Goal: Book appointment/travel/reservation

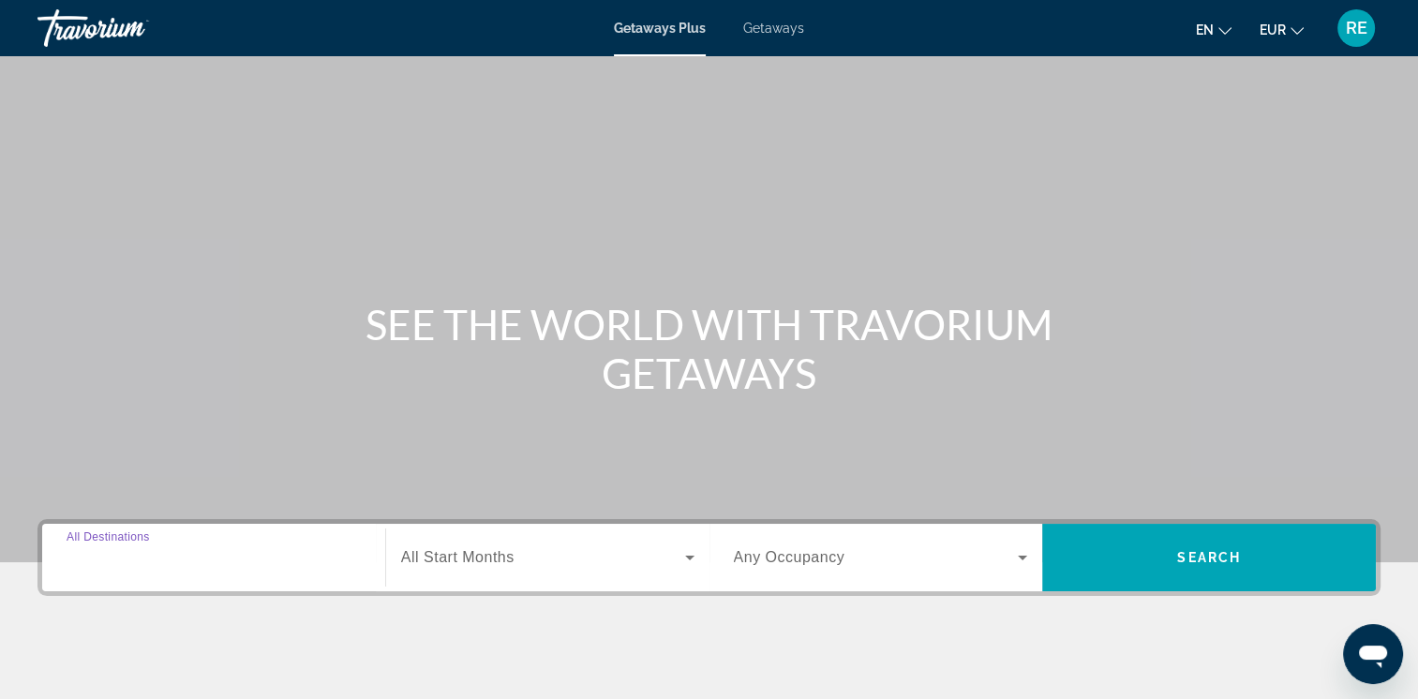
click at [217, 556] on input "Destination All Destinations" at bounding box center [214, 558] width 294 height 22
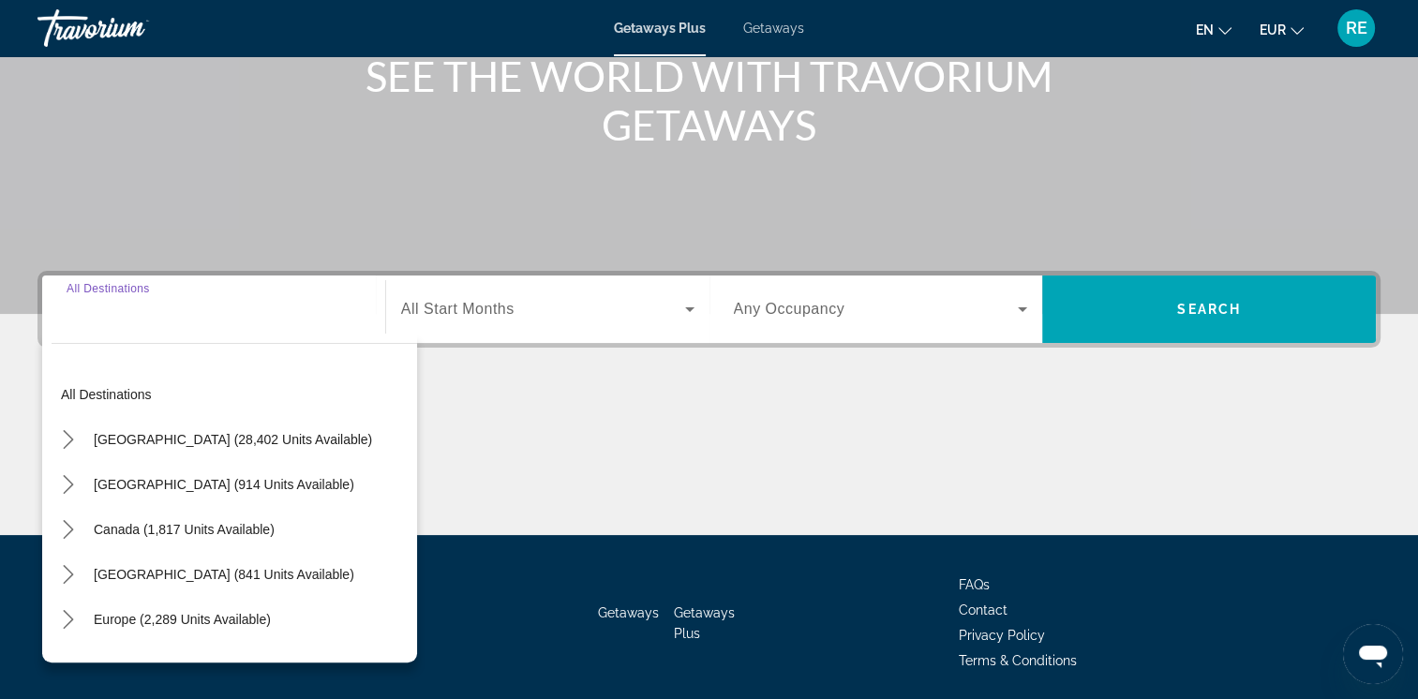
scroll to position [313, 0]
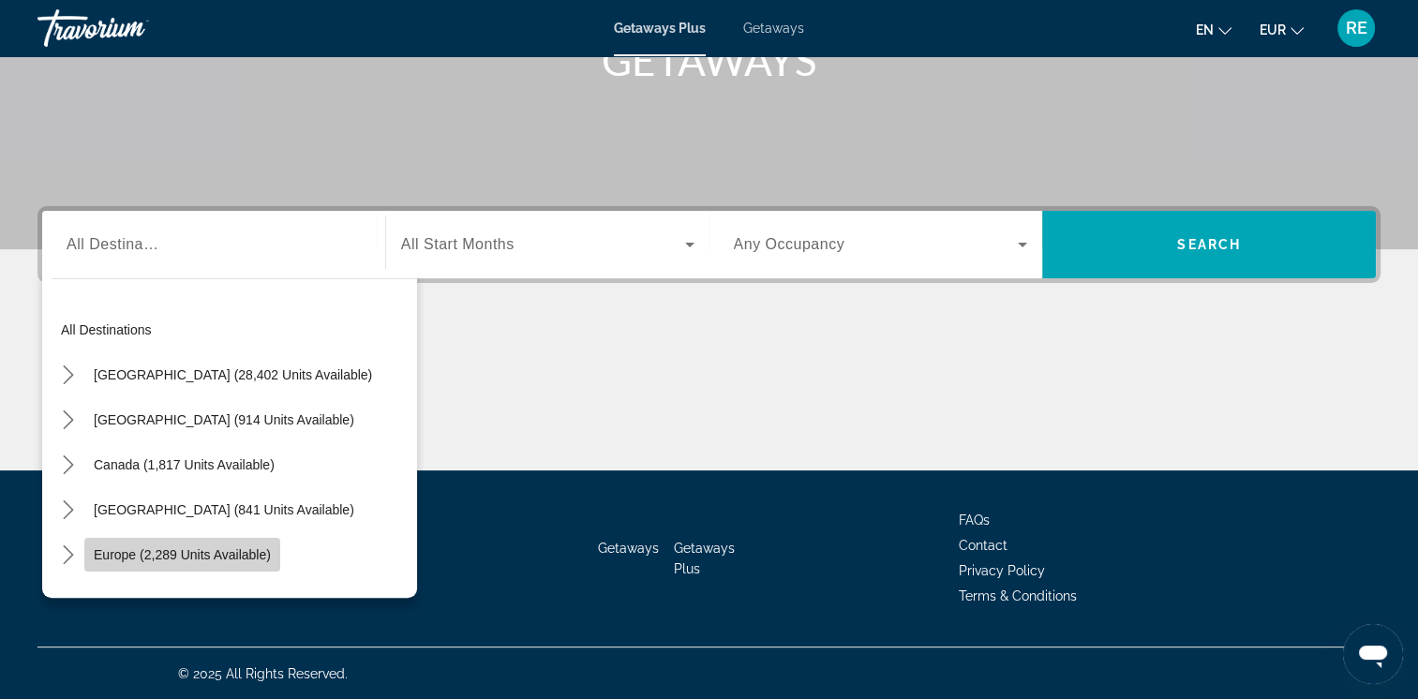
click at [210, 554] on span "Europe (2,289 units available)" at bounding box center [182, 554] width 177 height 15
type input "**********"
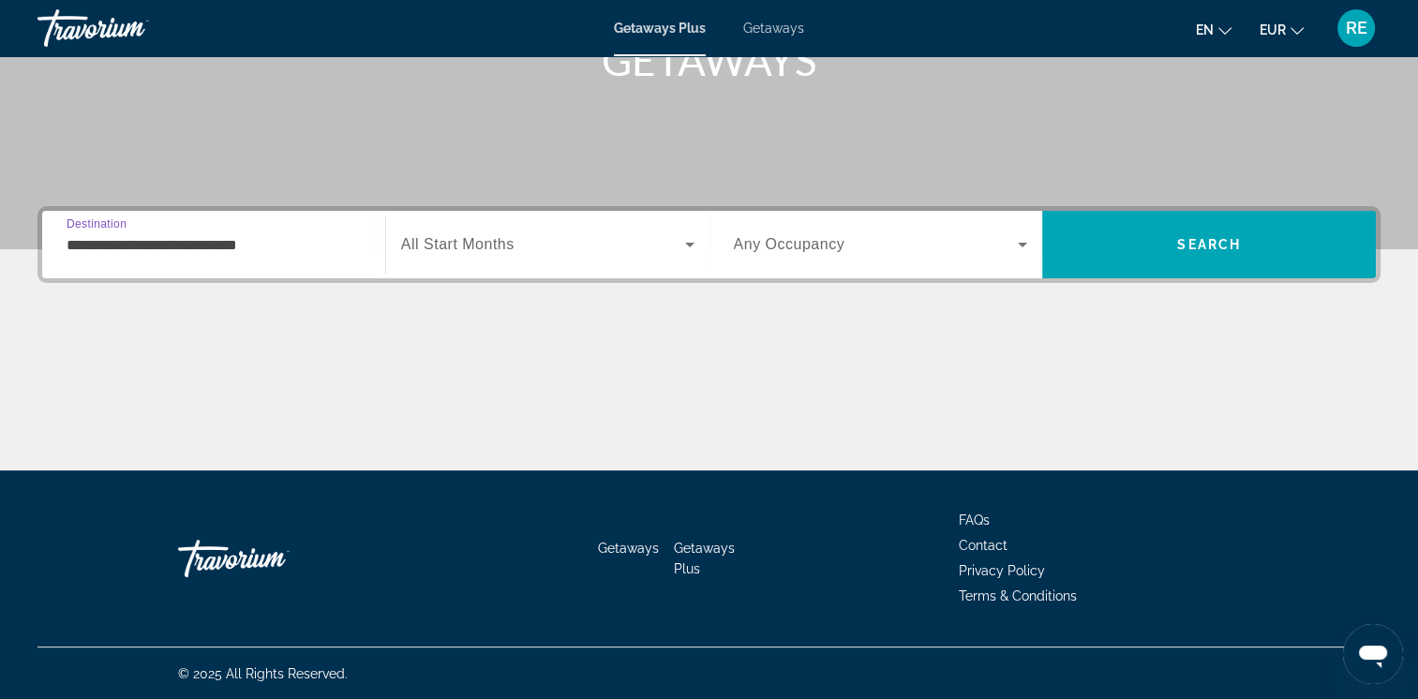
click at [691, 244] on icon "Search widget" at bounding box center [689, 245] width 9 height 5
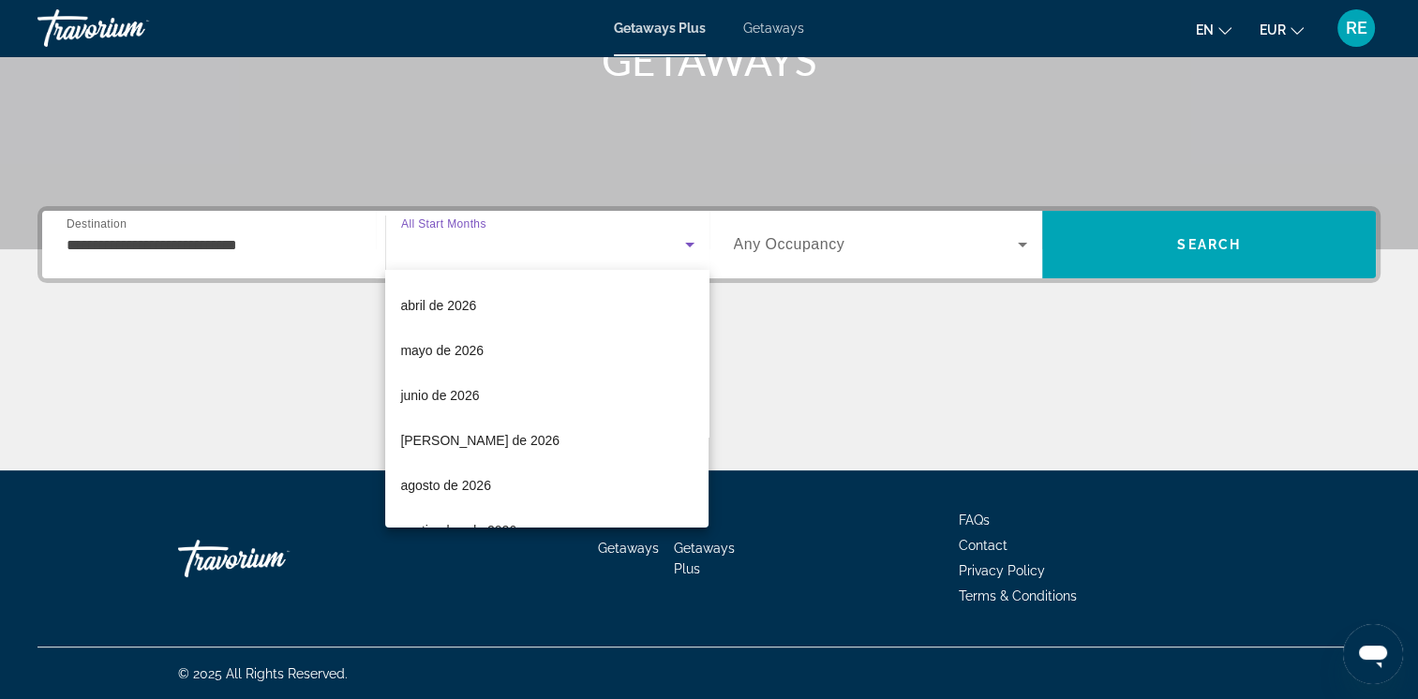
scroll to position [298, 0]
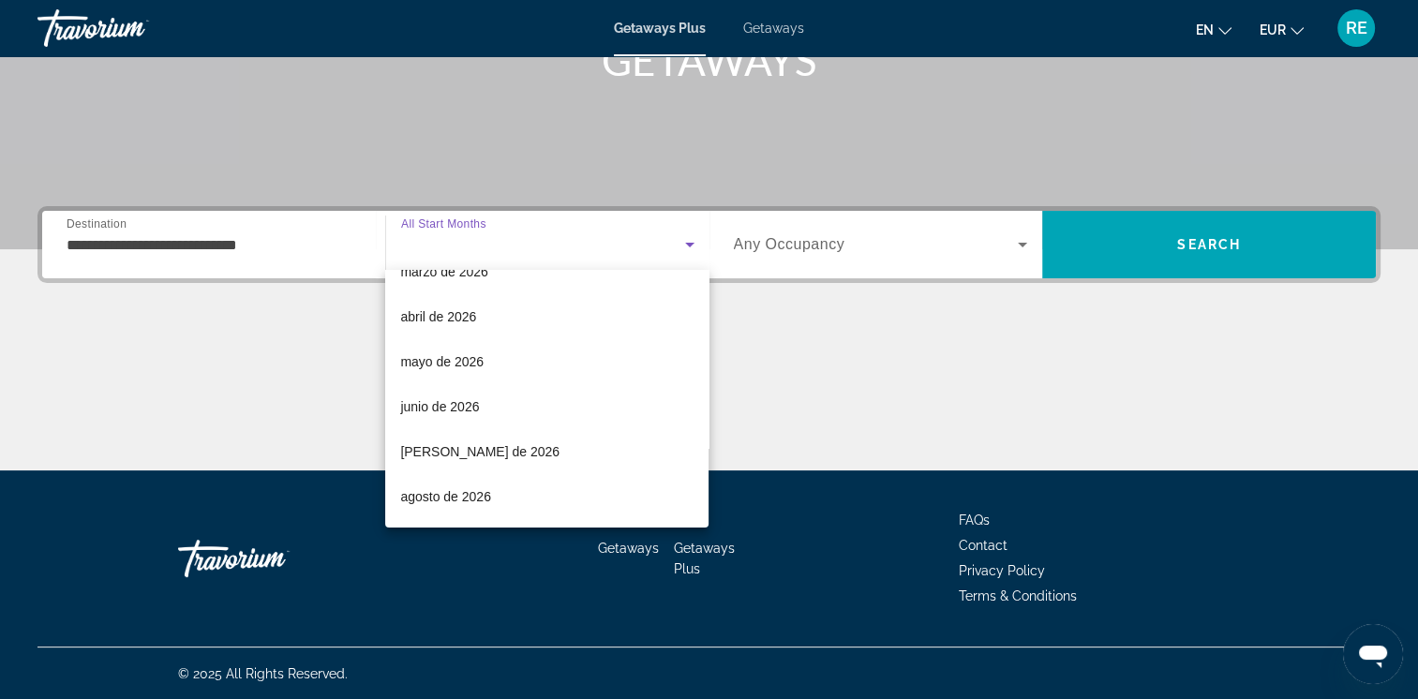
click at [294, 249] on div at bounding box center [709, 349] width 1418 height 699
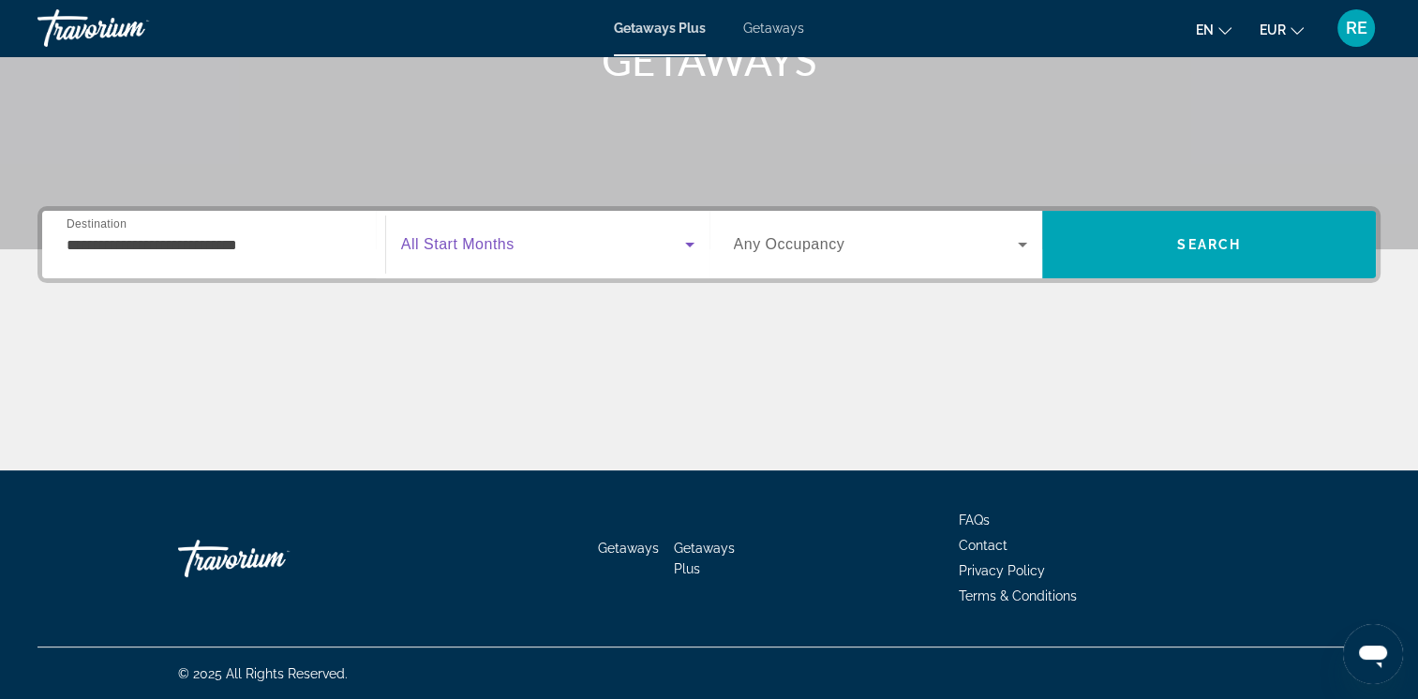
click at [681, 246] on icon "Search widget" at bounding box center [689, 244] width 22 height 22
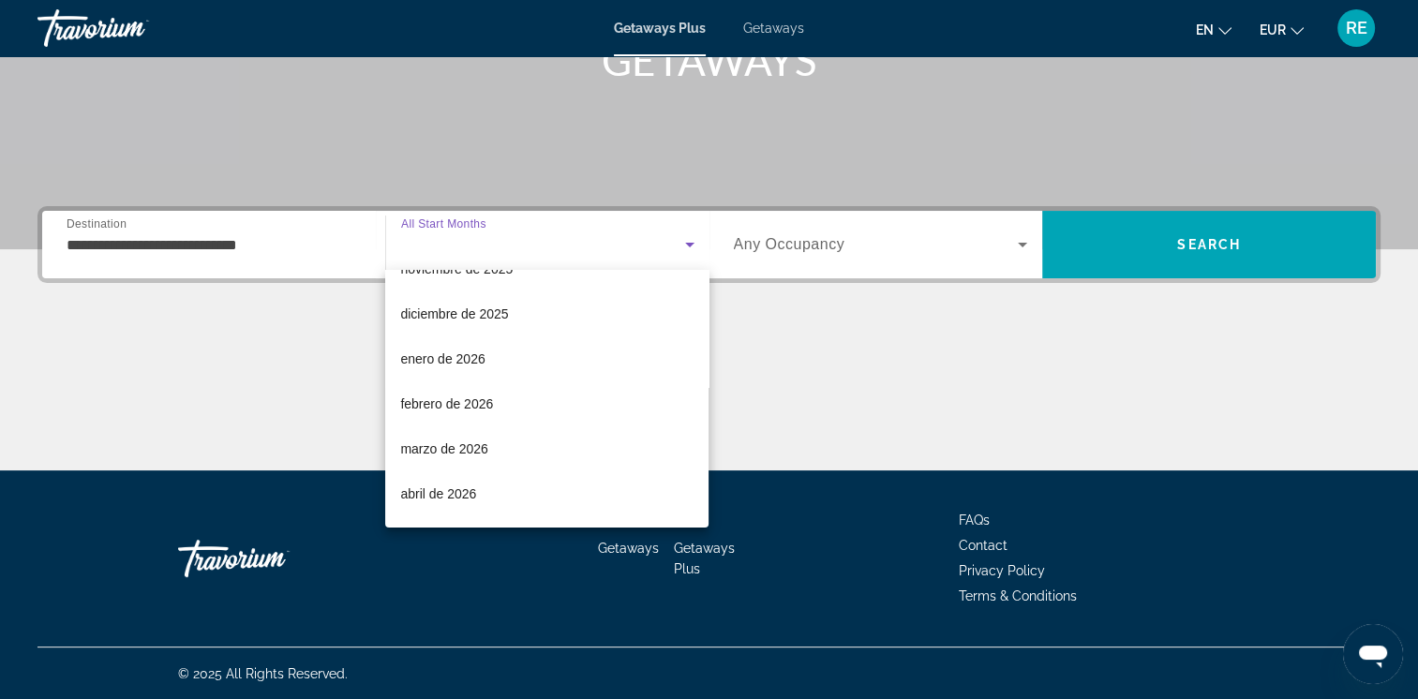
scroll to position [0, 0]
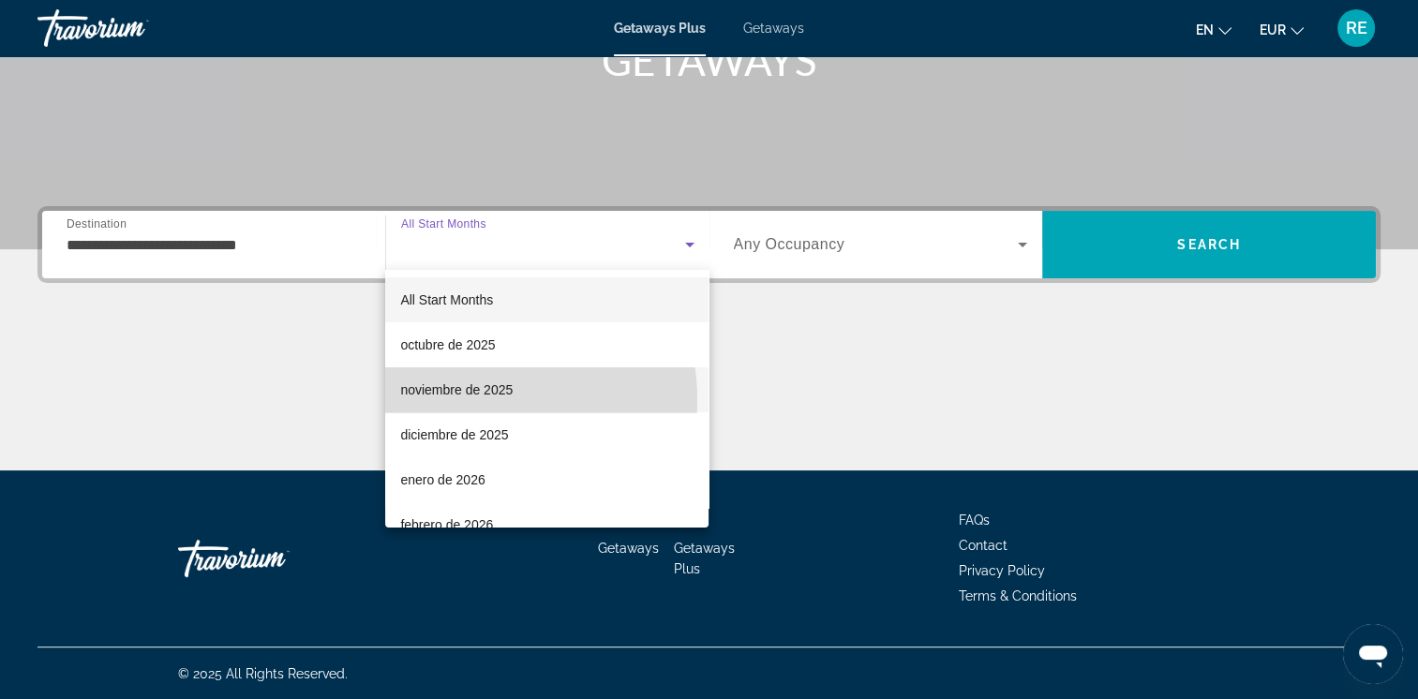
click at [474, 399] on span "noviembre de 2025" at bounding box center [456, 390] width 112 height 22
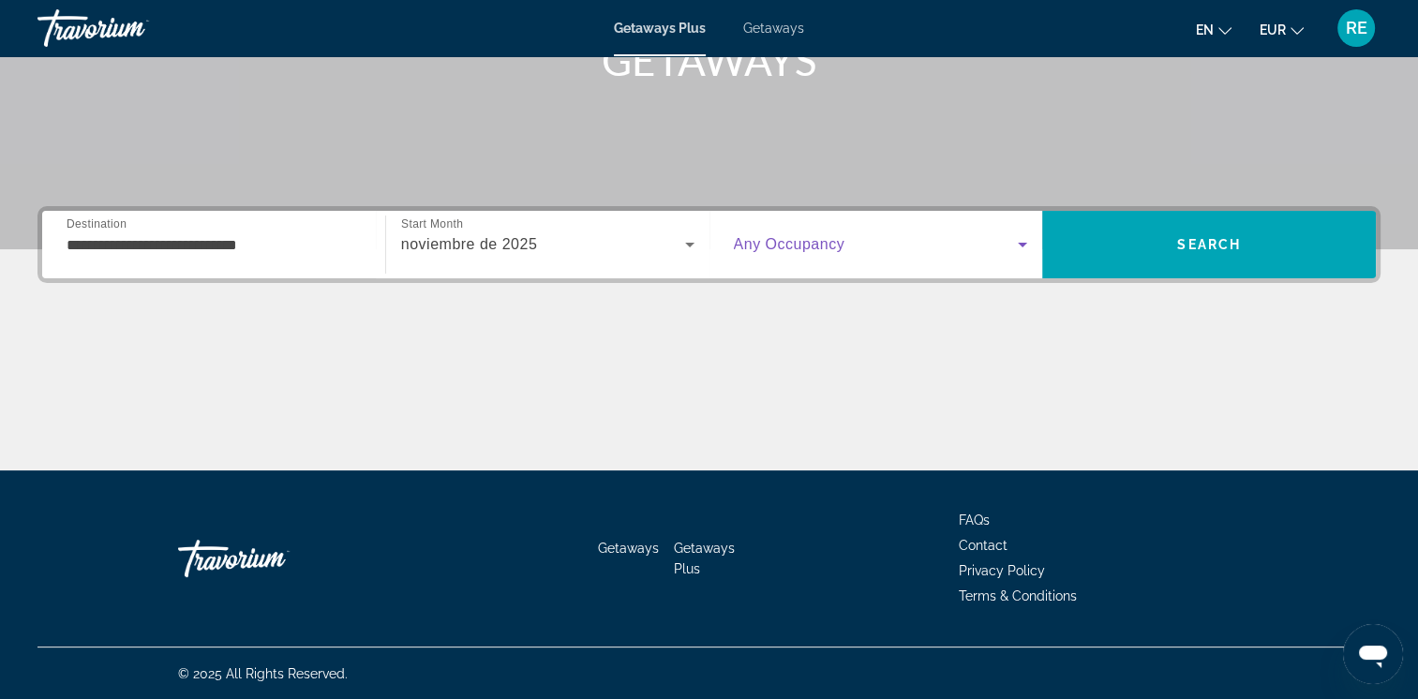
click at [1022, 238] on icon "Search widget" at bounding box center [1022, 244] width 22 height 22
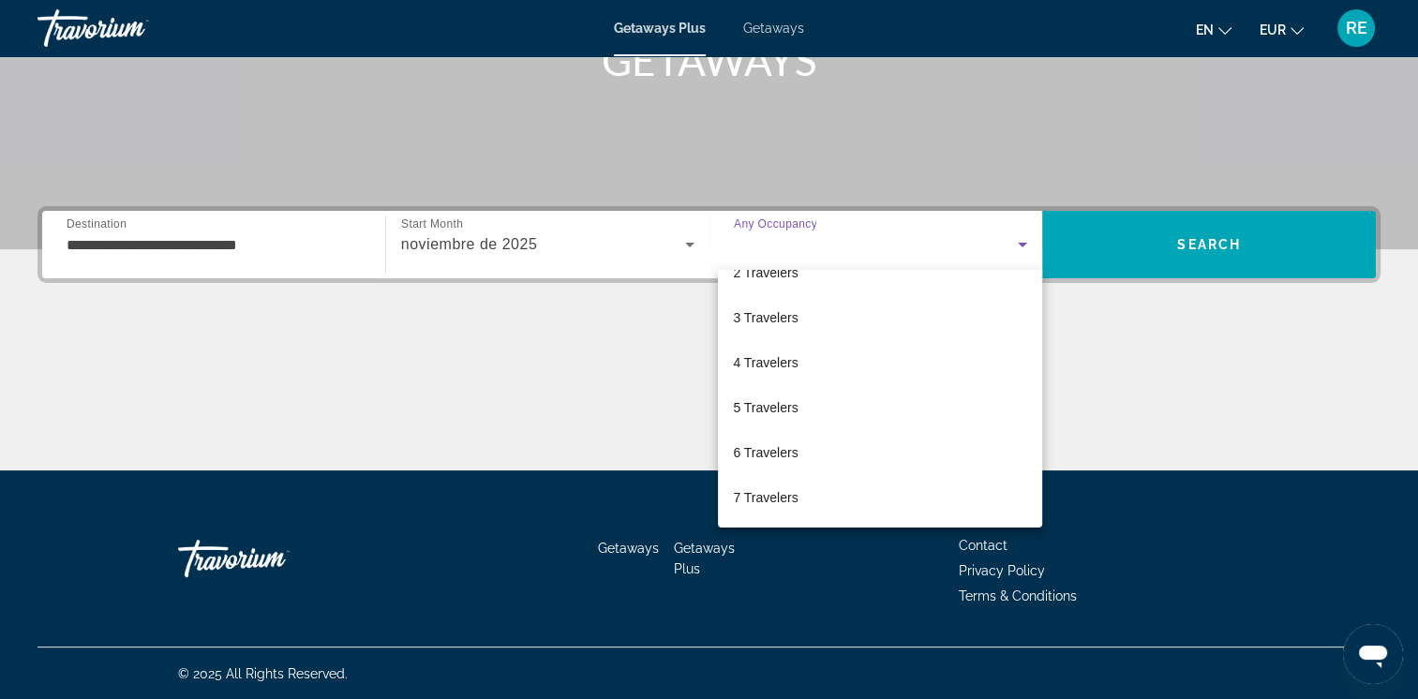
scroll to position [75, 0]
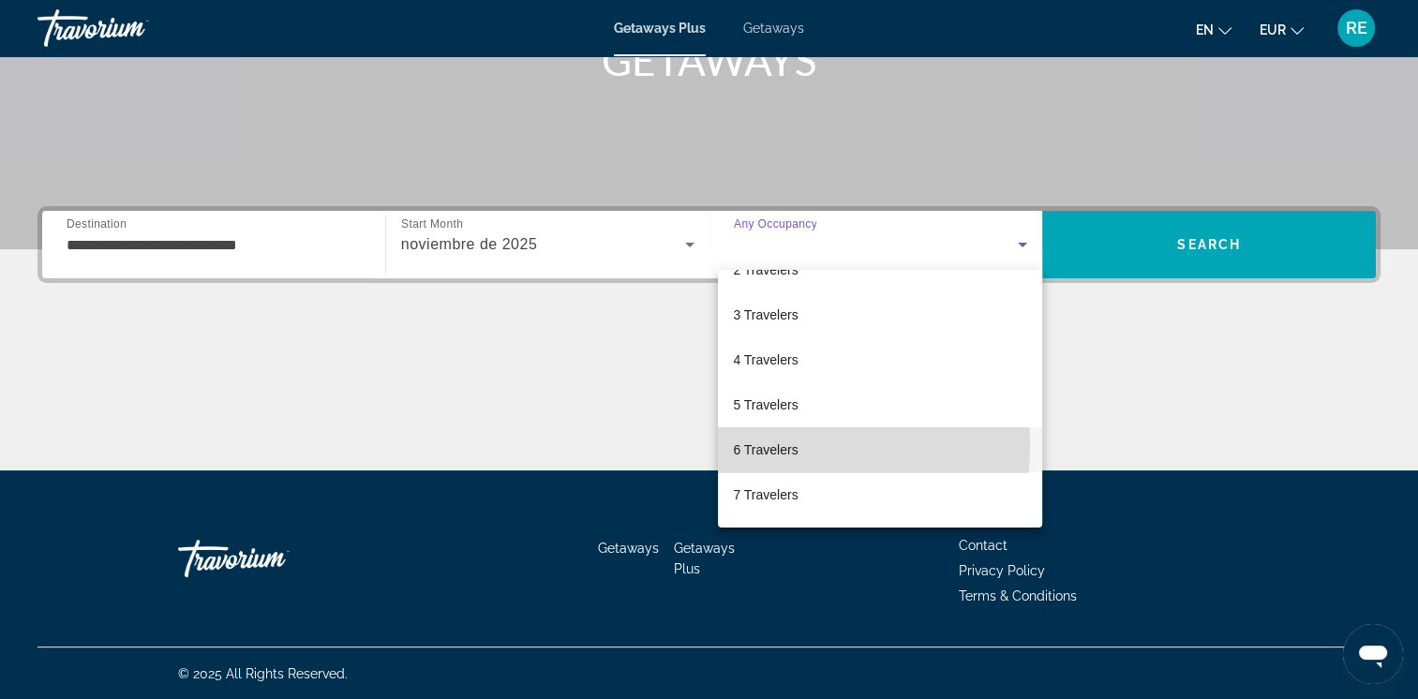
click at [779, 445] on span "6 Travelers" at bounding box center [765, 450] width 65 height 22
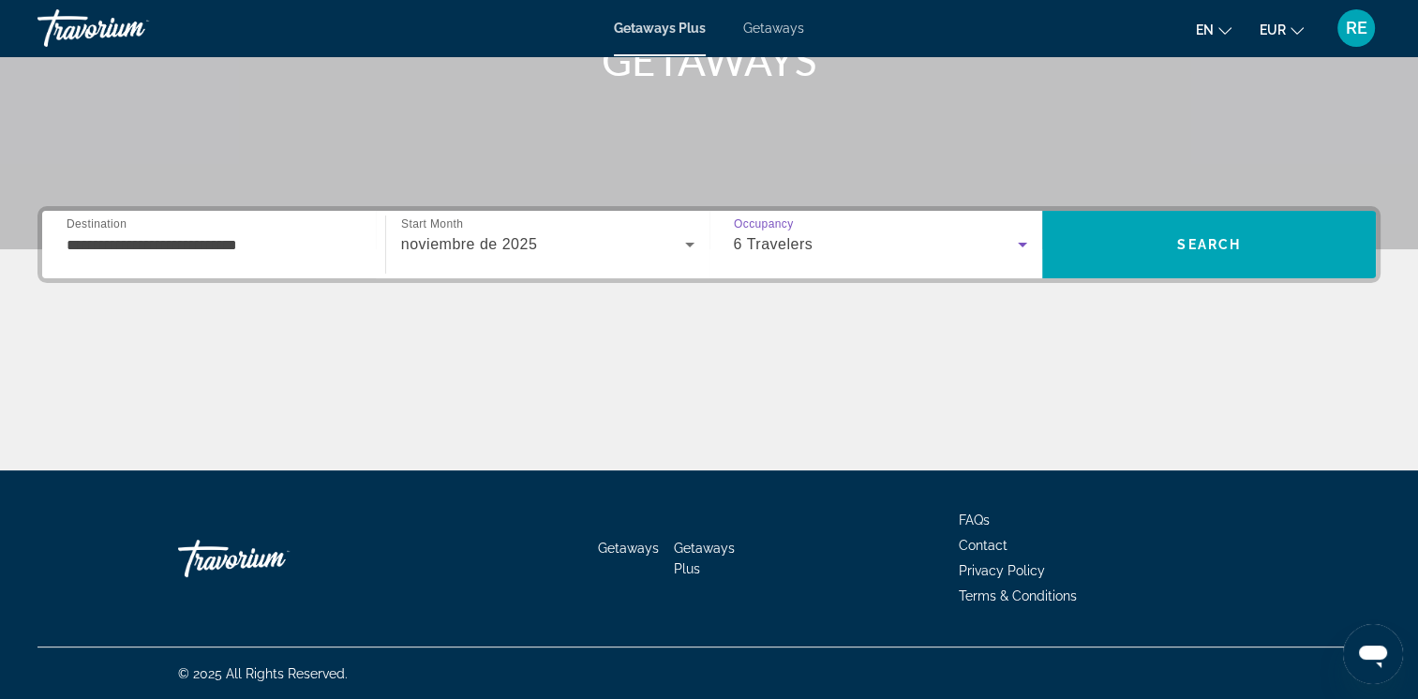
click at [1023, 245] on icon "Search widget" at bounding box center [1022, 245] width 9 height 5
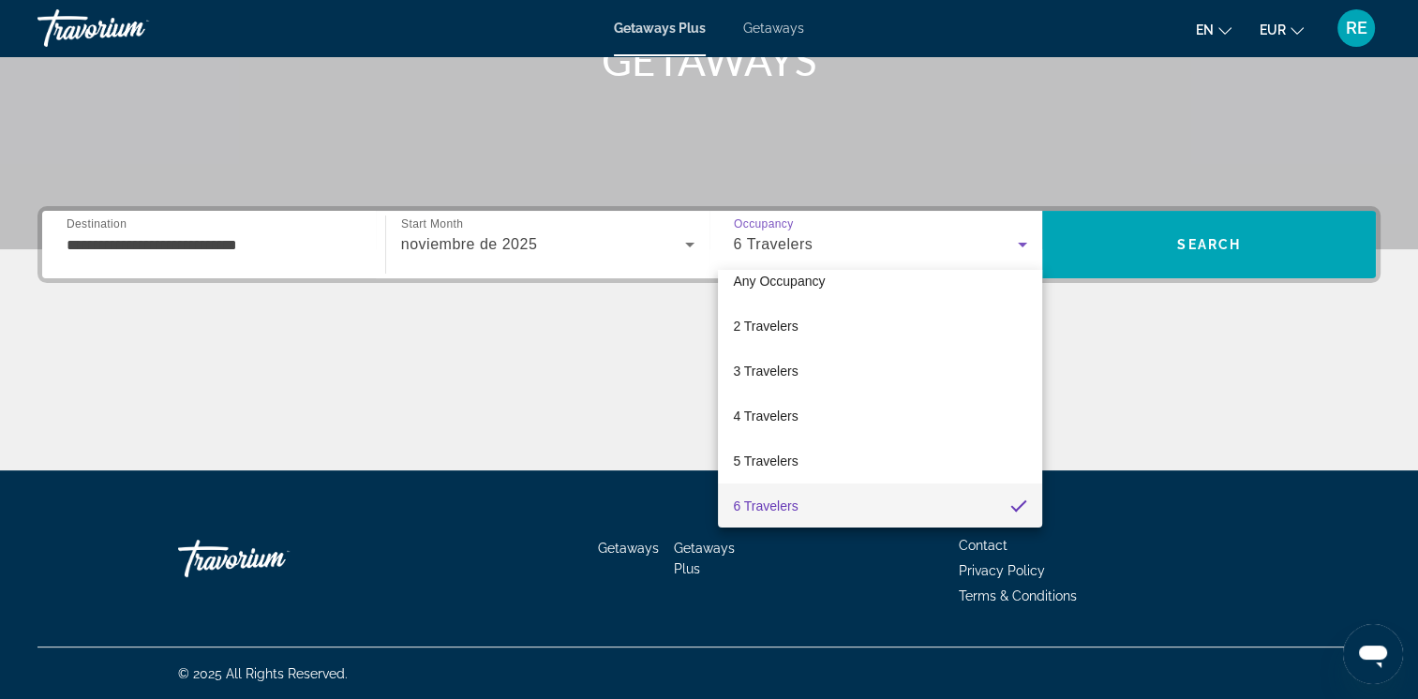
scroll to position [56, 0]
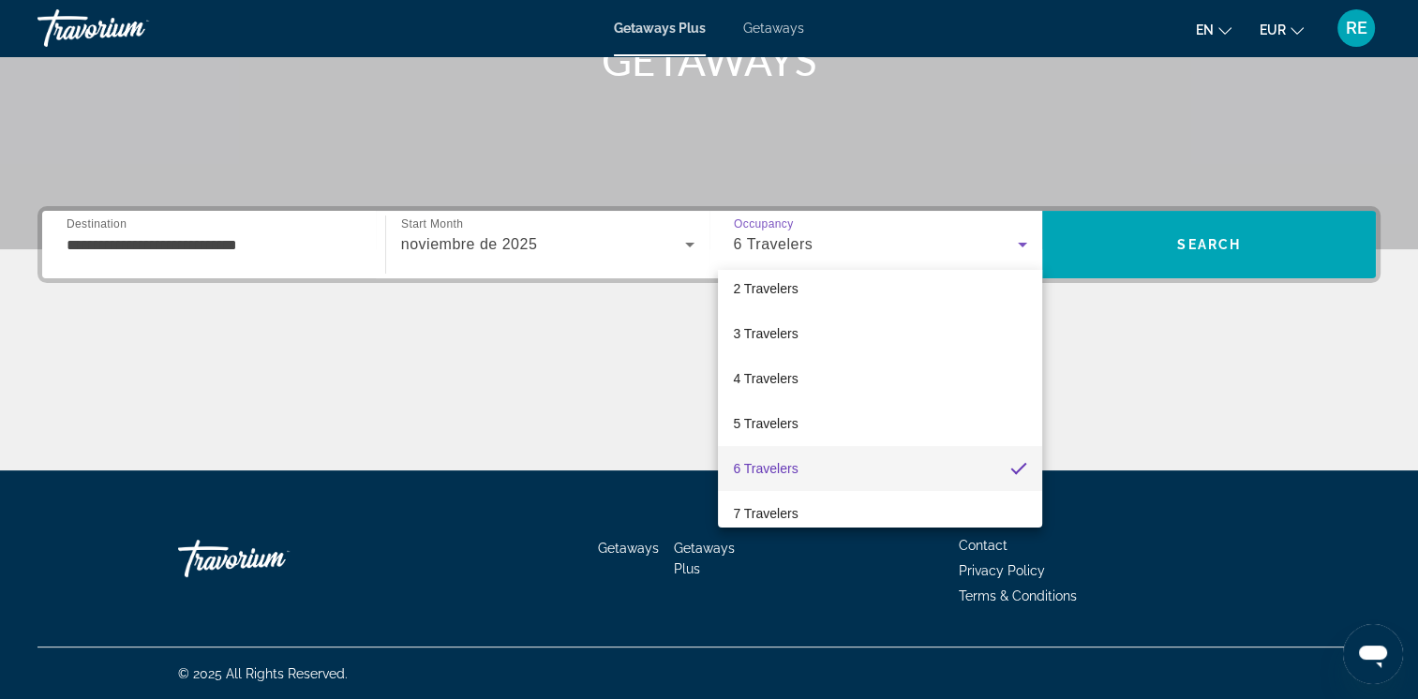
click at [825, 464] on mat-option "6 Travelers" at bounding box center [880, 468] width 324 height 45
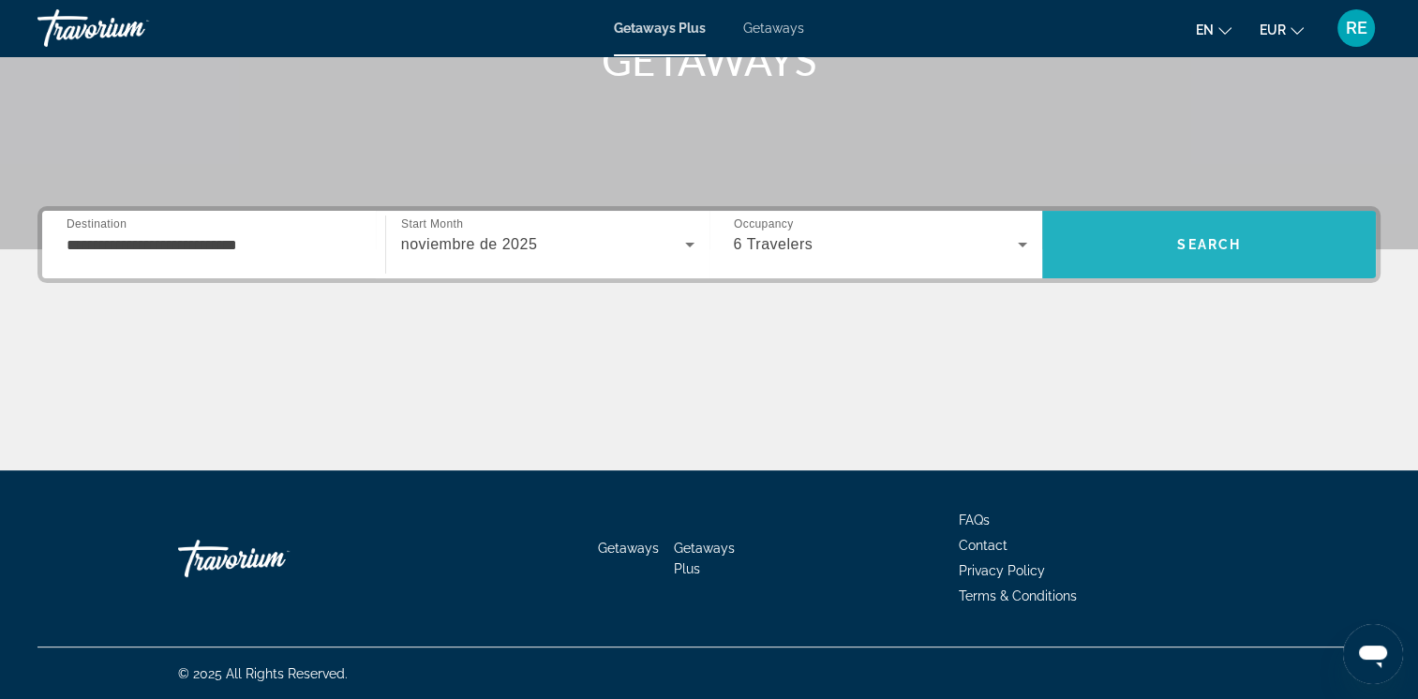
click at [1224, 239] on span "Search" at bounding box center [1209, 244] width 64 height 15
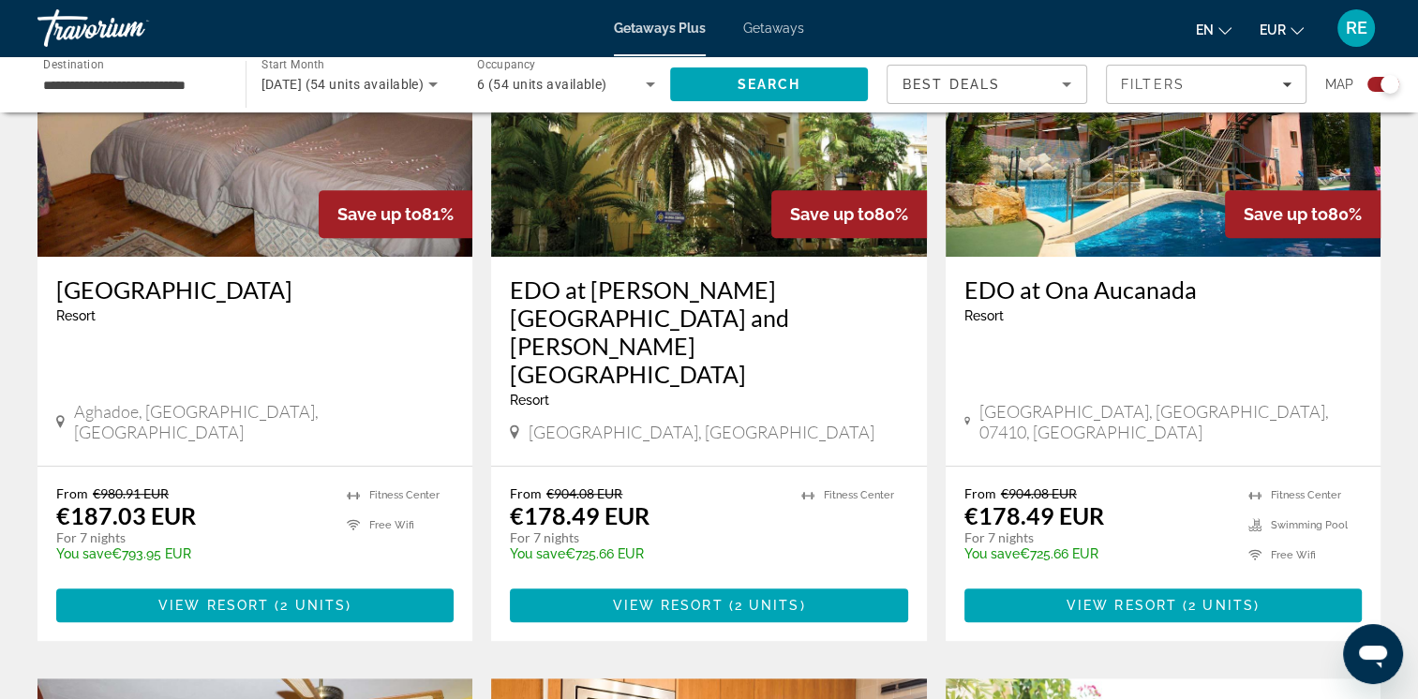
scroll to position [807, 0]
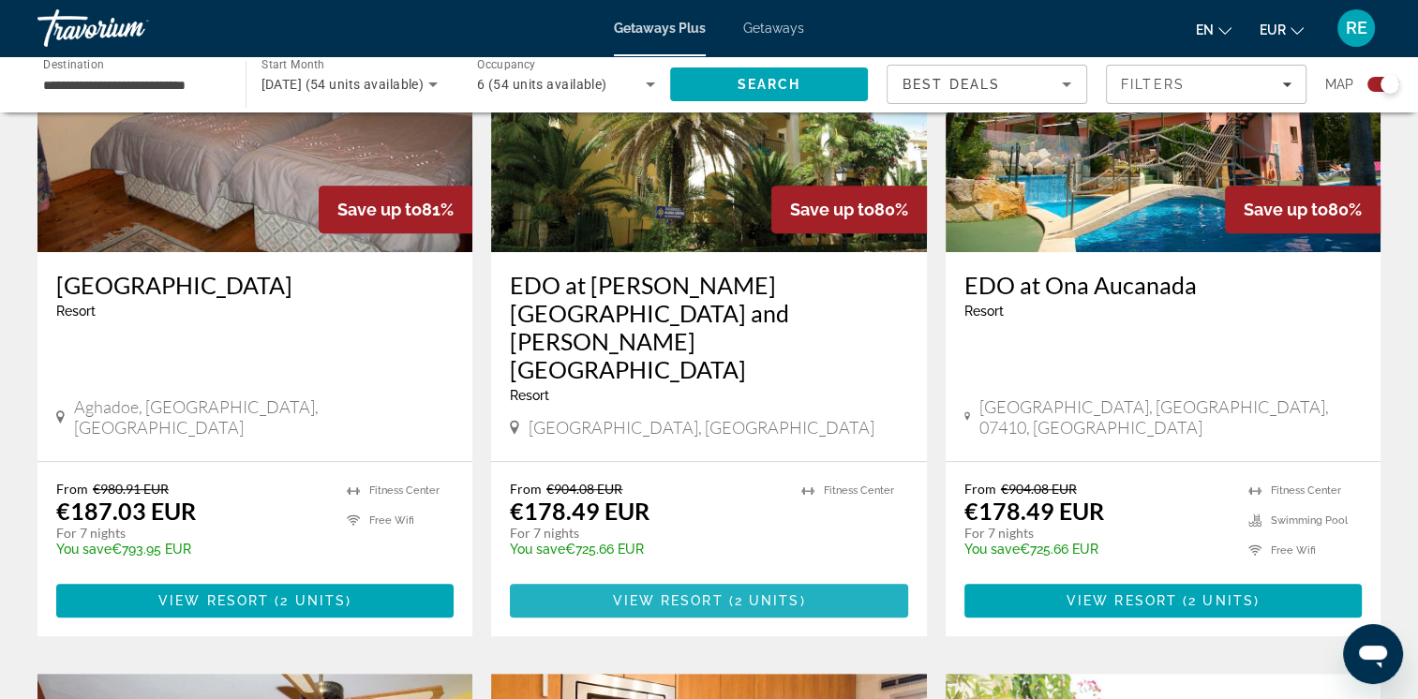
click at [723, 593] on span "Main content" at bounding box center [726, 600] width 6 height 15
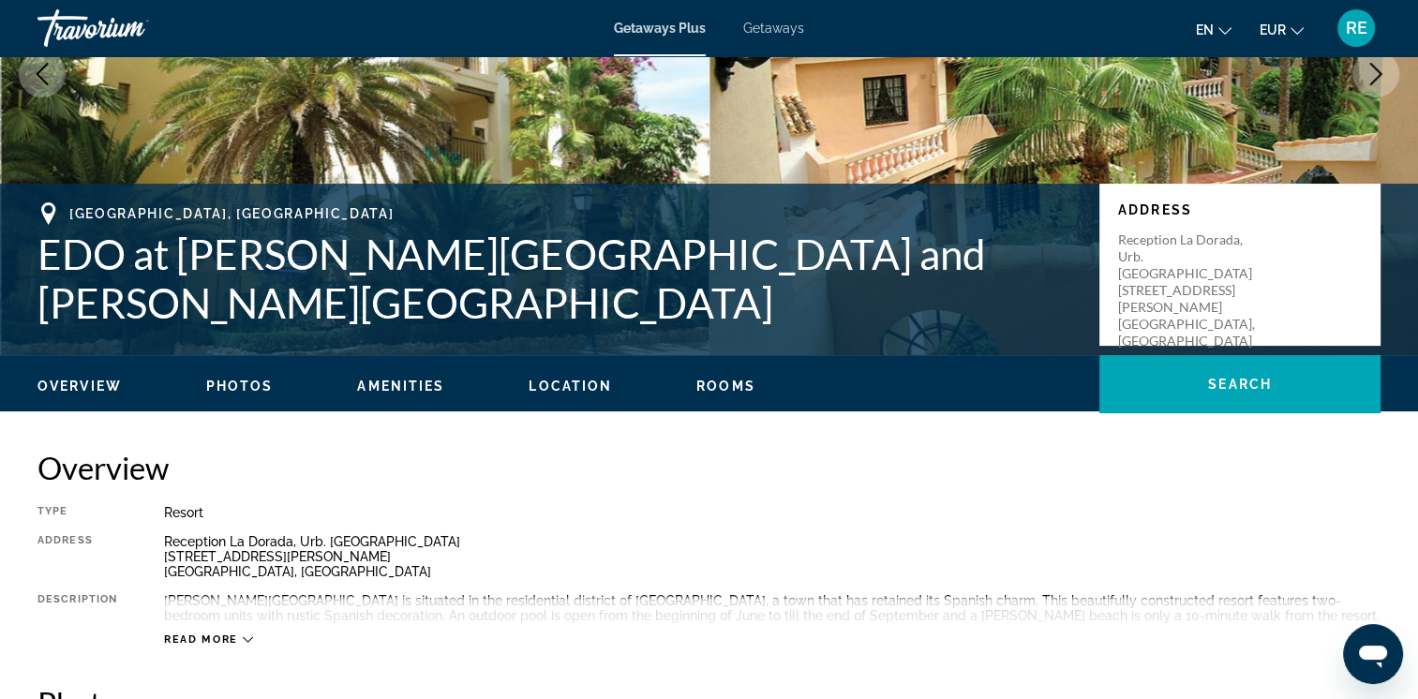
scroll to position [219, 0]
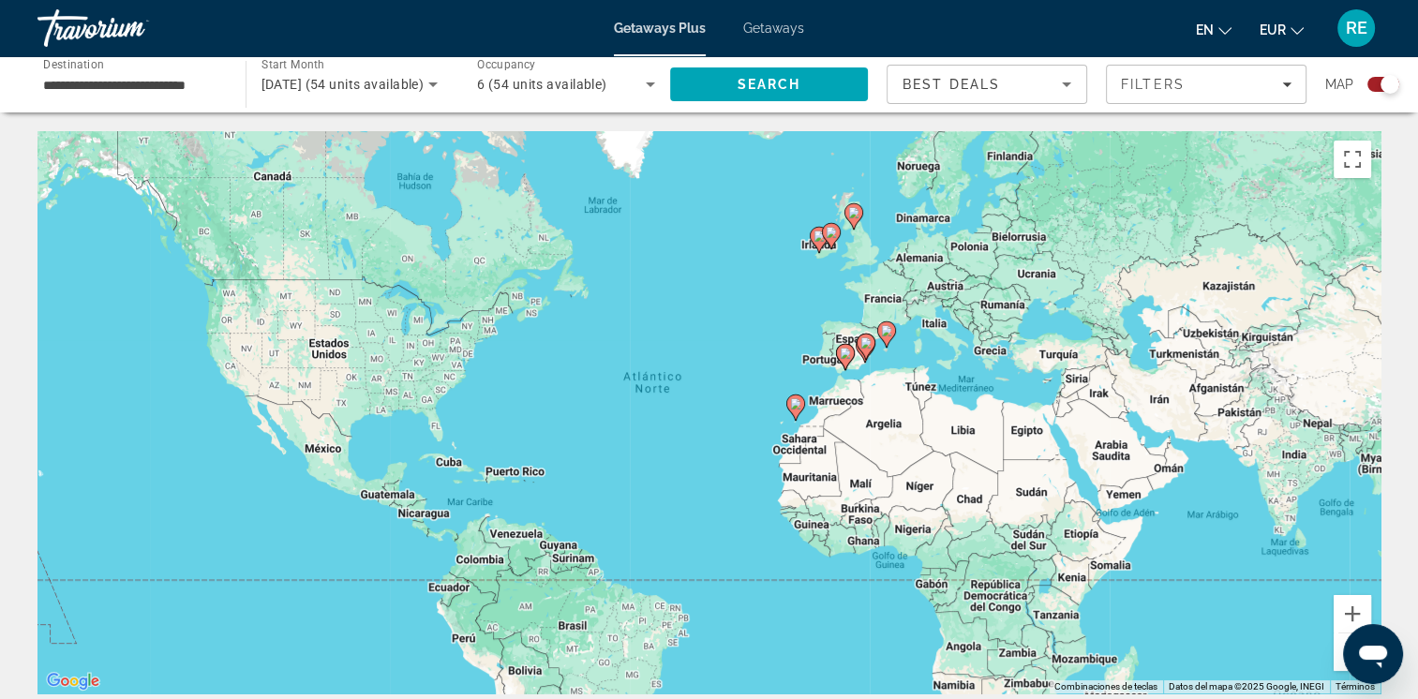
click at [772, 25] on span "Getaways" at bounding box center [773, 28] width 61 height 15
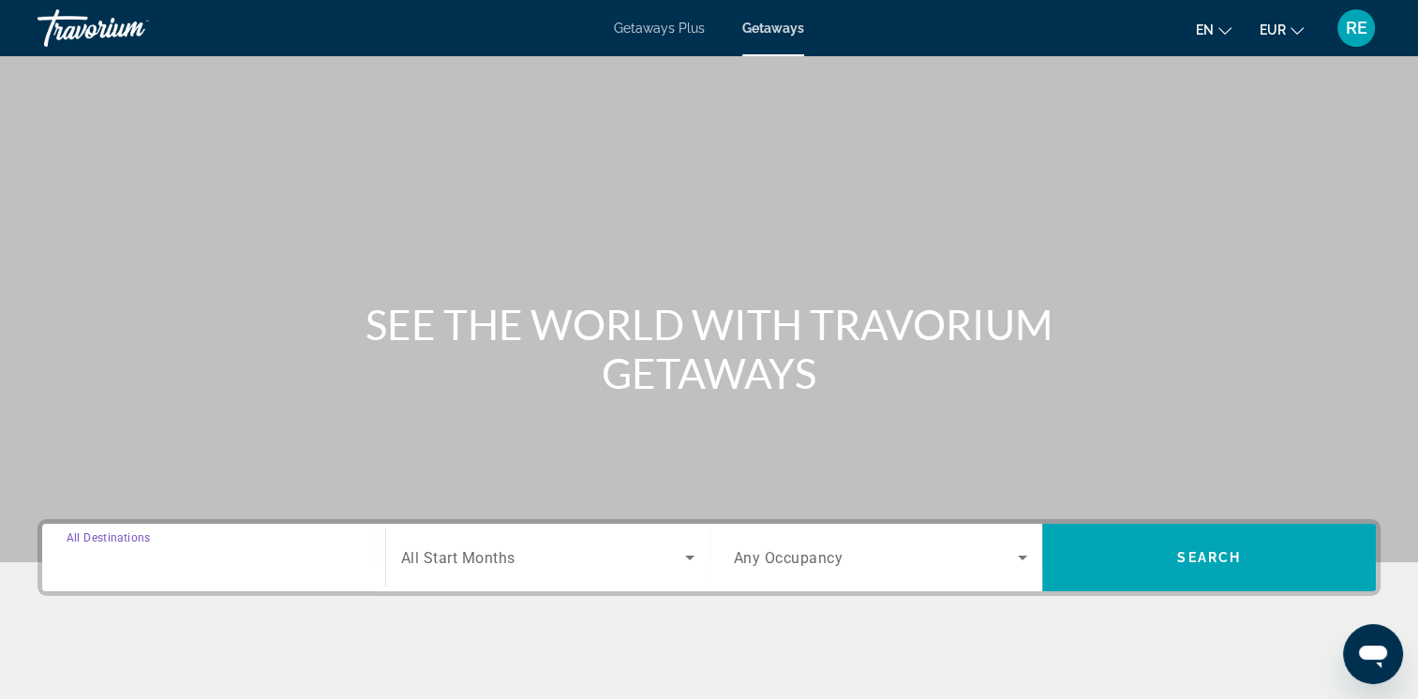
click at [293, 554] on input "Destination All Destinations" at bounding box center [214, 558] width 294 height 22
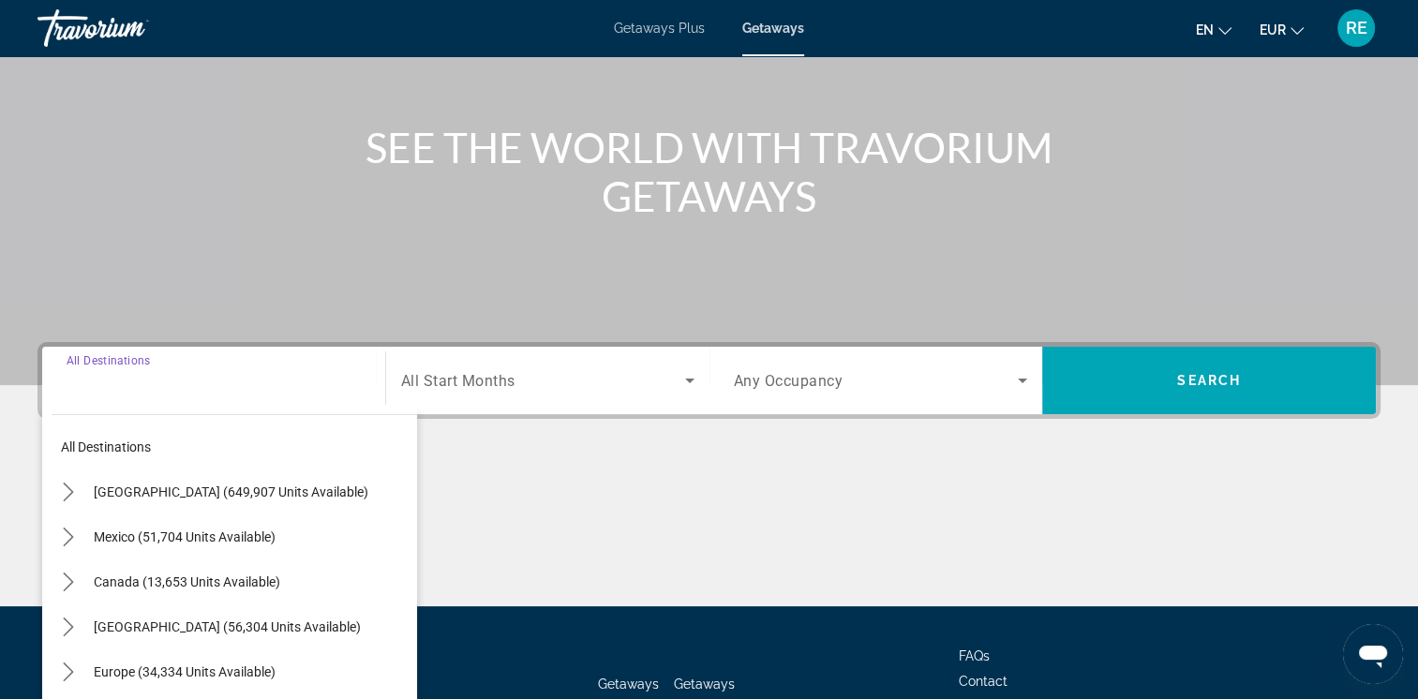
scroll to position [313, 0]
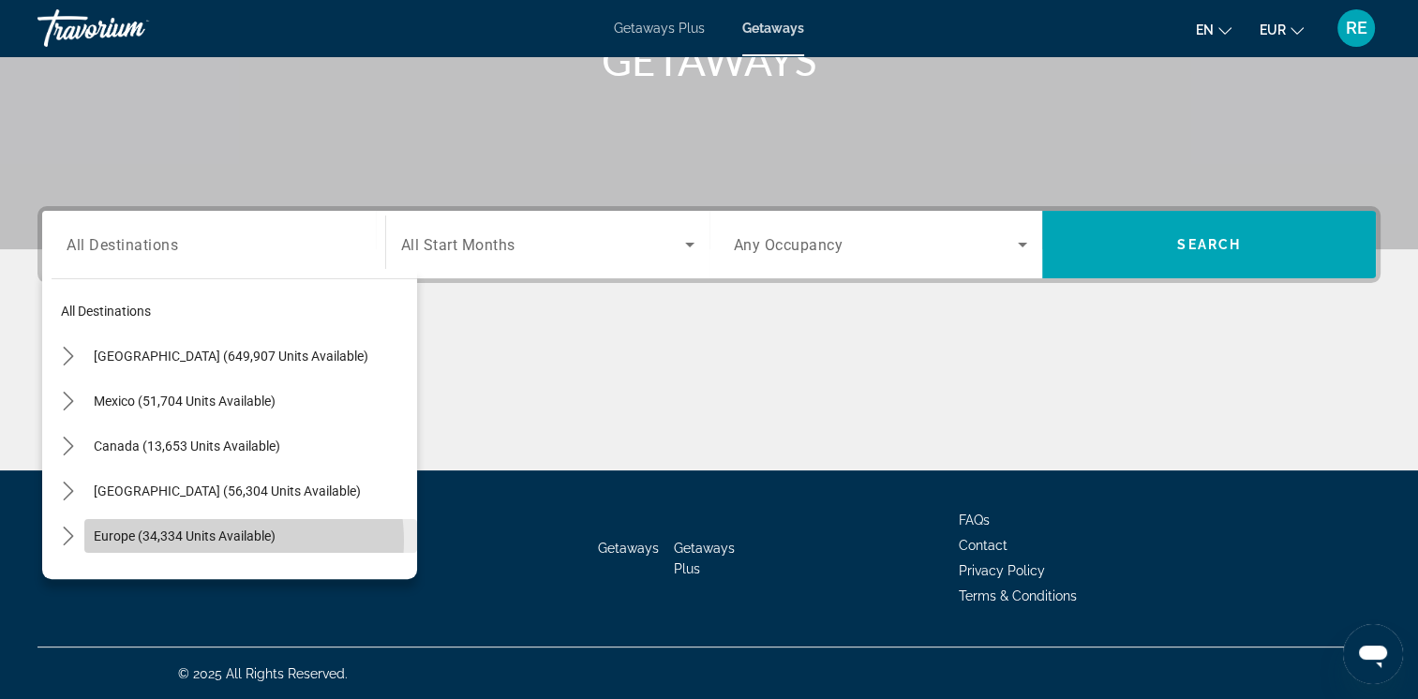
click at [225, 540] on span "Europe (34,334 units available)" at bounding box center [185, 536] width 182 height 15
type input "**********"
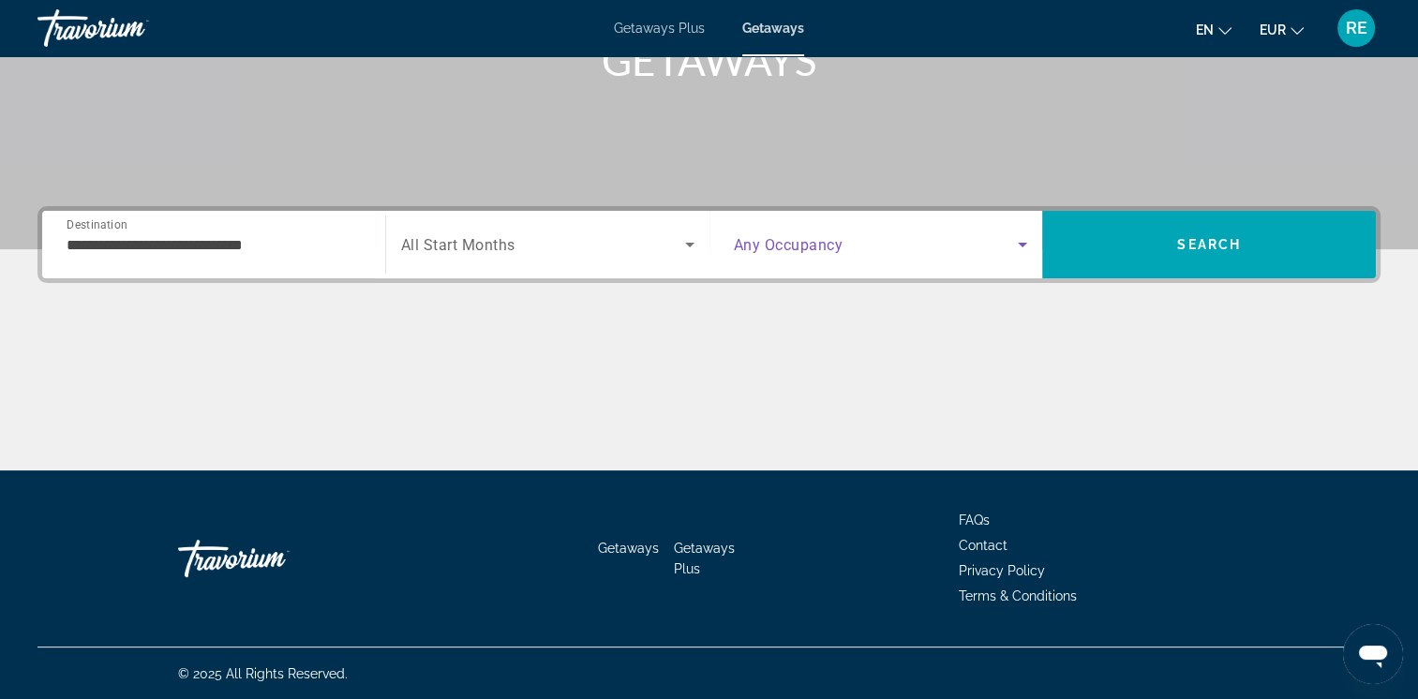
click at [1016, 241] on icon "Search widget" at bounding box center [1022, 244] width 22 height 22
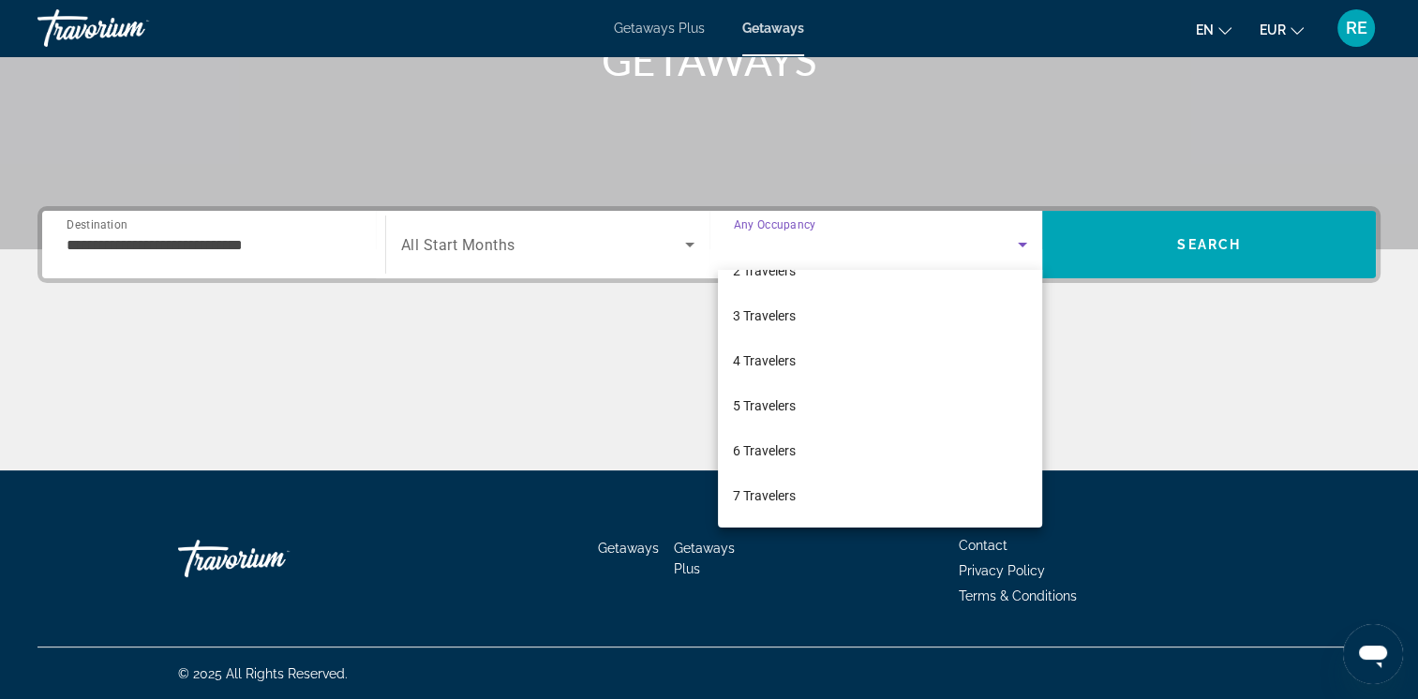
scroll to position [86, 0]
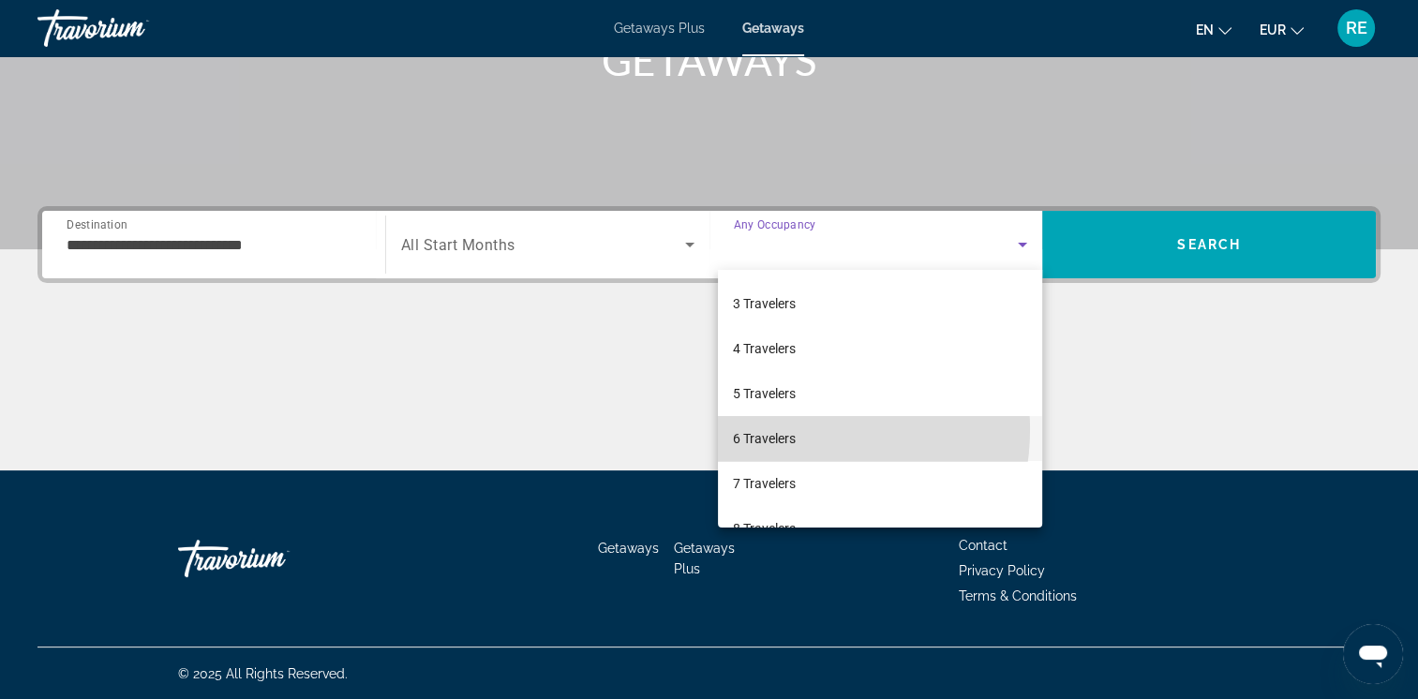
click at [781, 429] on span "6 Travelers" at bounding box center [764, 438] width 63 height 22
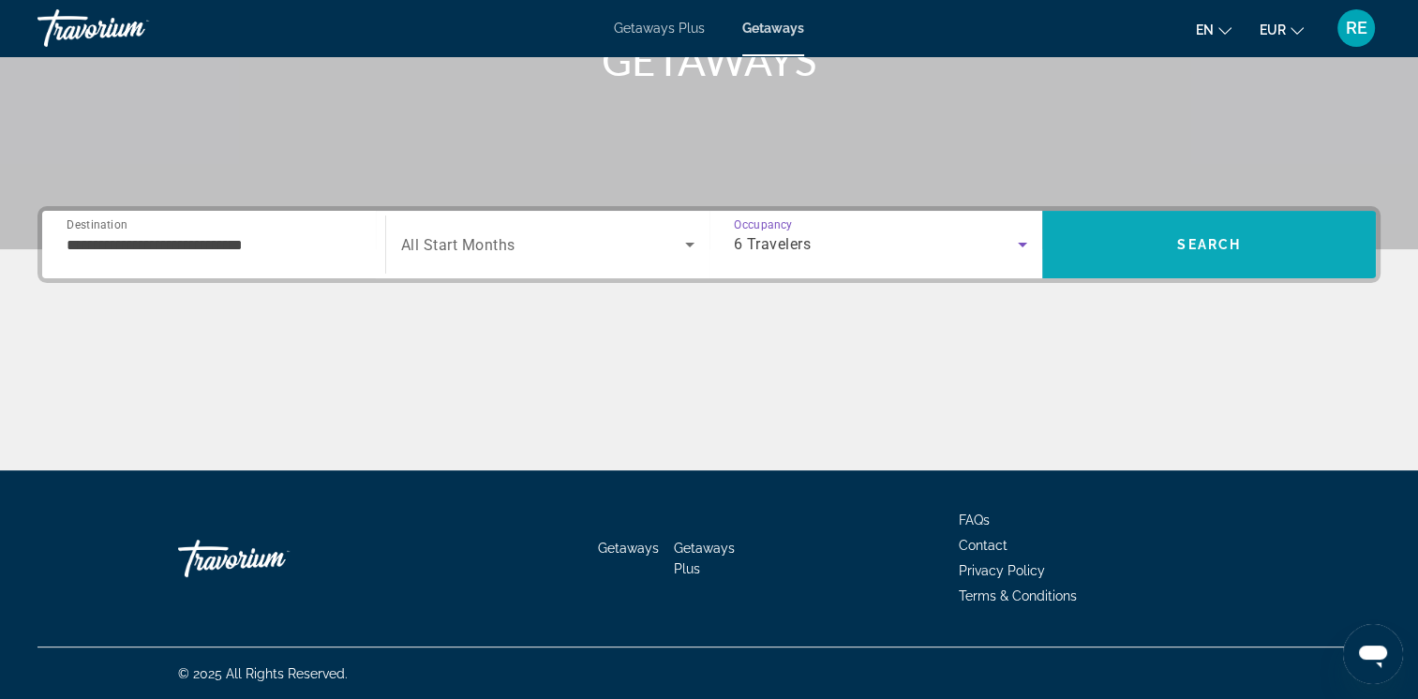
click at [1229, 241] on span "Search" at bounding box center [1209, 244] width 64 height 15
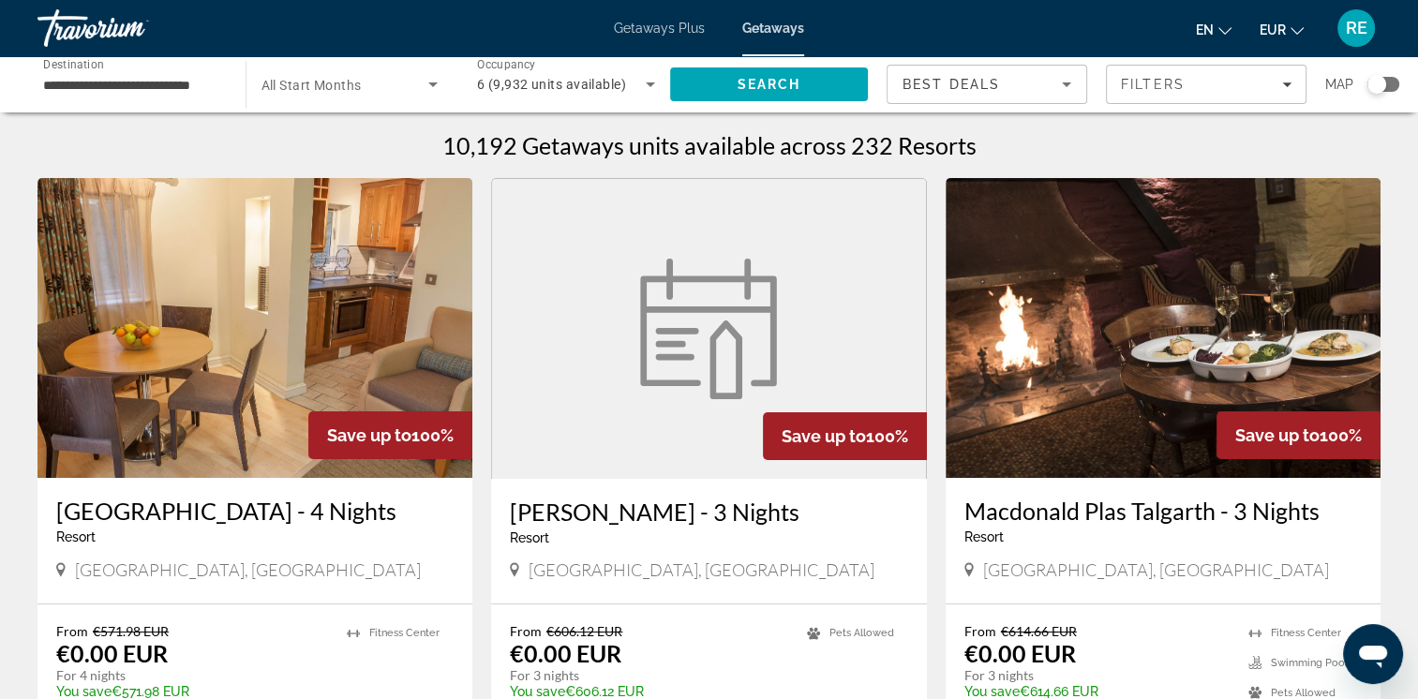
click at [432, 83] on icon "Search widget" at bounding box center [432, 84] width 9 height 5
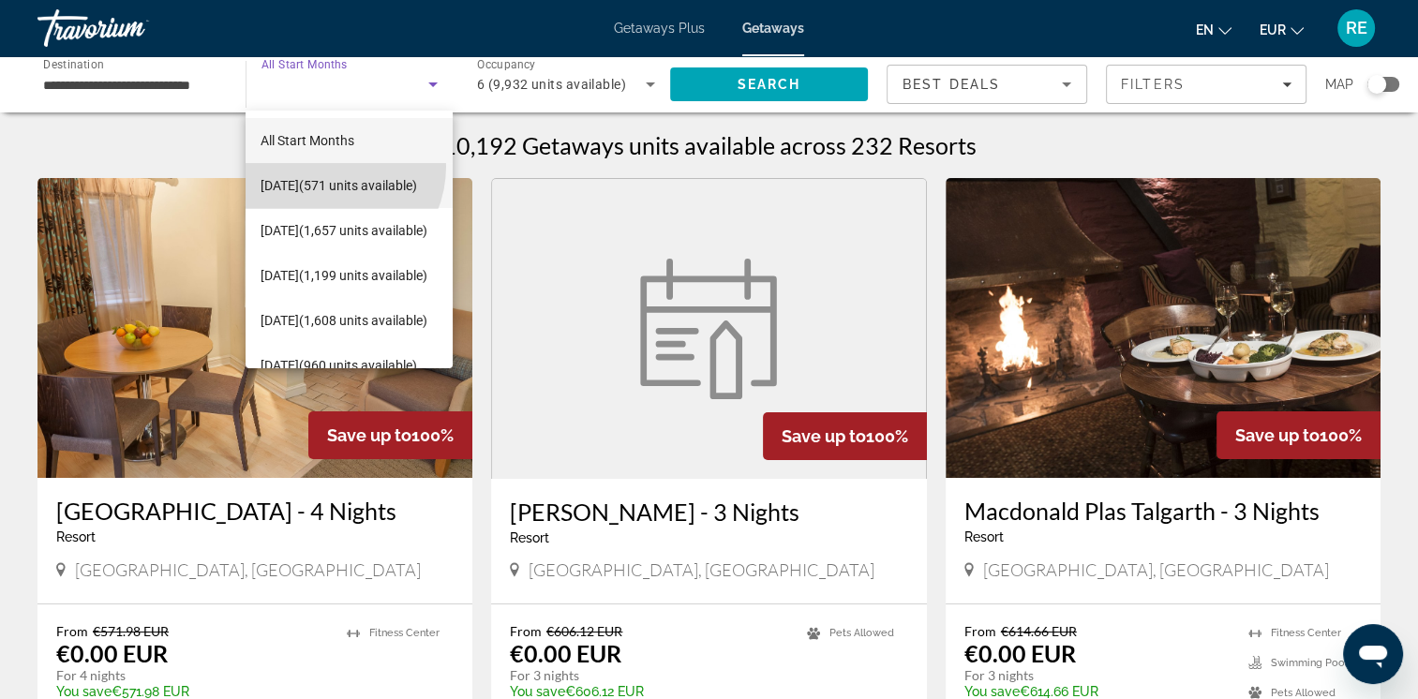
click at [324, 174] on span "[DATE] (571 units available)" at bounding box center [339, 185] width 157 height 22
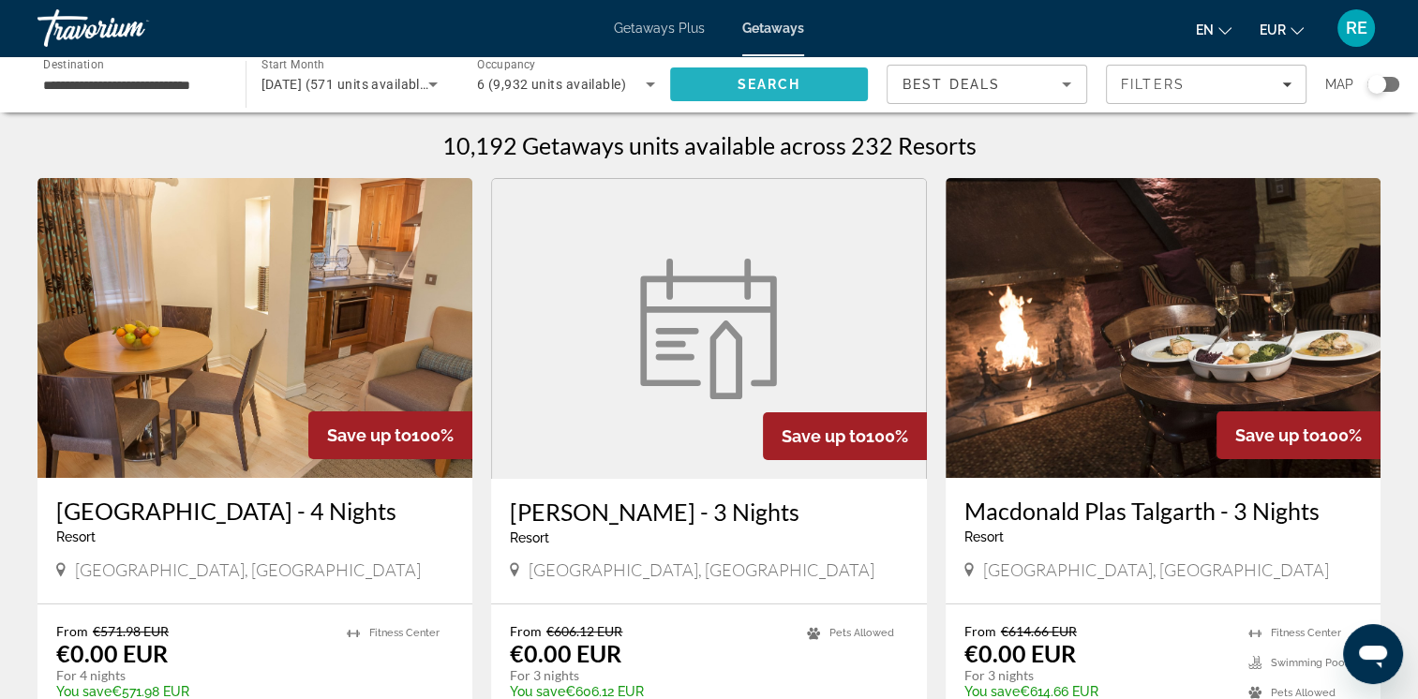
click at [736, 92] on span "Search" at bounding box center [769, 84] width 199 height 45
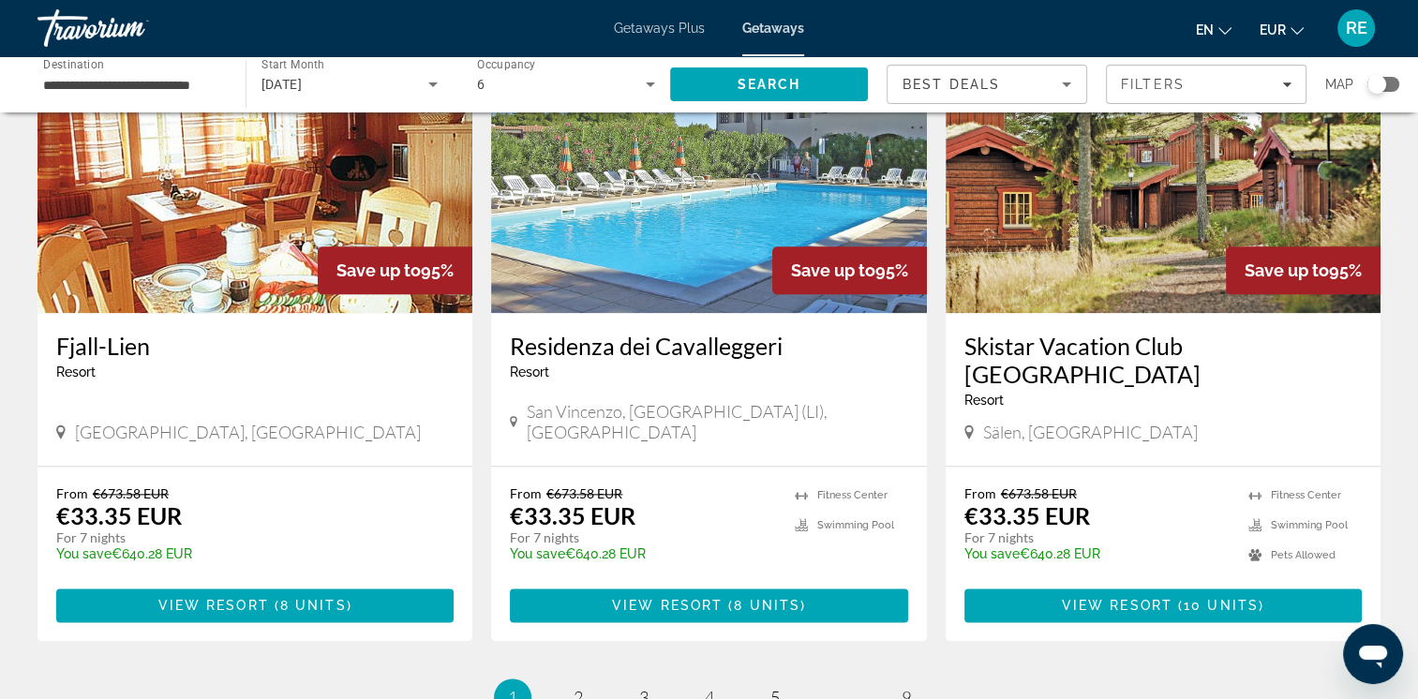
scroll to position [2137, 0]
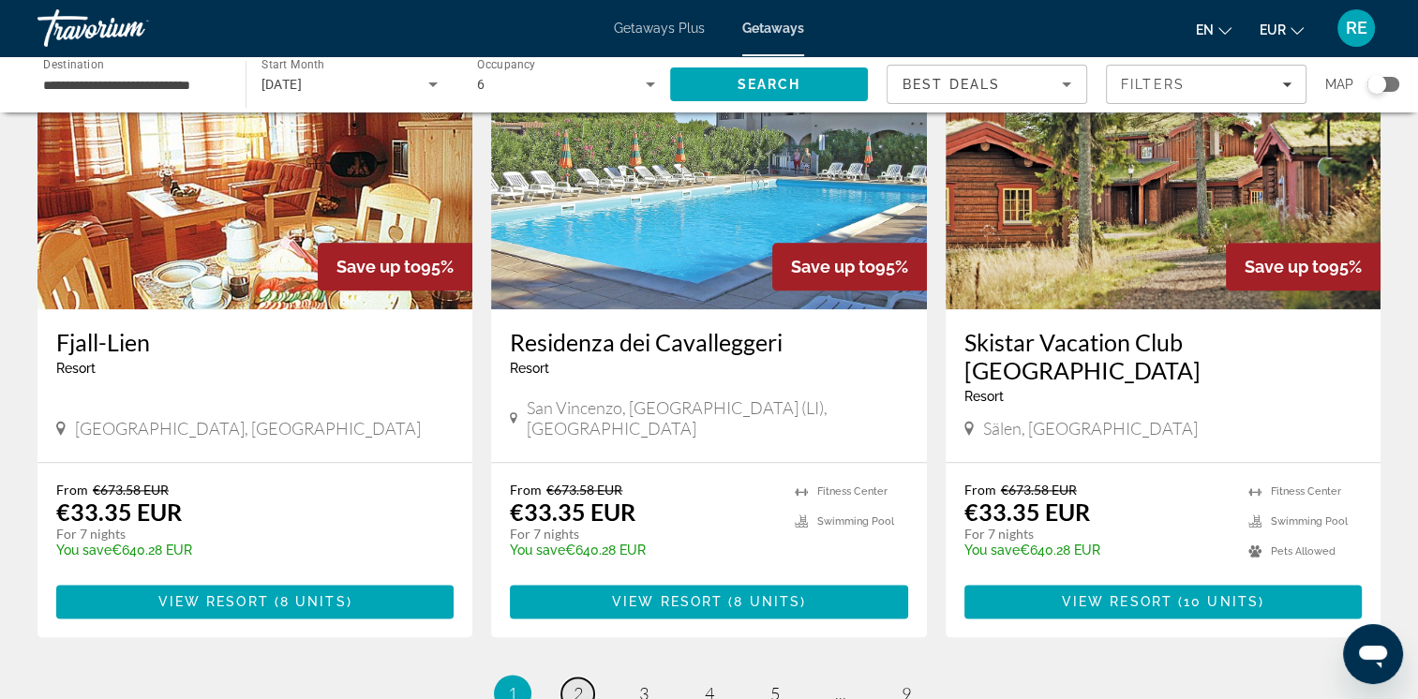
click at [570, 678] on link "page 2" at bounding box center [577, 694] width 33 height 33
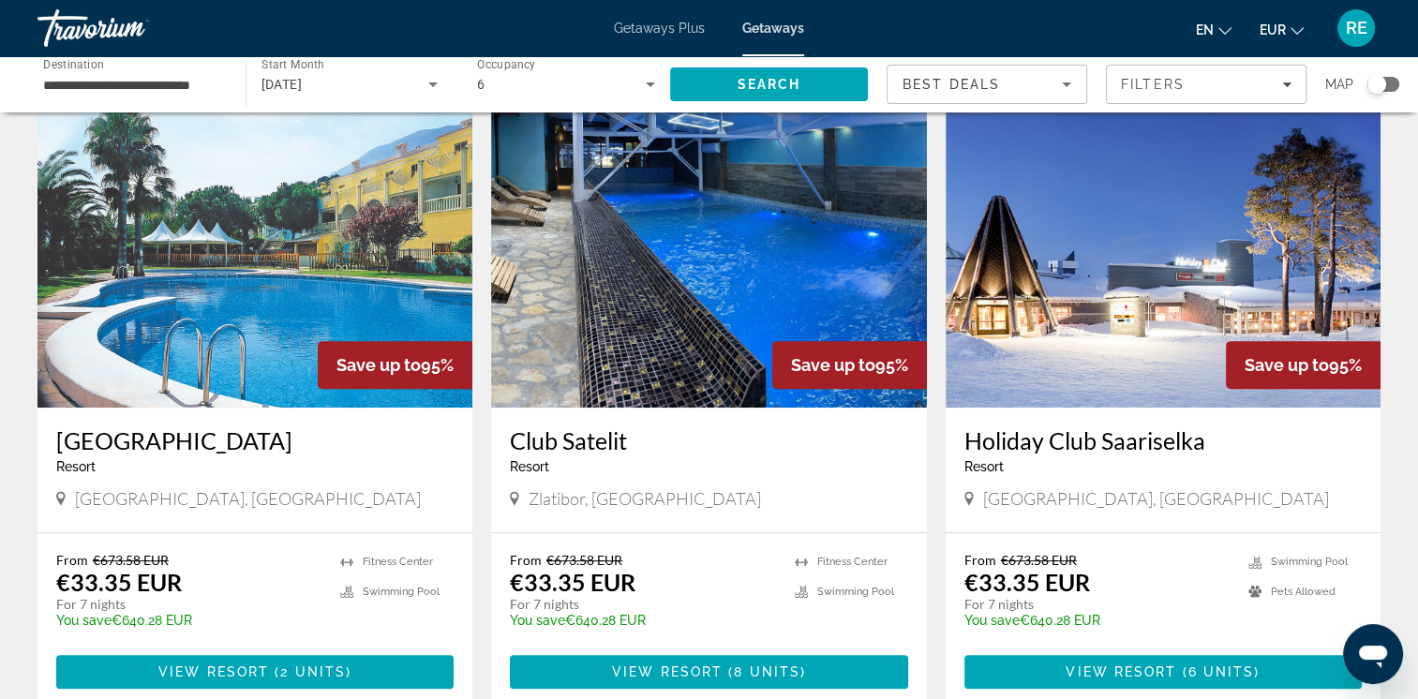
scroll to position [742, 0]
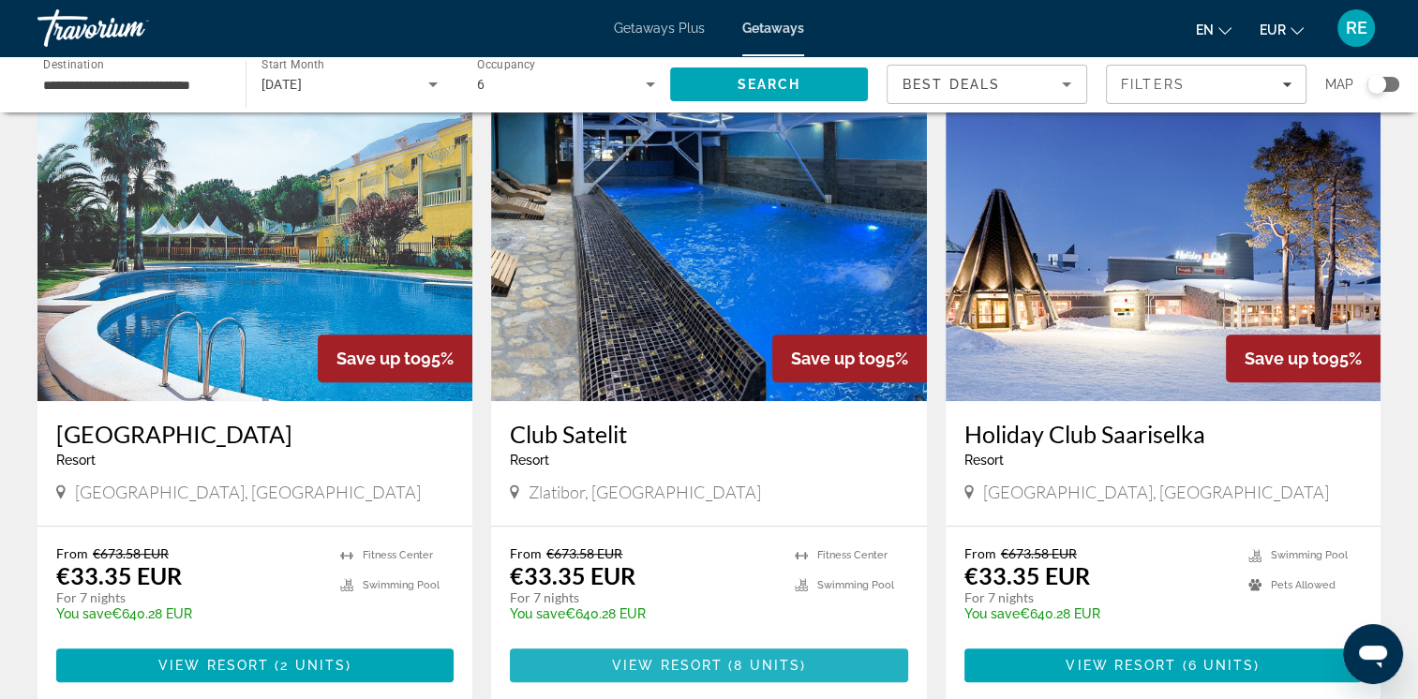
click at [766, 658] on span "8 units" at bounding box center [767, 665] width 67 height 15
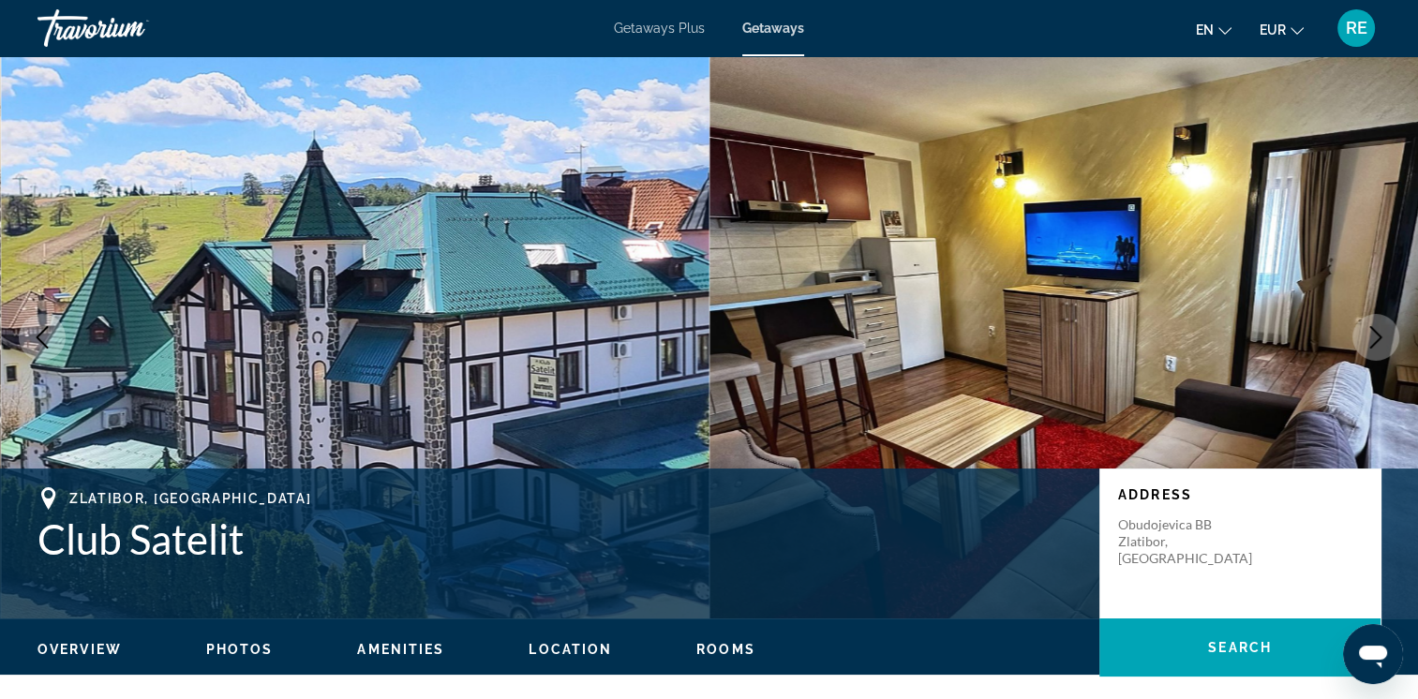
click at [1382, 336] on icon "Next image" at bounding box center [1375, 337] width 22 height 22
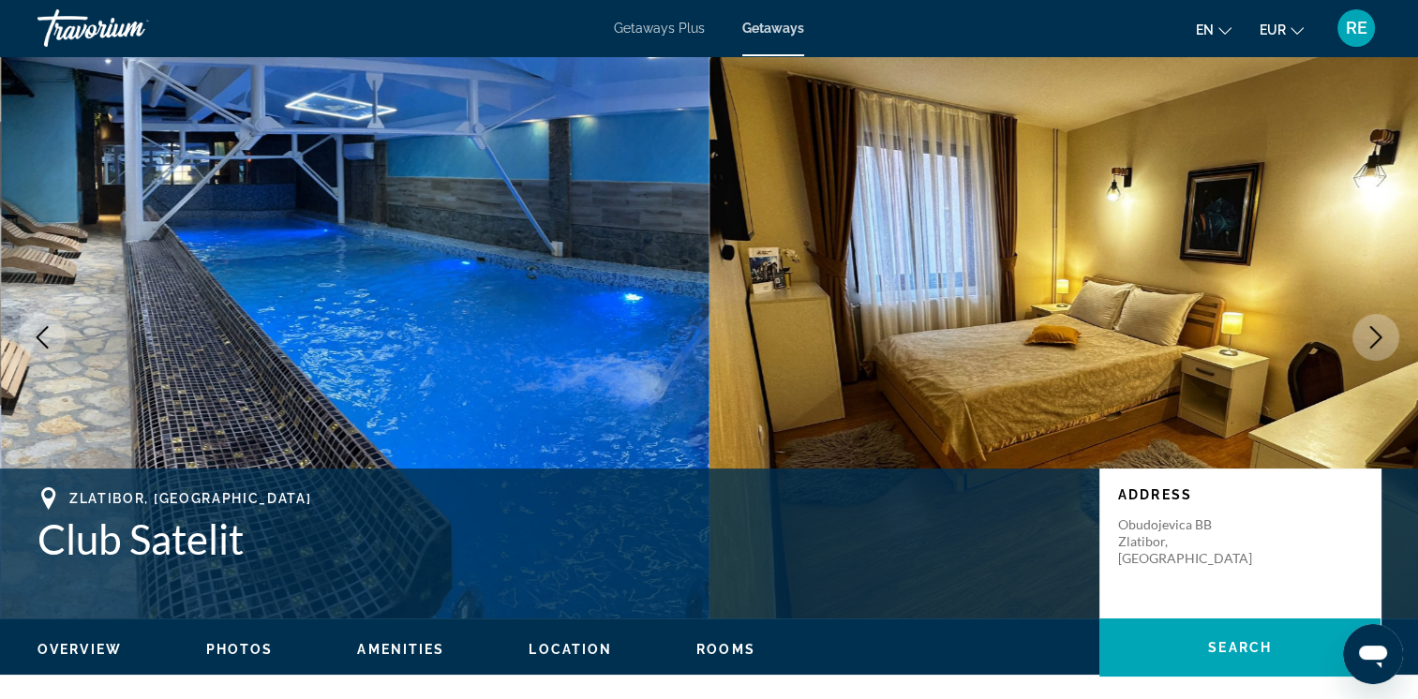
click at [1382, 336] on icon "Next image" at bounding box center [1375, 337] width 22 height 22
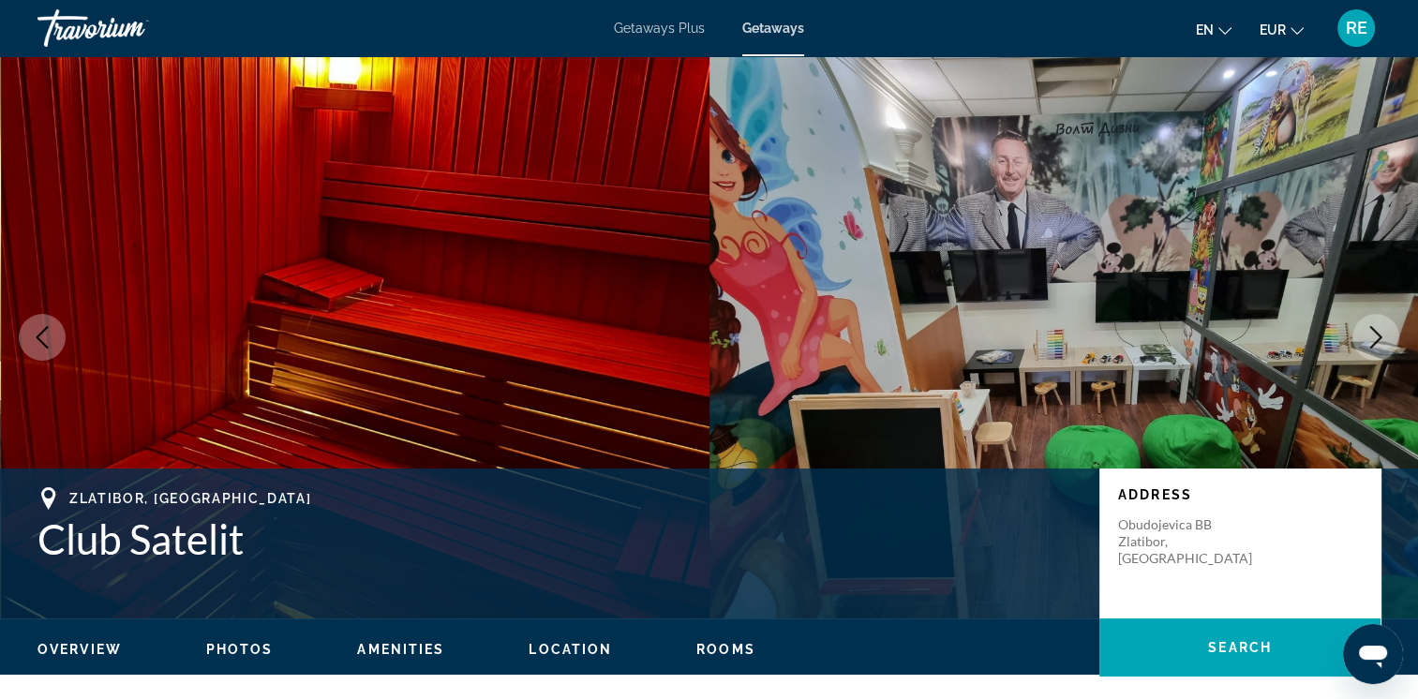
click at [1378, 336] on icon "Next image" at bounding box center [1375, 337] width 22 height 22
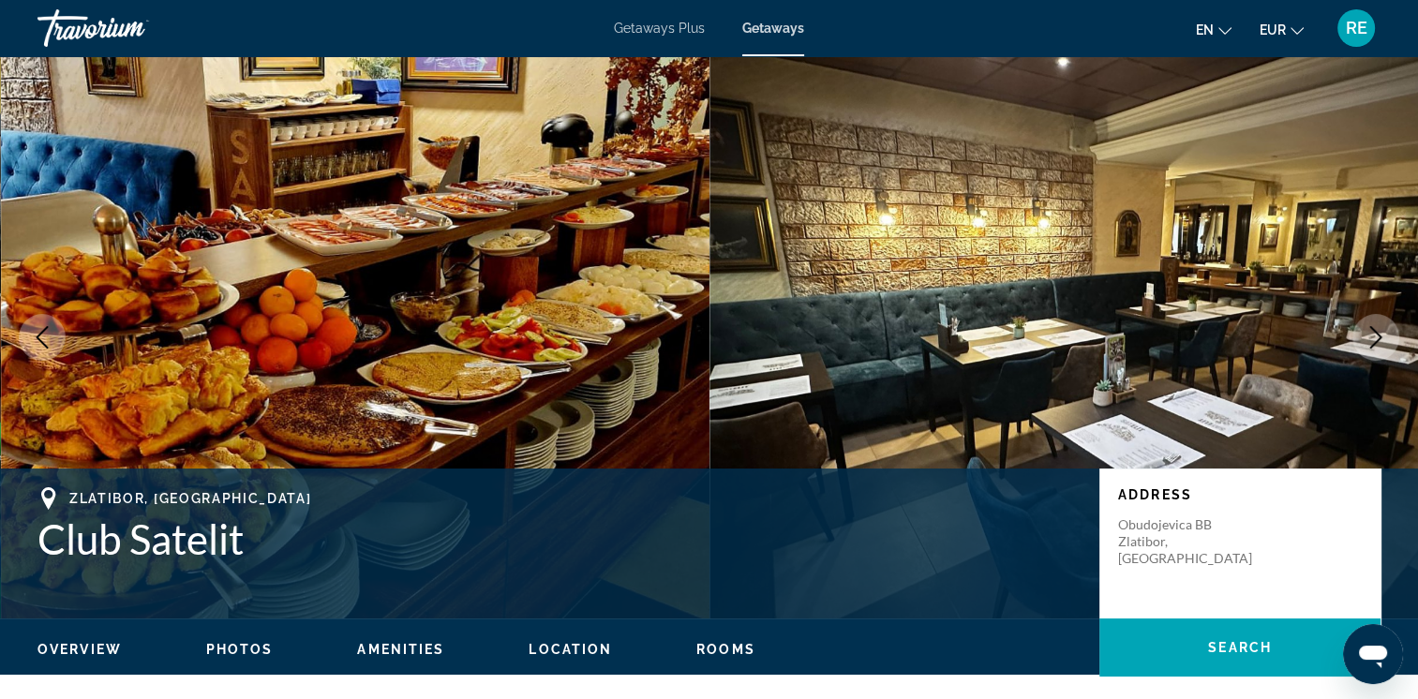
click at [1378, 336] on icon "Next image" at bounding box center [1375, 337] width 22 height 22
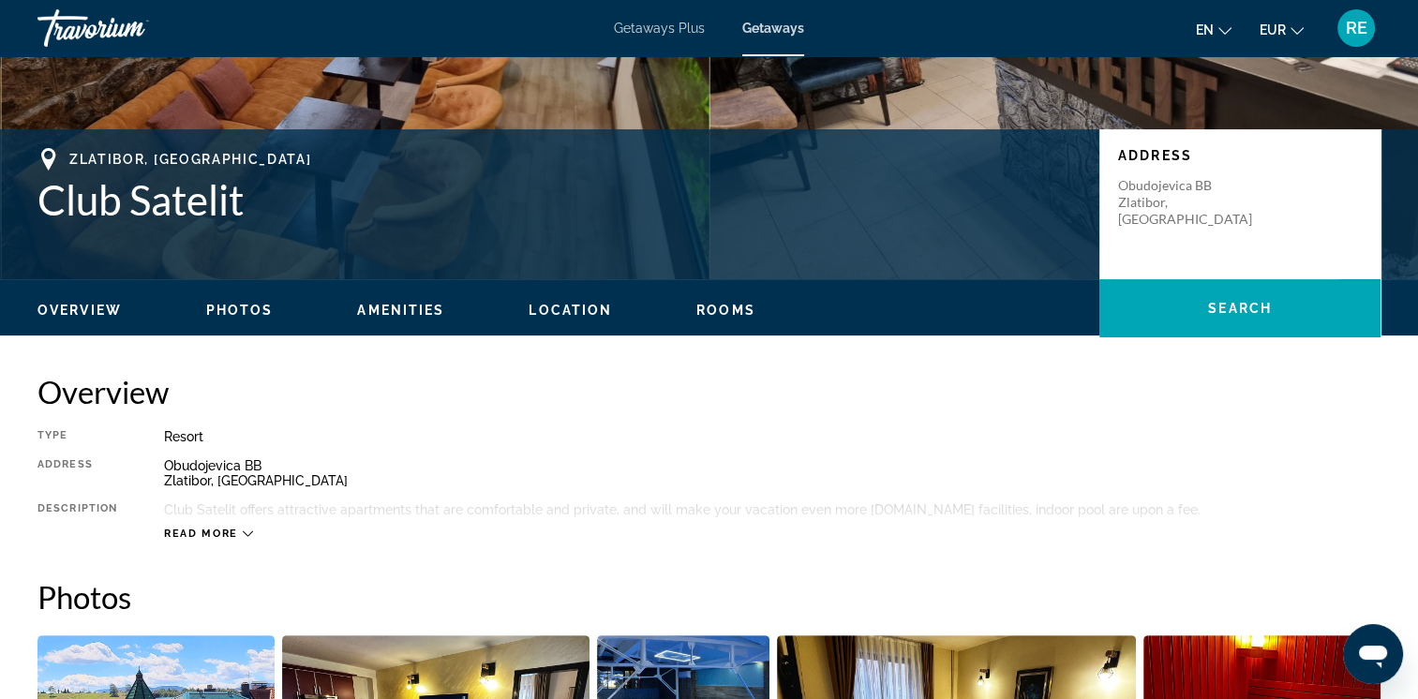
scroll to position [405, 0]
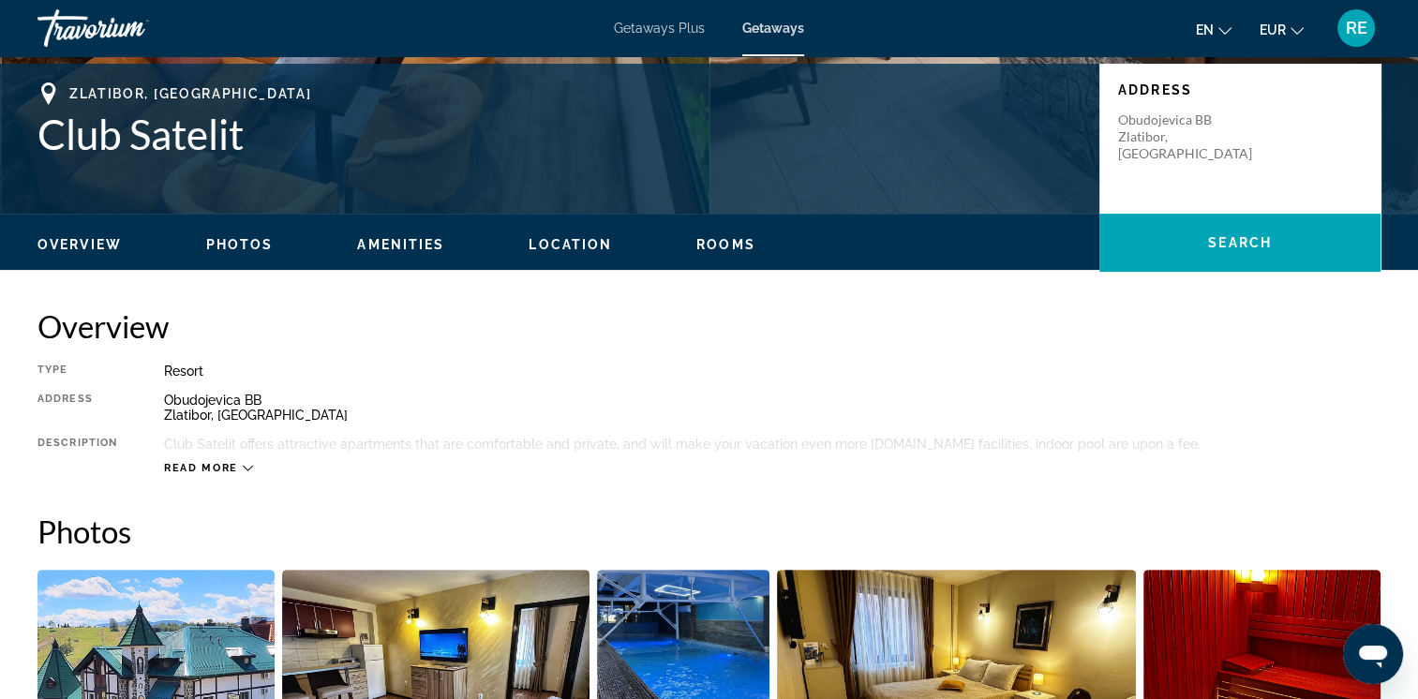
click at [236, 468] on span "Read more" at bounding box center [201, 468] width 74 height 12
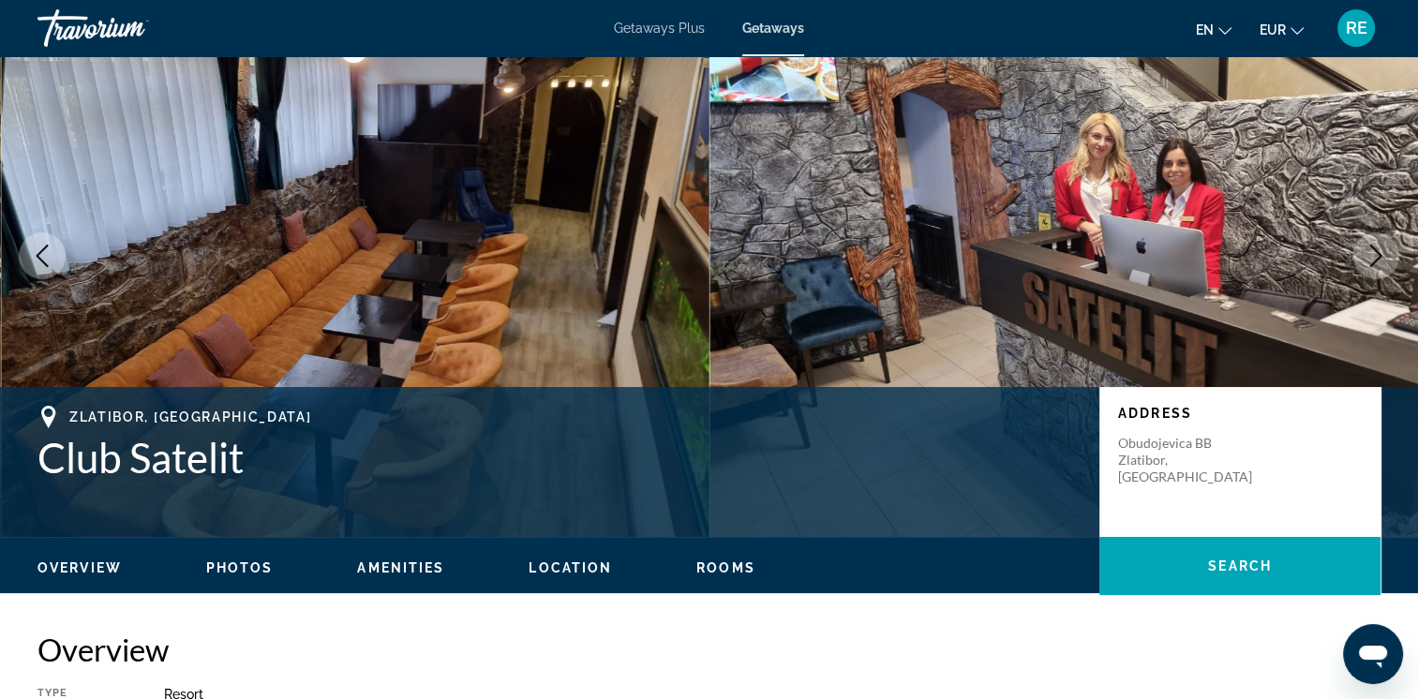
scroll to position [0, 0]
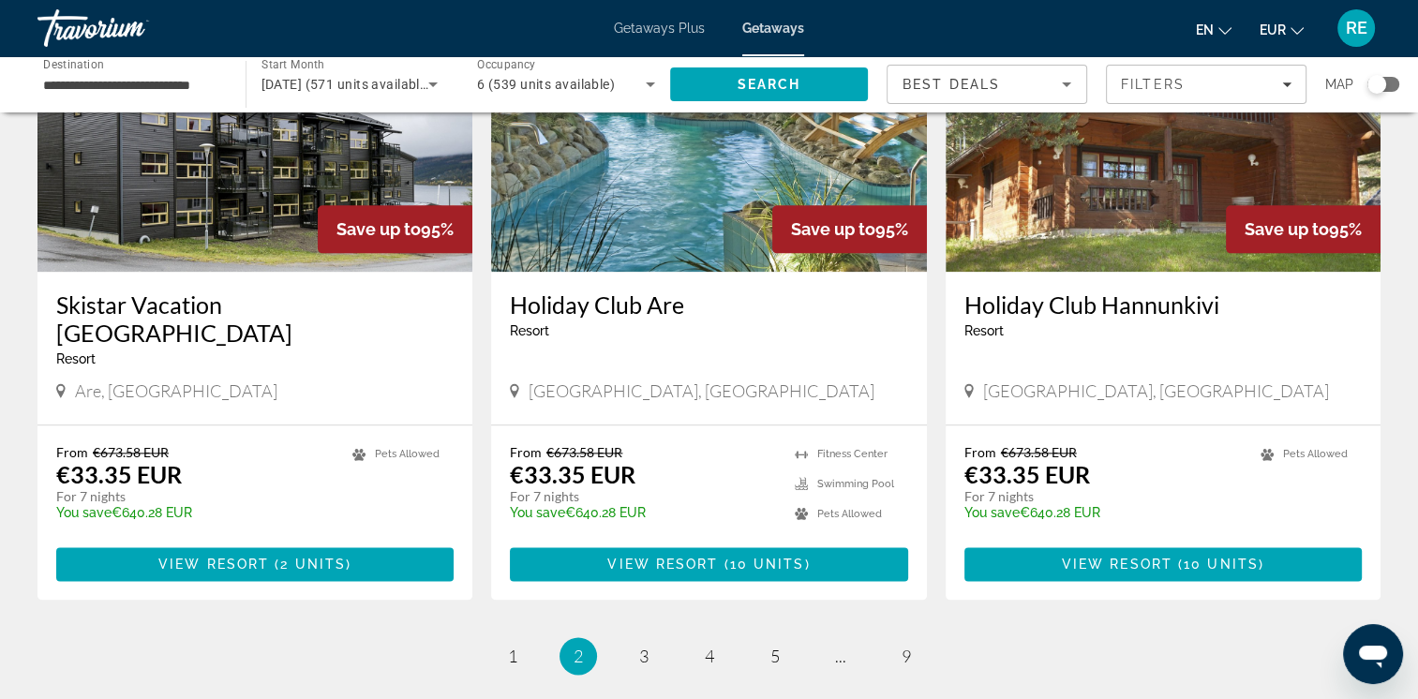
scroll to position [2187, 0]
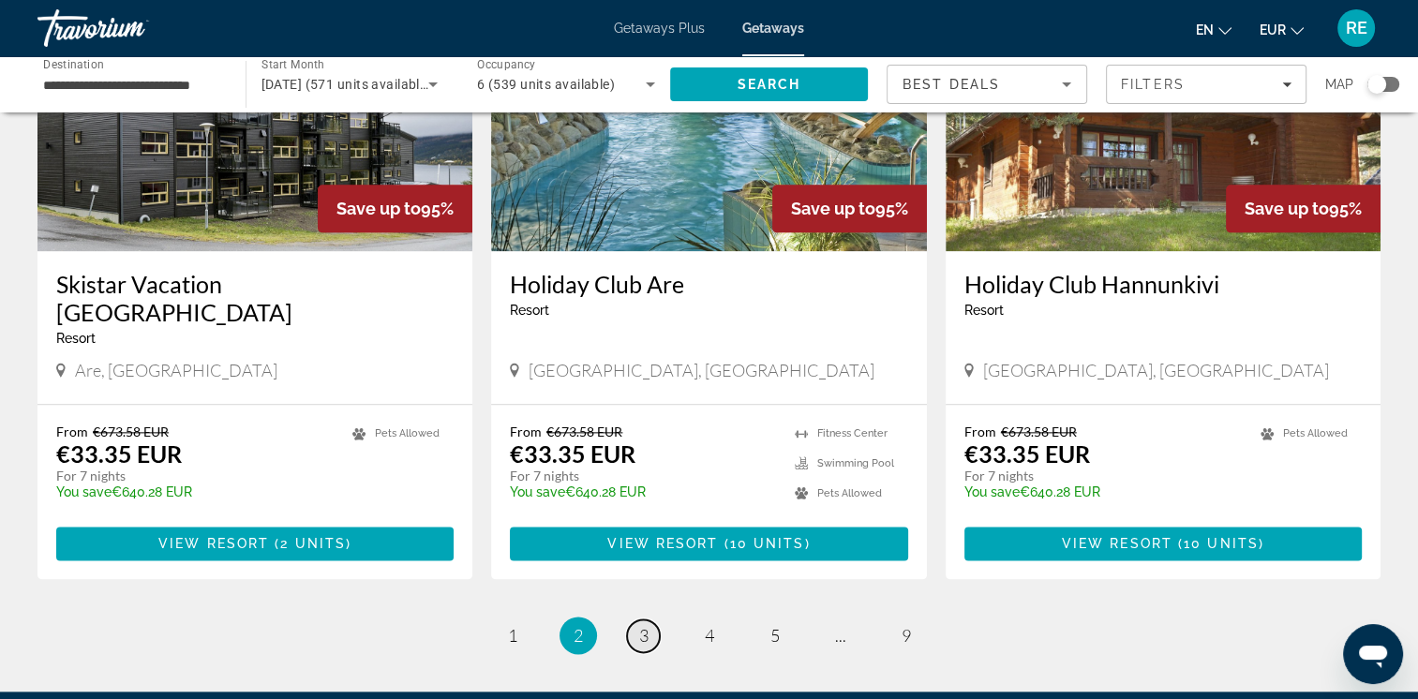
click at [649, 619] on link "page 3" at bounding box center [643, 635] width 33 height 33
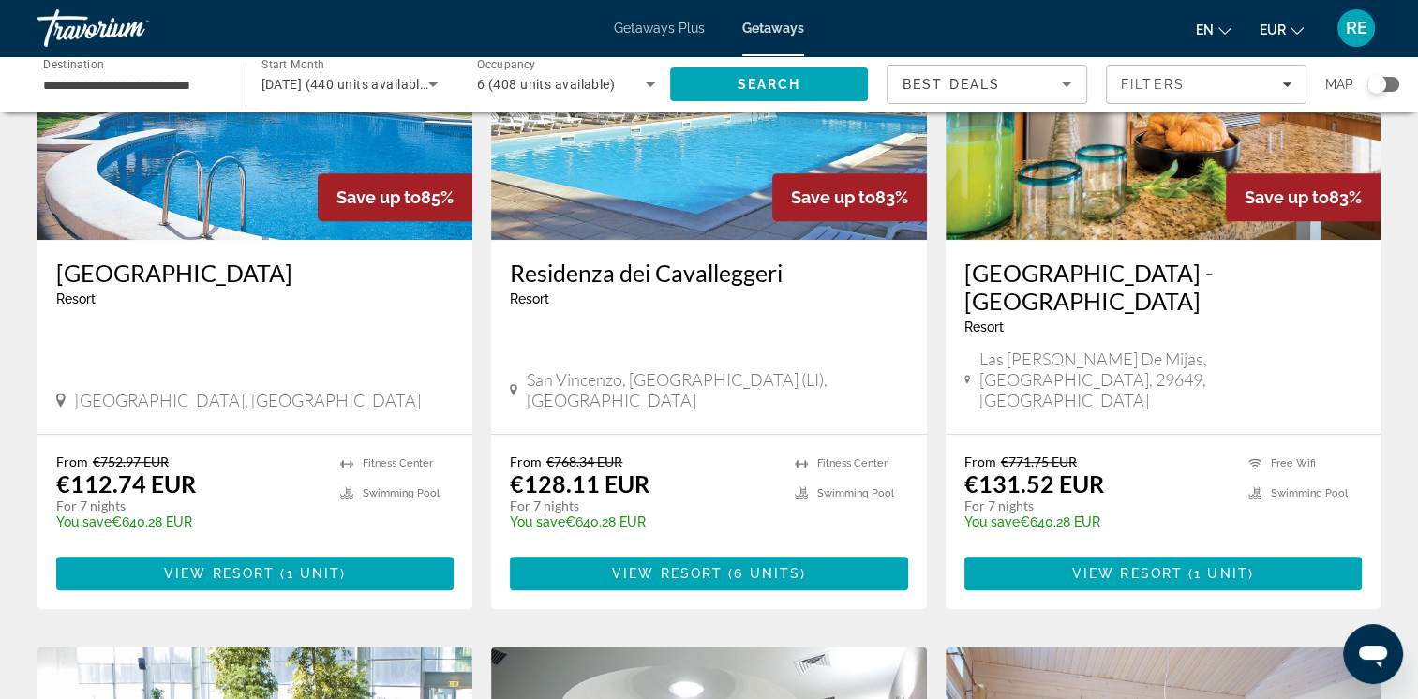
scroll to position [833, 0]
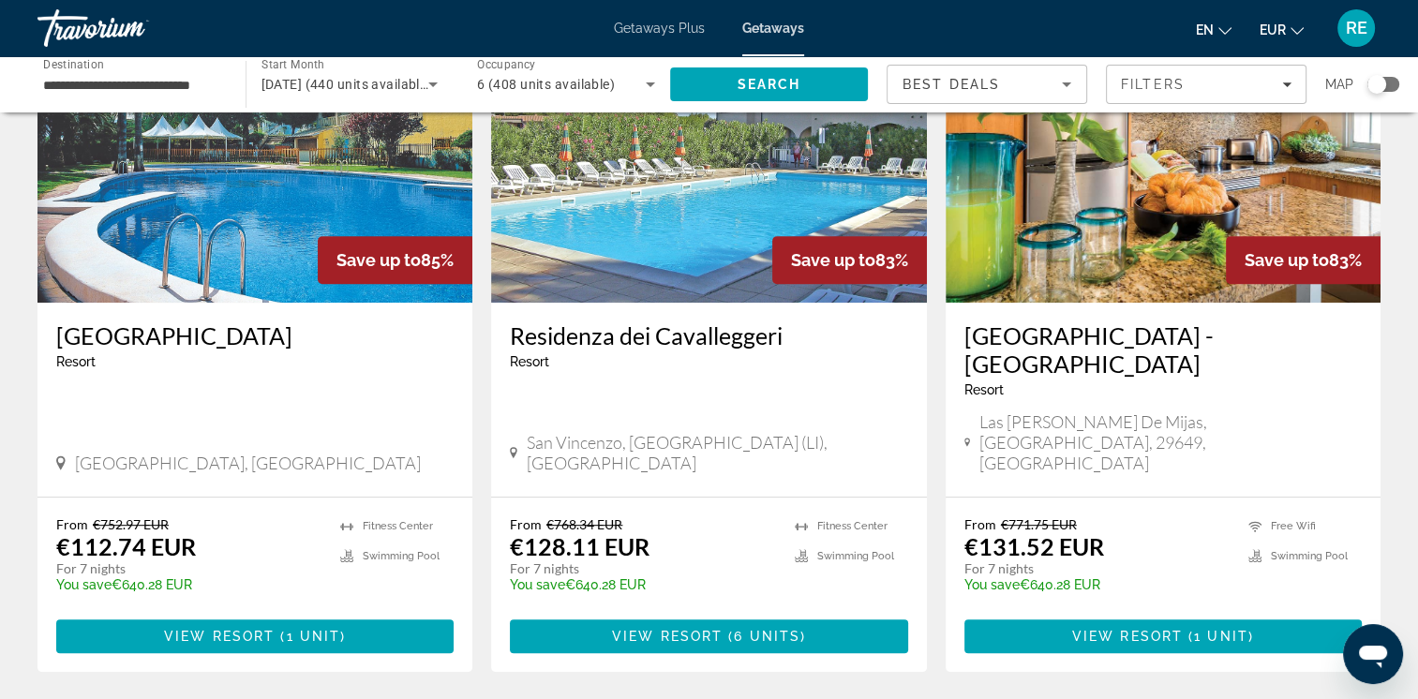
click at [1184, 336] on h3 "[GEOGRAPHIC_DATA] - [GEOGRAPHIC_DATA]" at bounding box center [1162, 349] width 397 height 56
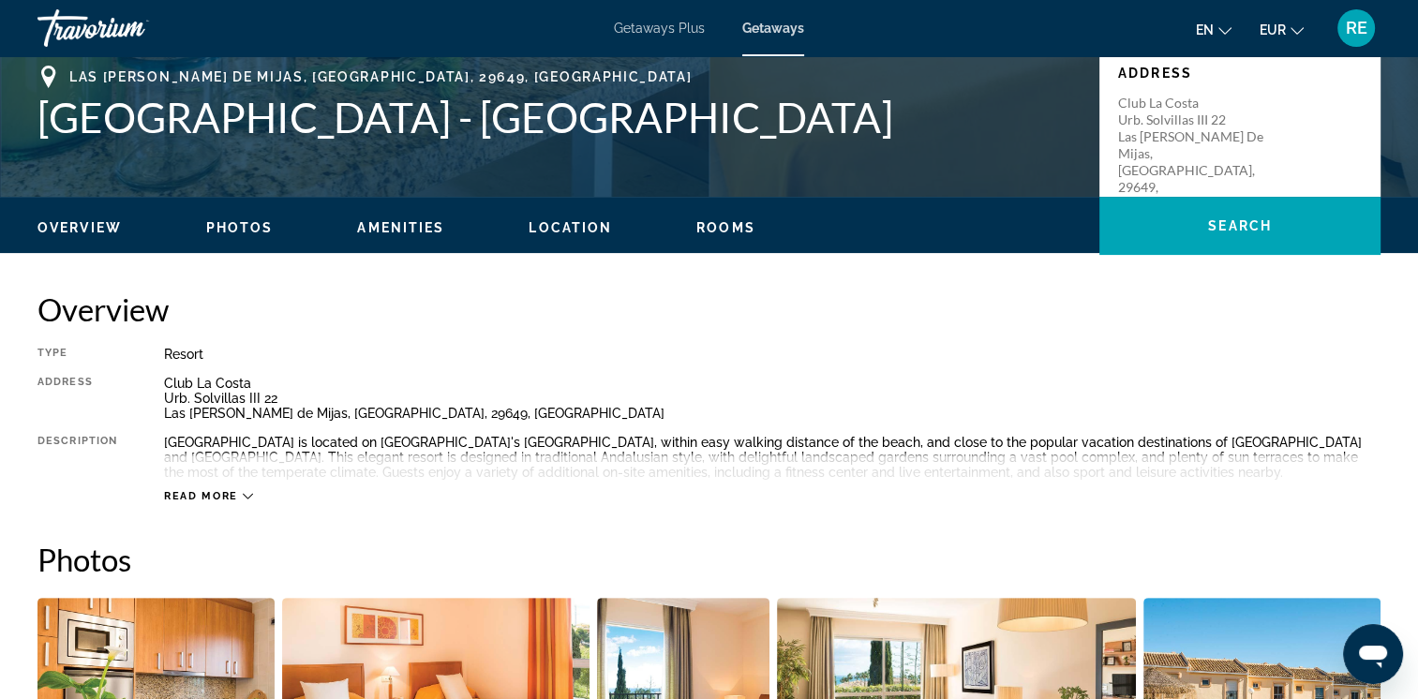
scroll to position [426, 0]
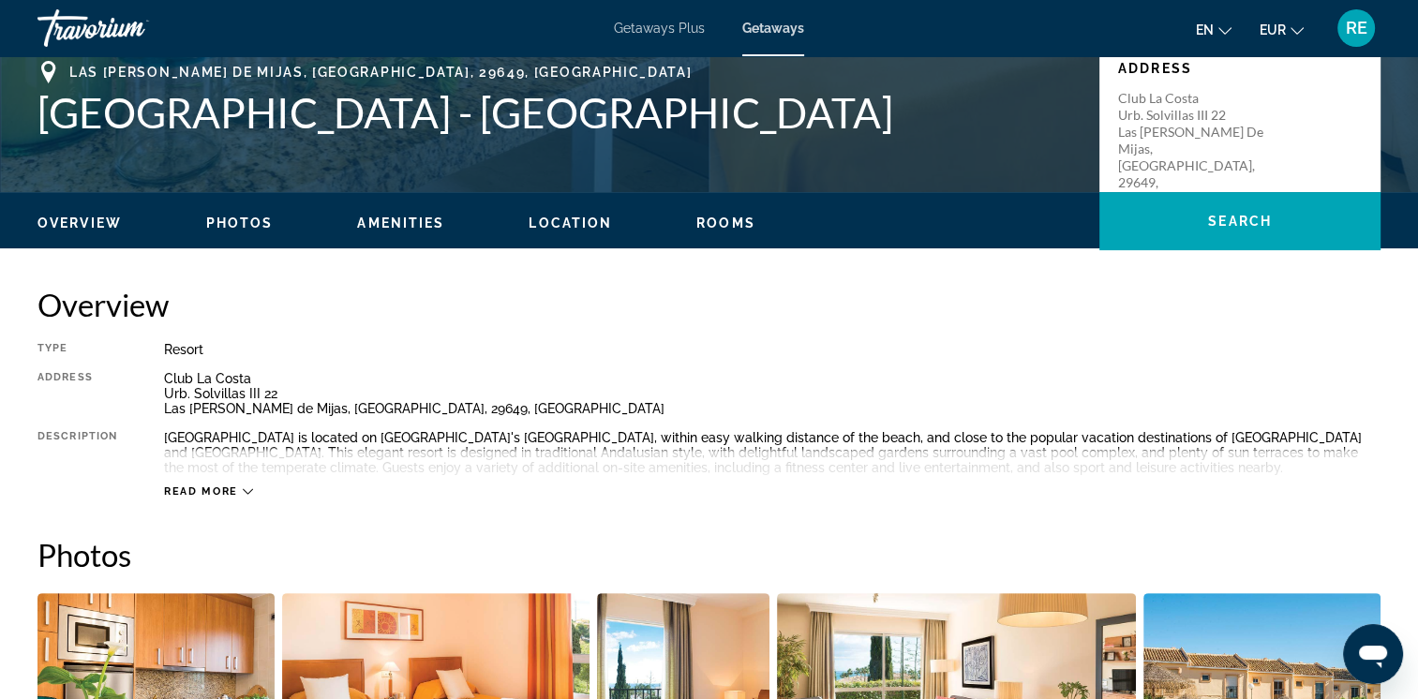
click at [186, 491] on span "Read more" at bounding box center [201, 491] width 74 height 12
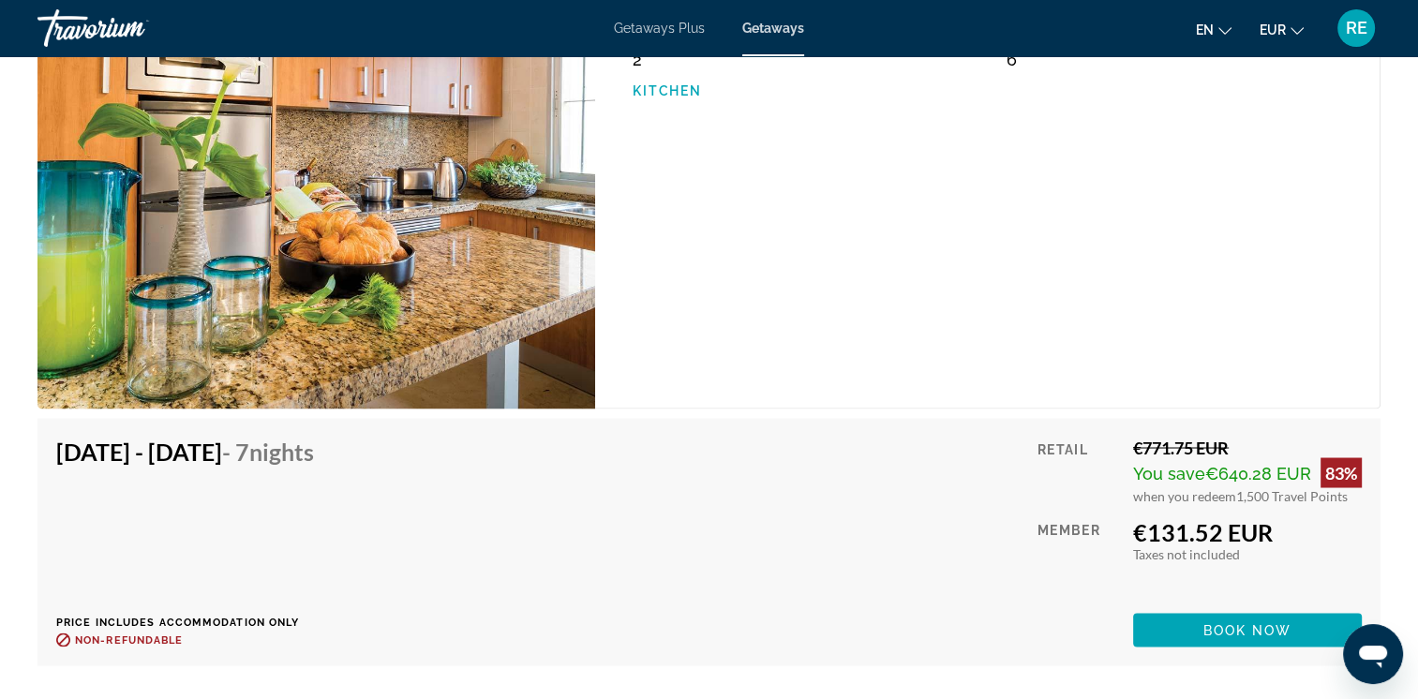
scroll to position [3267, 0]
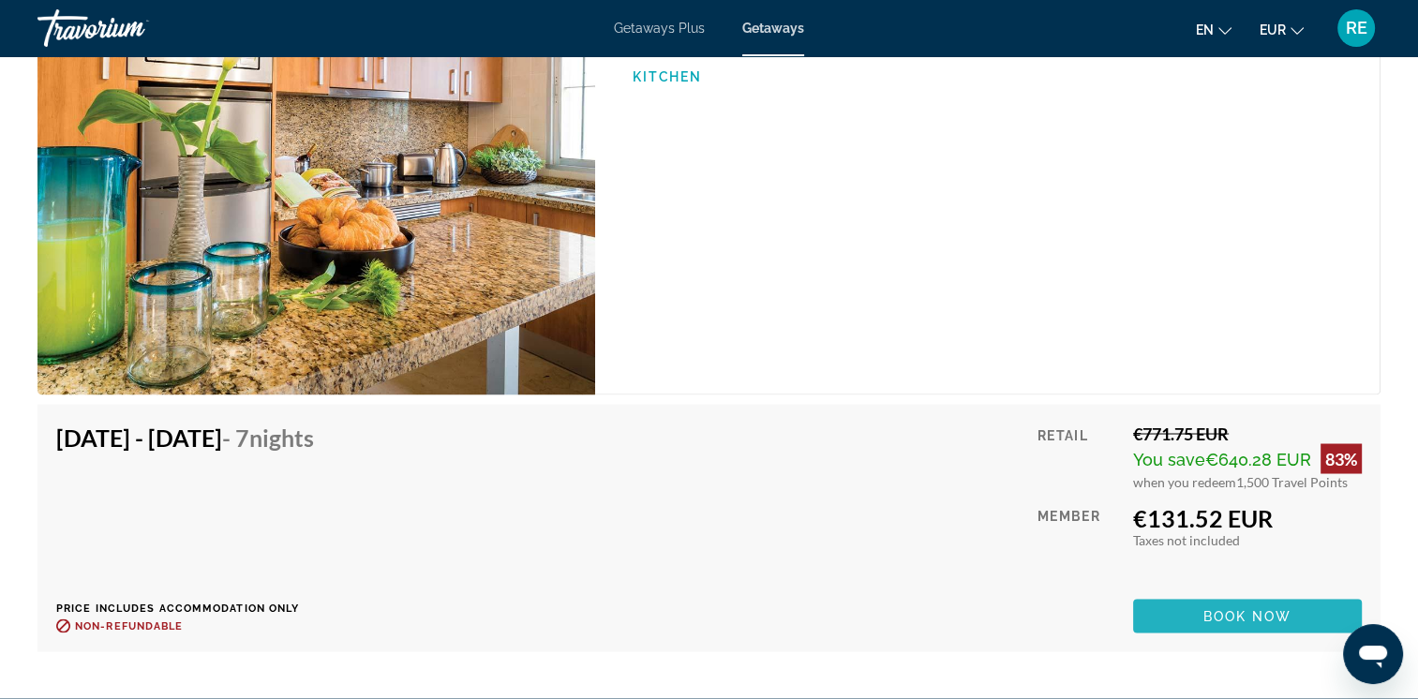
click at [1212, 613] on span "Book now" at bounding box center [1247, 615] width 89 height 15
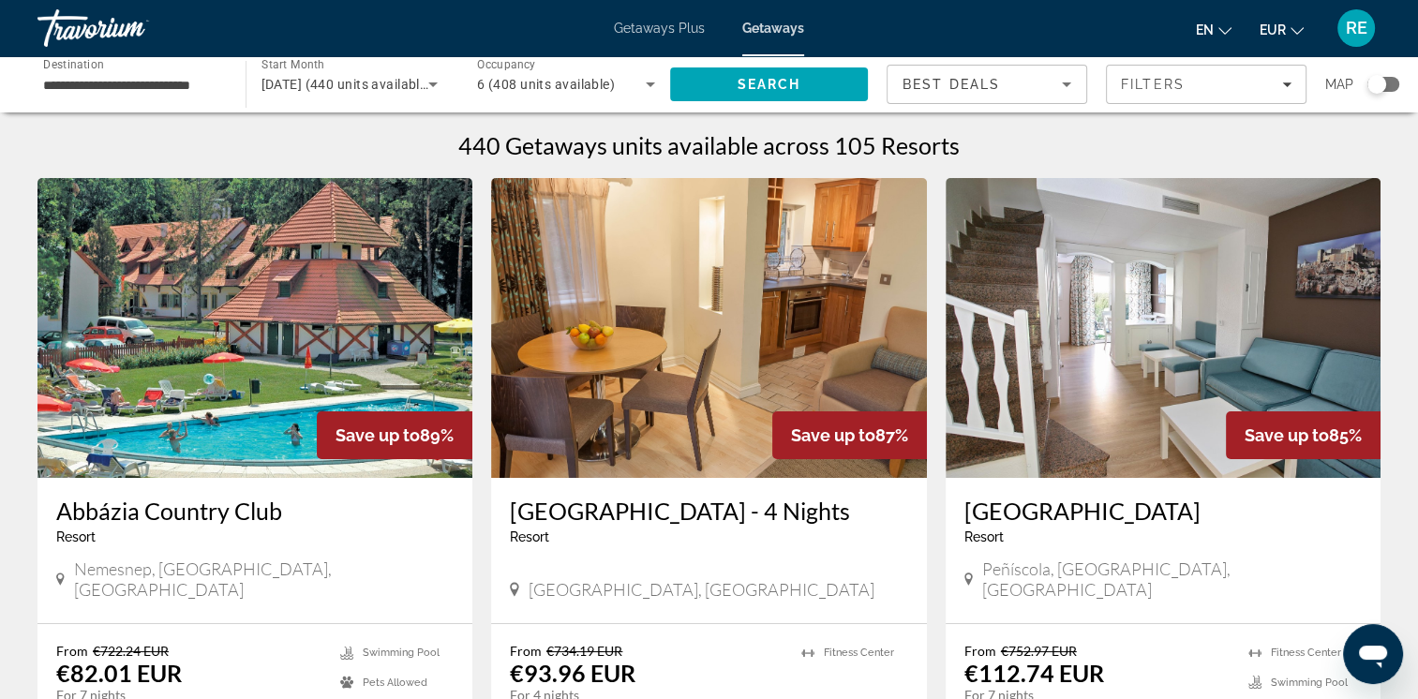
click at [434, 79] on icon "Search widget" at bounding box center [433, 84] width 22 height 22
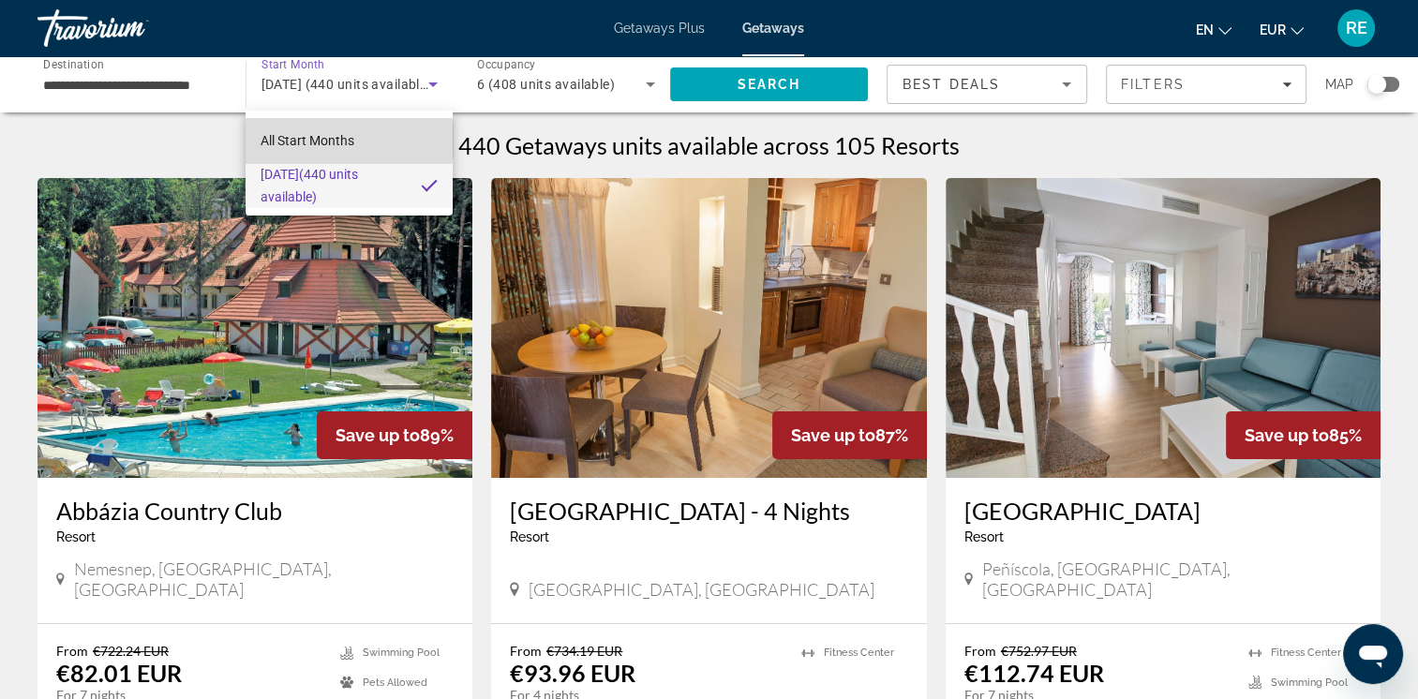
click at [331, 140] on span "All Start Months" at bounding box center [308, 140] width 94 height 15
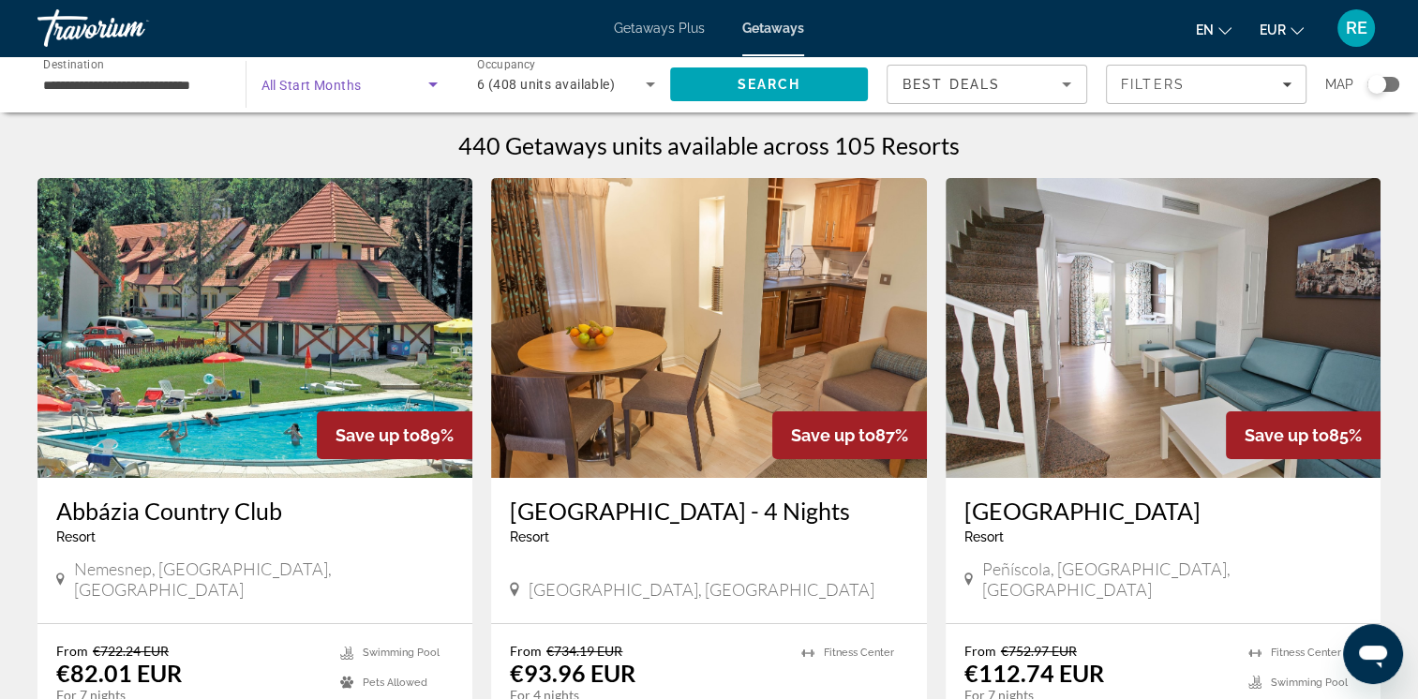
click at [431, 84] on icon "Search widget" at bounding box center [432, 84] width 9 height 5
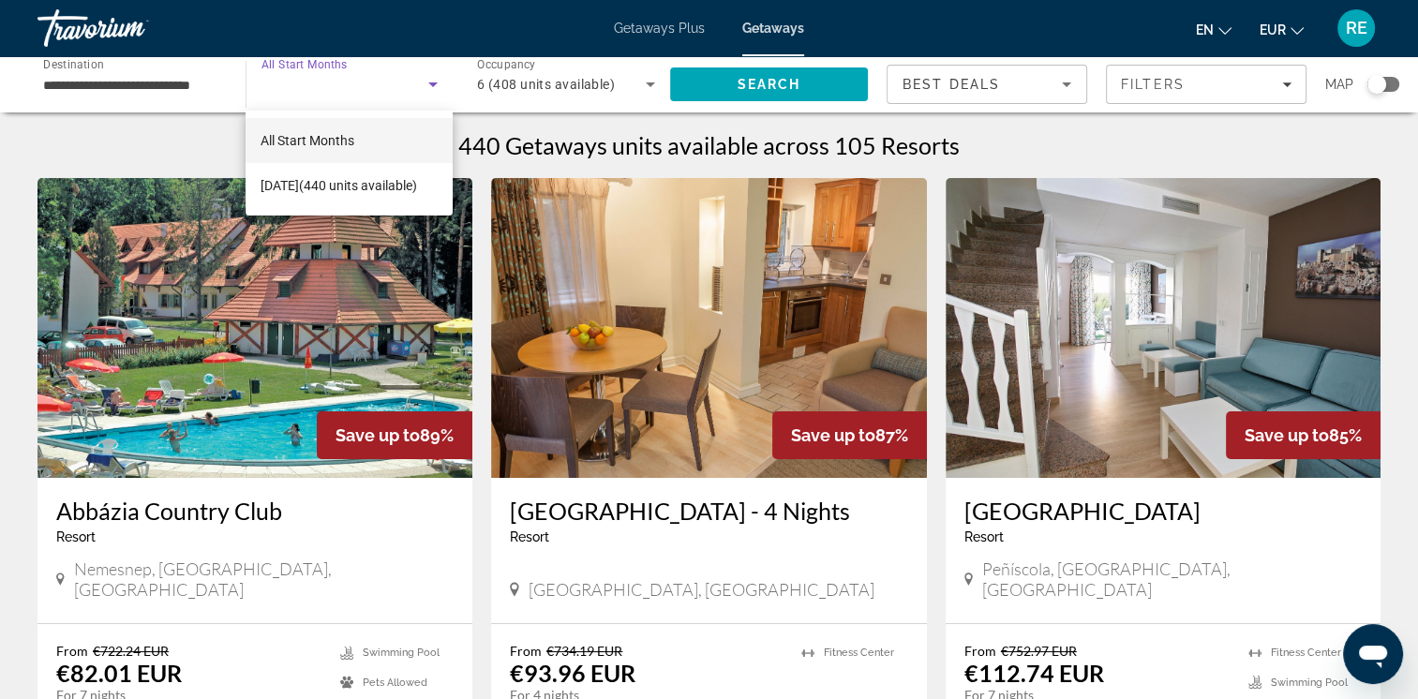
click at [431, 84] on div at bounding box center [709, 349] width 1418 height 699
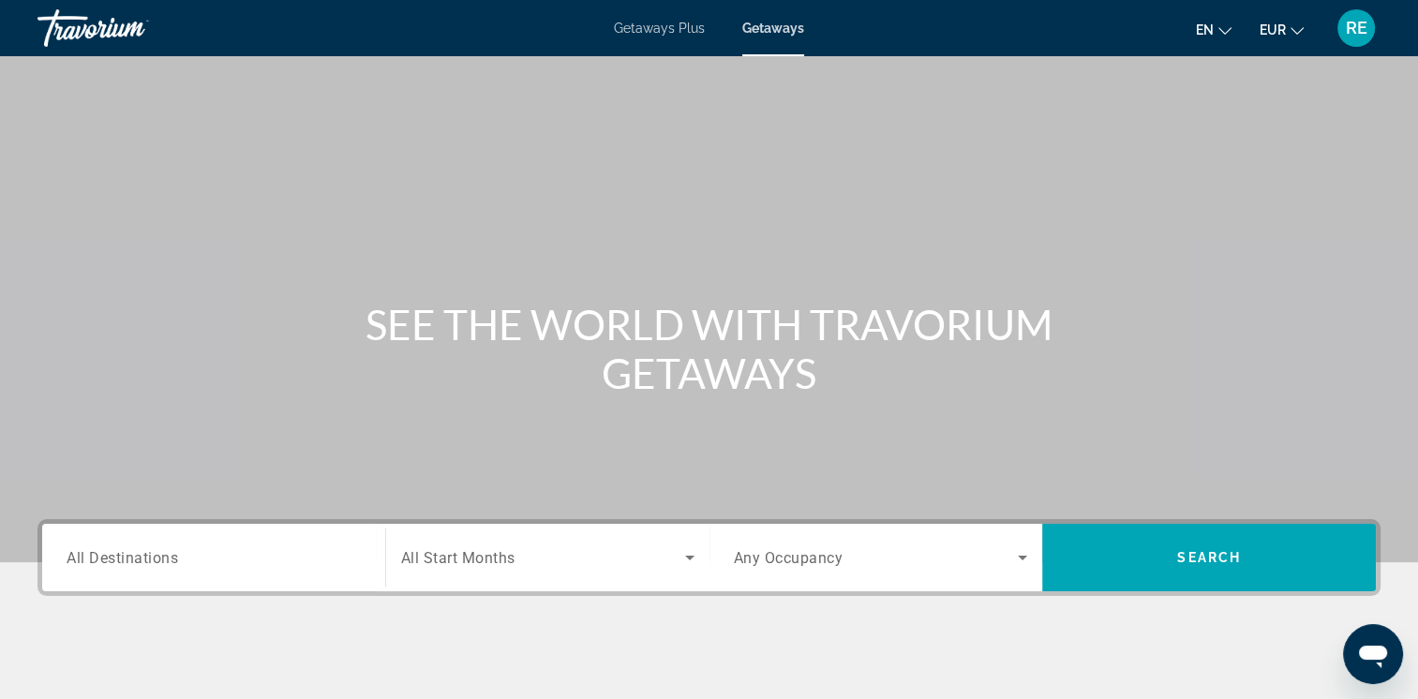
click at [146, 576] on div "Search widget" at bounding box center [214, 557] width 294 height 53
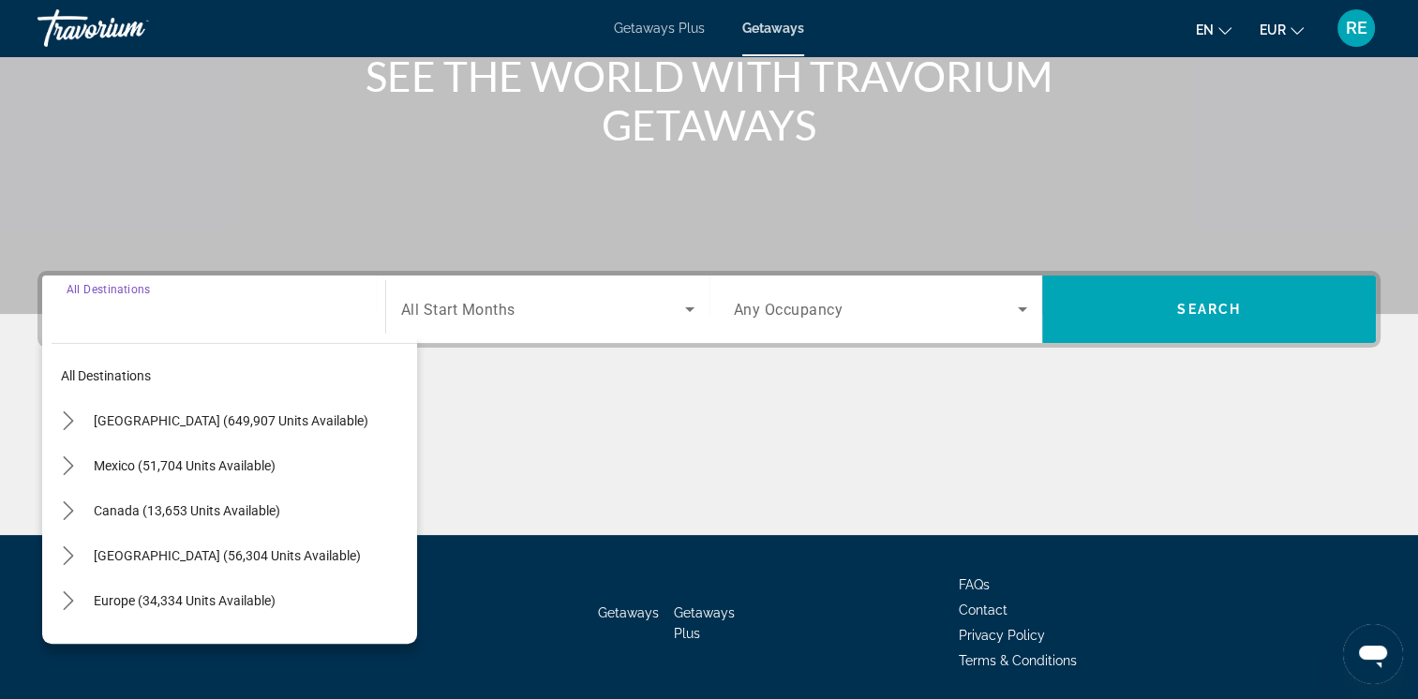
scroll to position [313, 0]
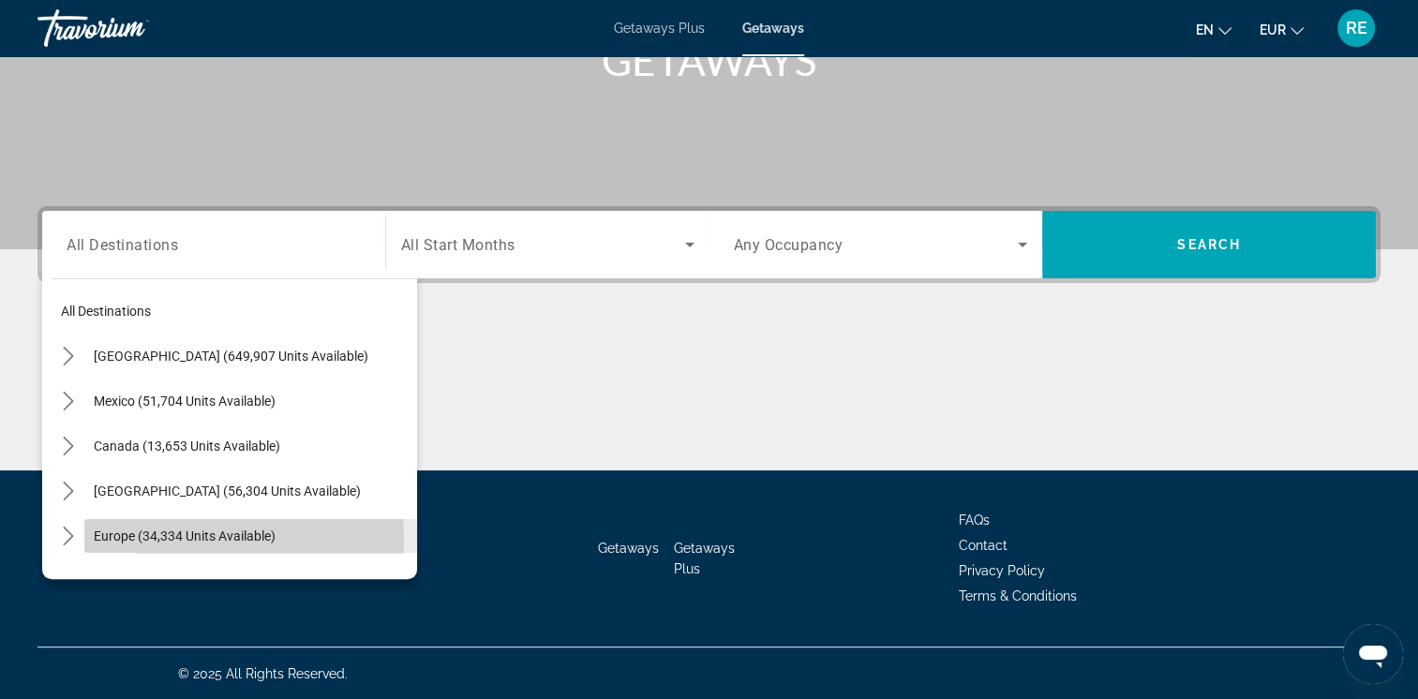
click at [150, 538] on span "Europe (34,334 units available)" at bounding box center [185, 536] width 182 height 15
type input "**********"
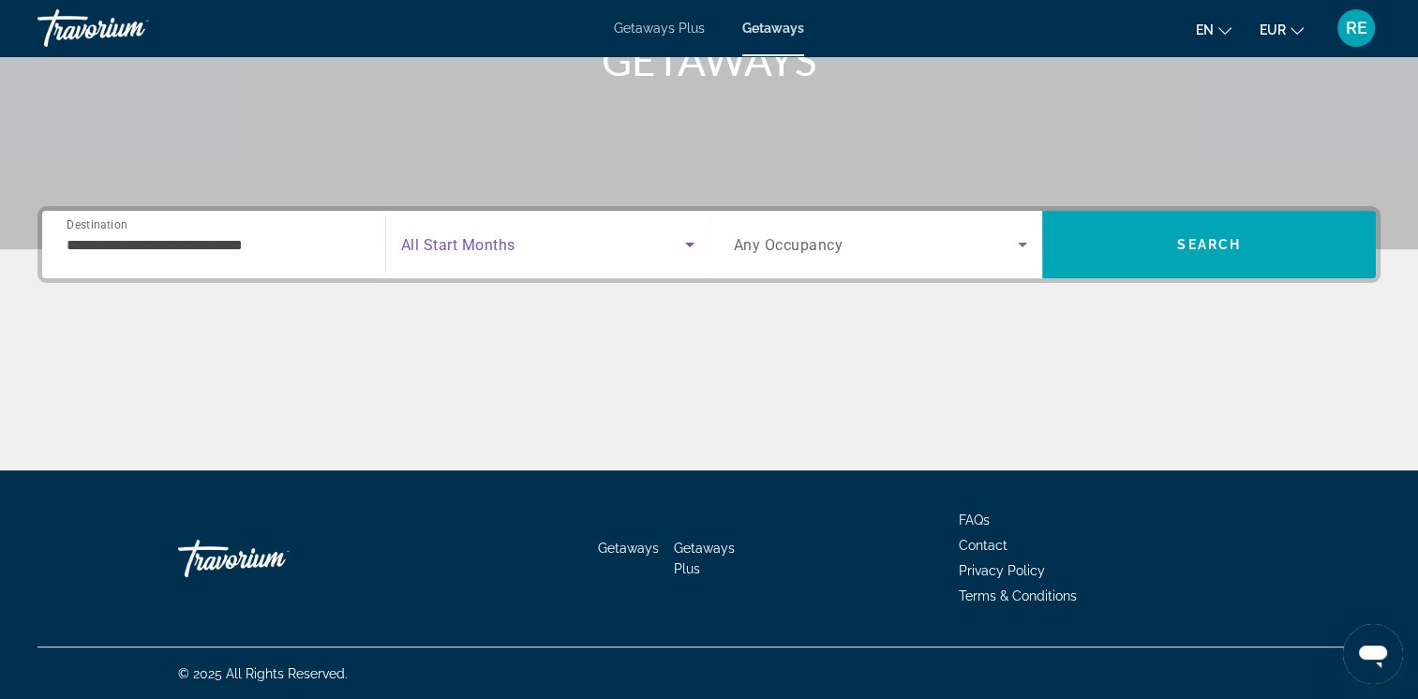
click at [649, 237] on span "Search widget" at bounding box center [543, 244] width 284 height 22
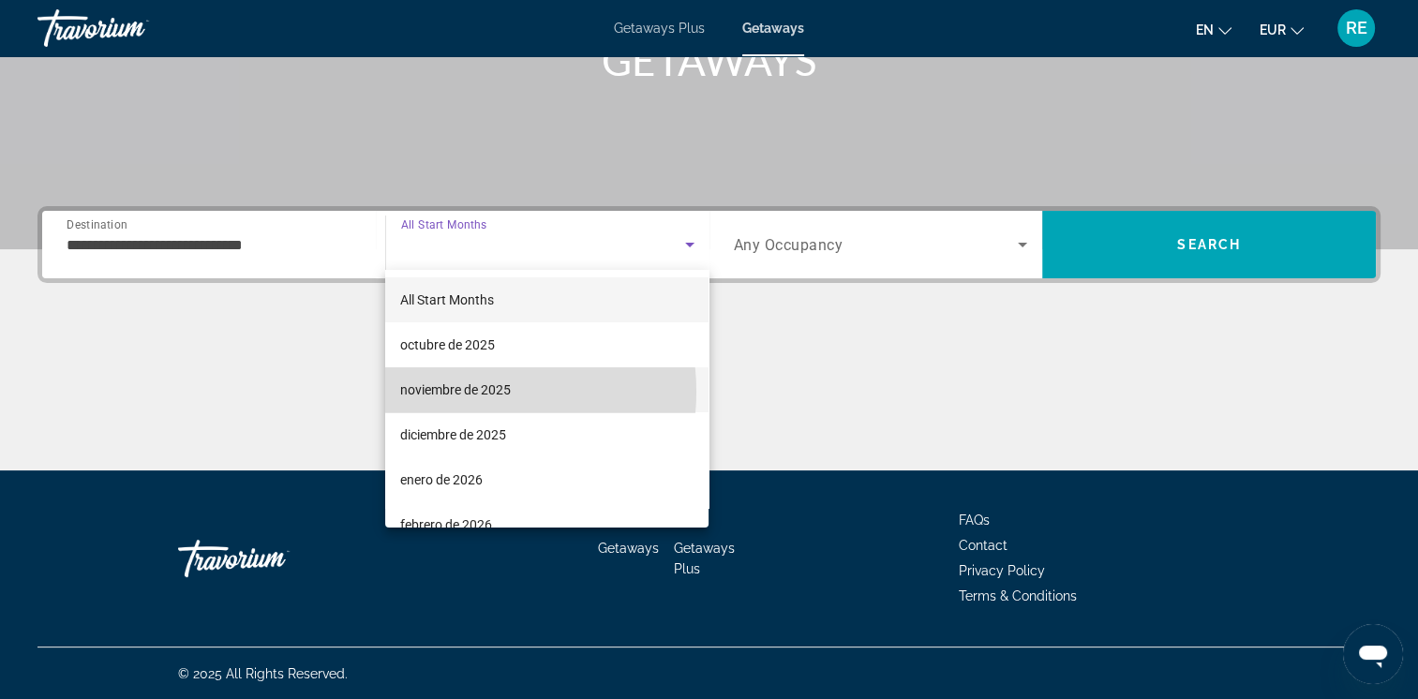
click at [477, 392] on span "noviembre de 2025" at bounding box center [455, 390] width 111 height 22
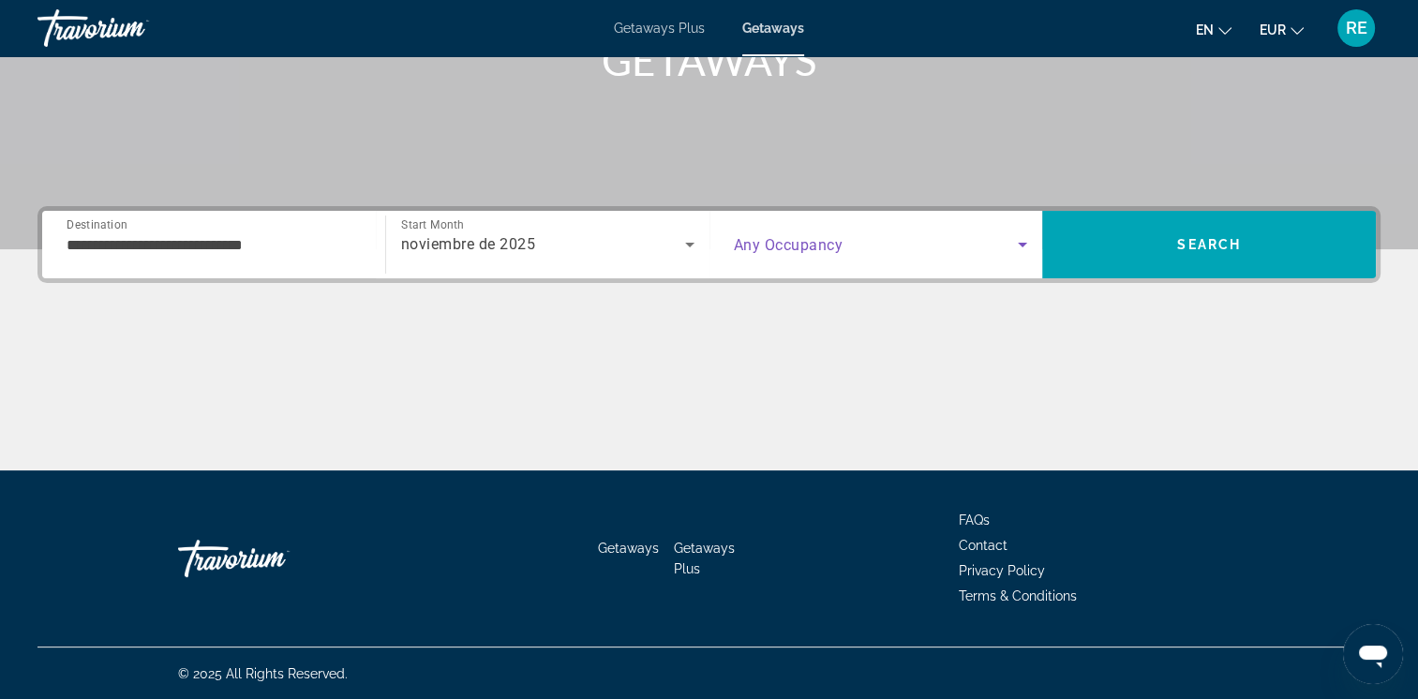
click at [928, 239] on span "Search widget" at bounding box center [876, 244] width 285 height 22
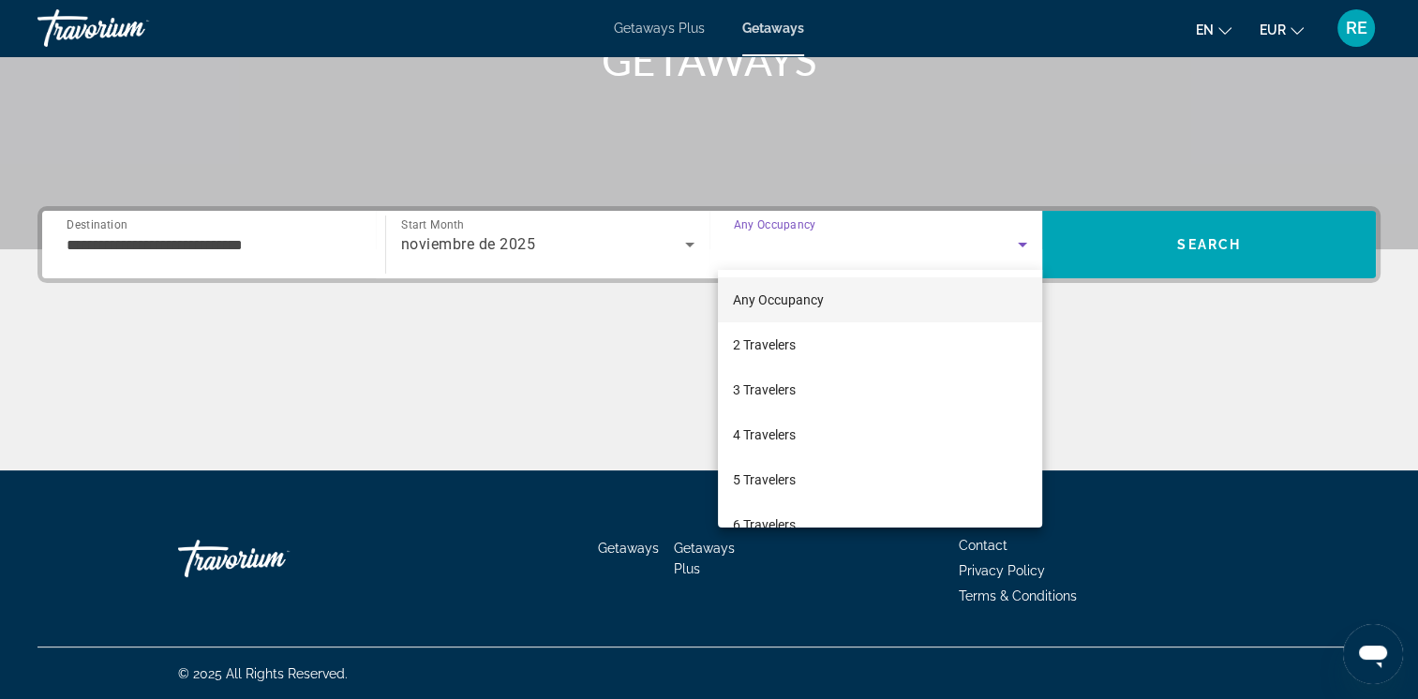
scroll to position [37, 0]
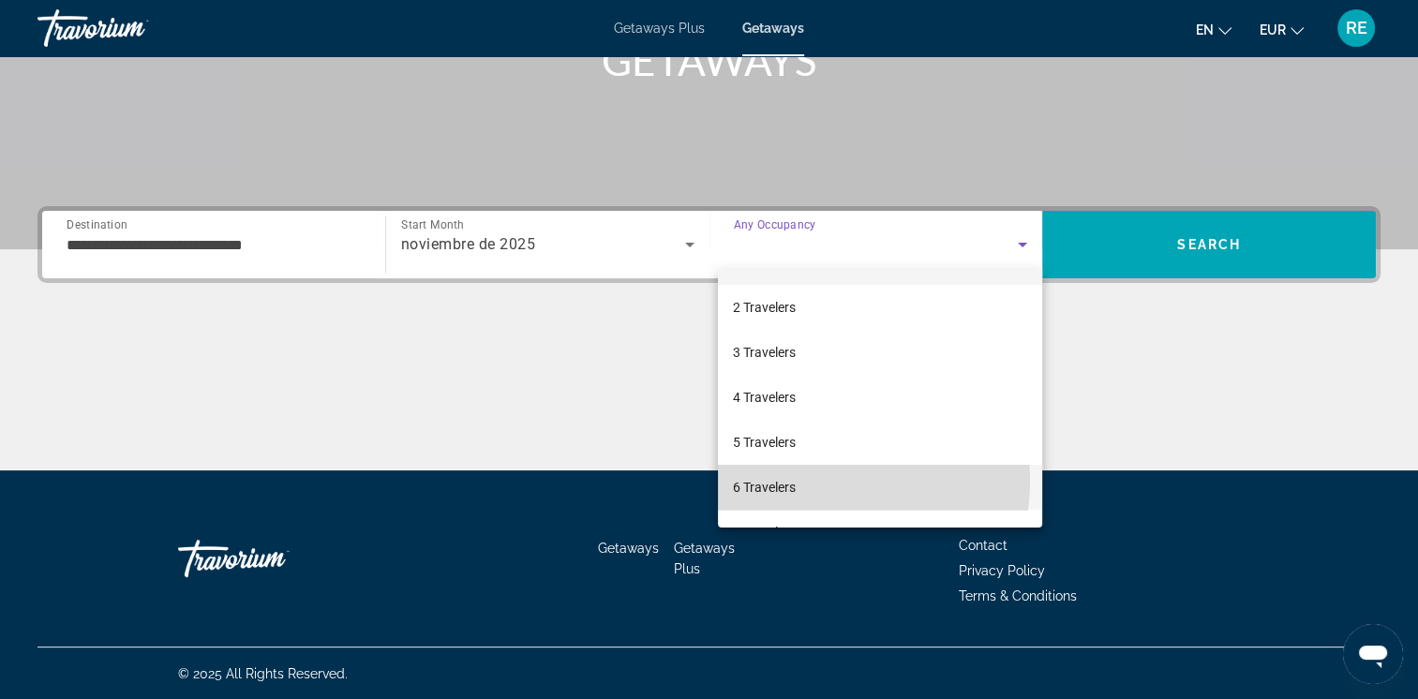
click at [785, 480] on span "6 Travelers" at bounding box center [764, 487] width 63 height 22
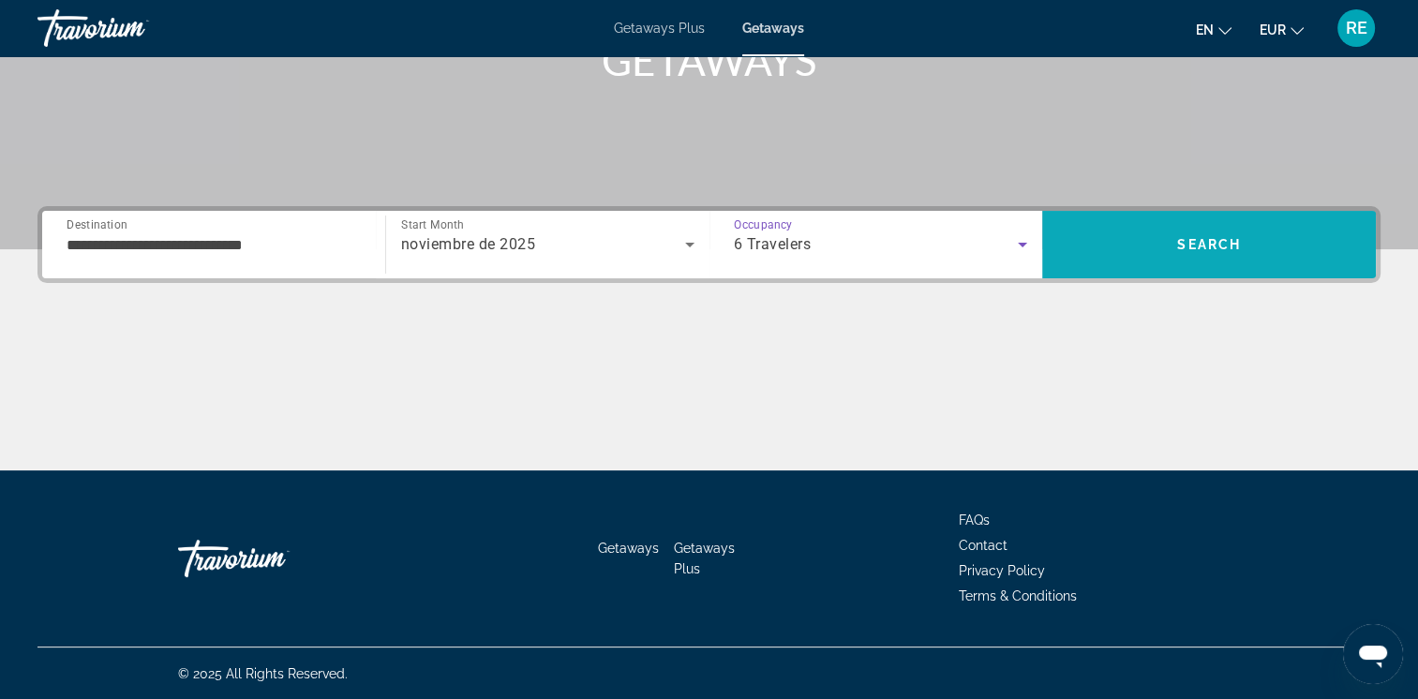
click at [1222, 233] on span "Search" at bounding box center [1209, 244] width 334 height 45
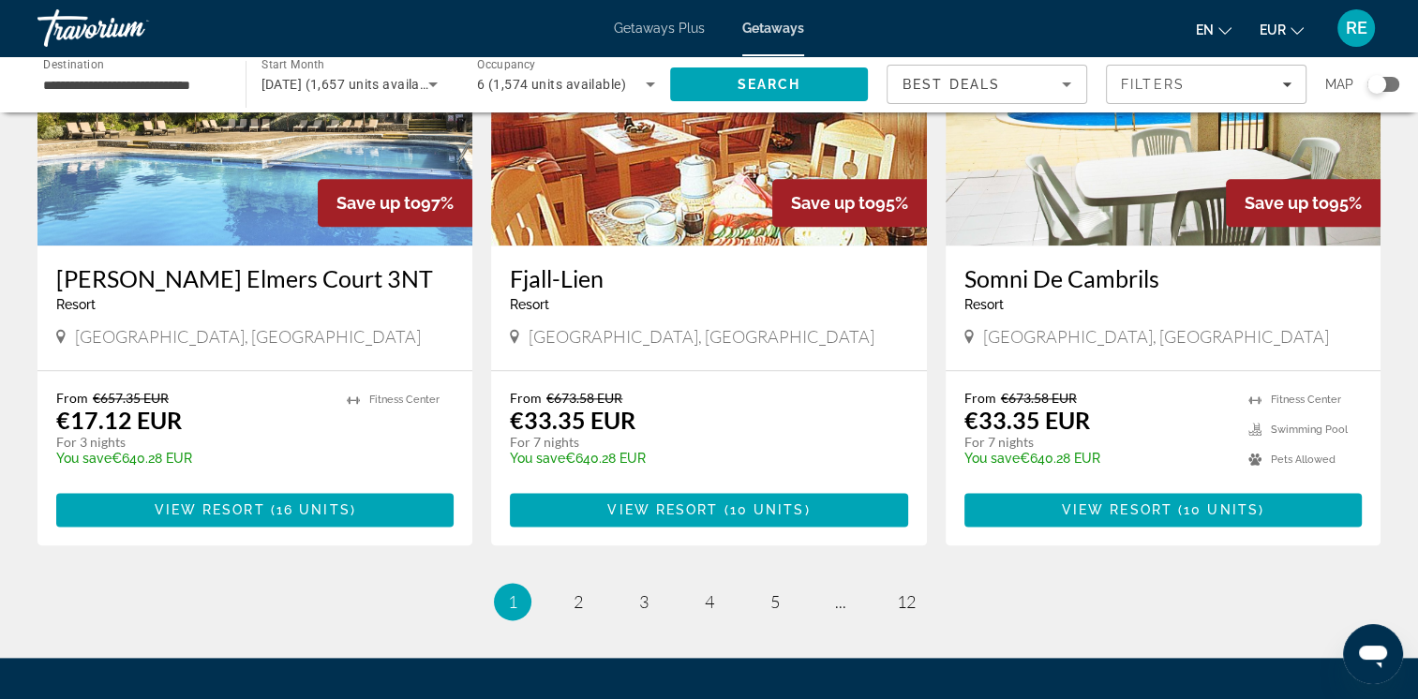
scroll to position [2204, 0]
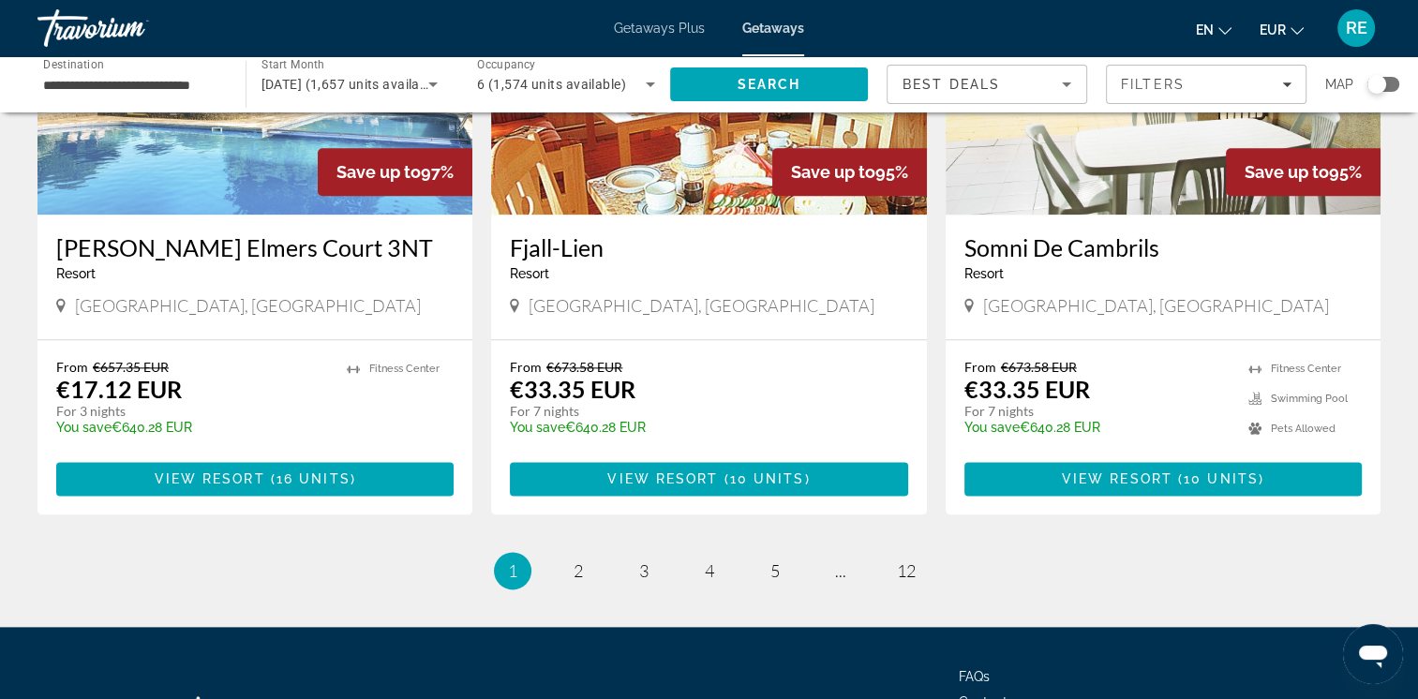
click at [1007, 261] on h3 "Somni De Cambrils" at bounding box center [1162, 247] width 397 height 28
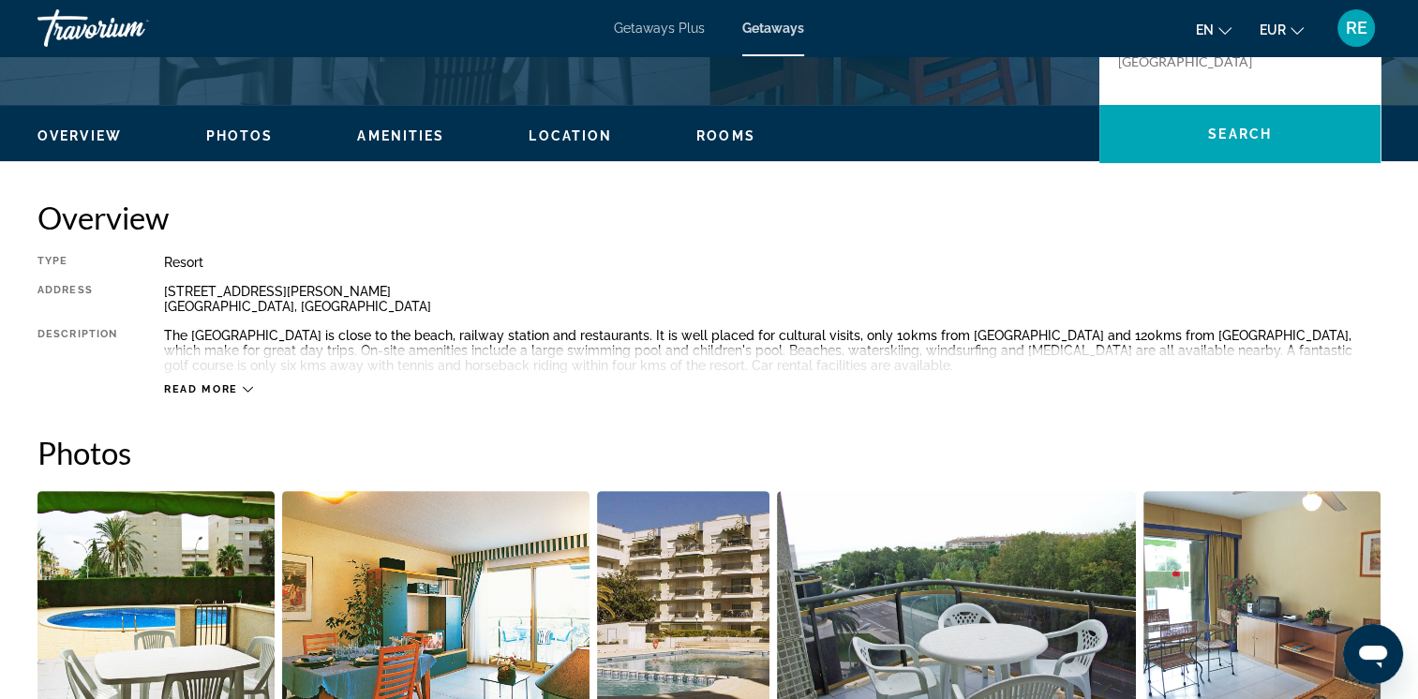
scroll to position [520, 0]
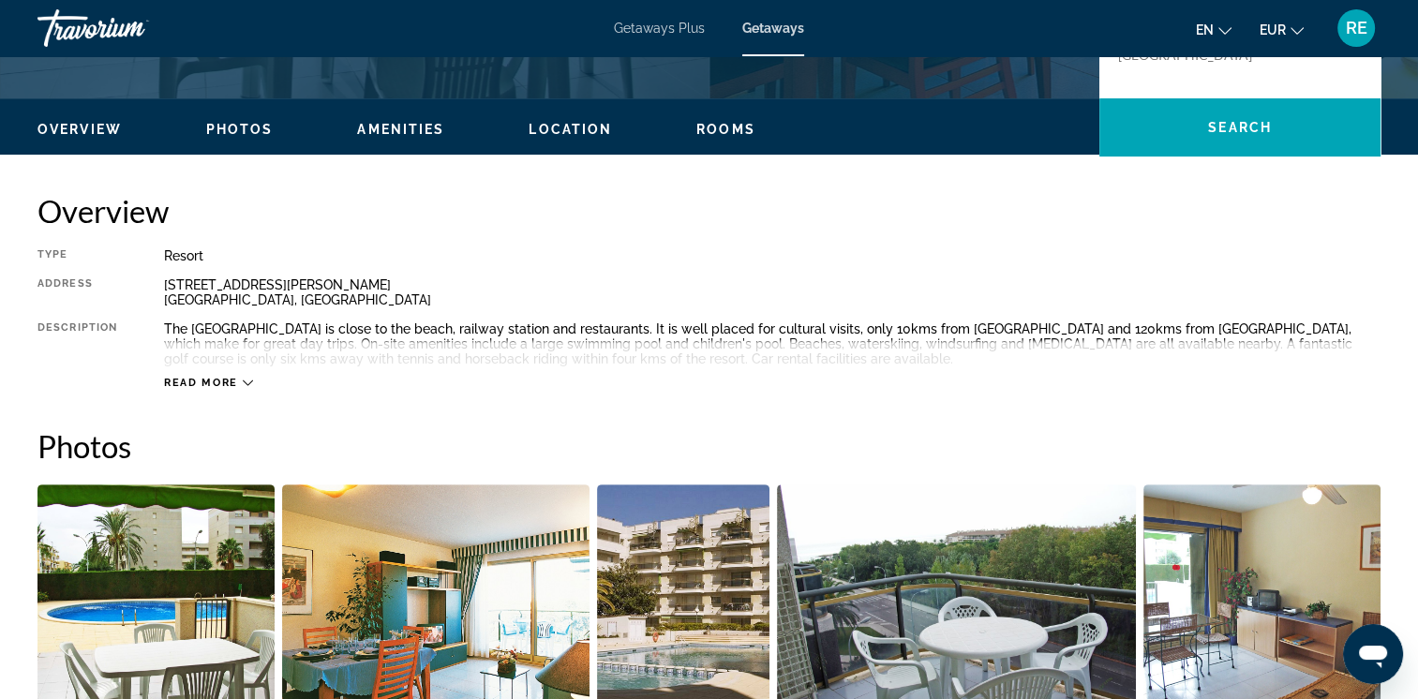
click at [234, 377] on span "Read more" at bounding box center [201, 383] width 74 height 12
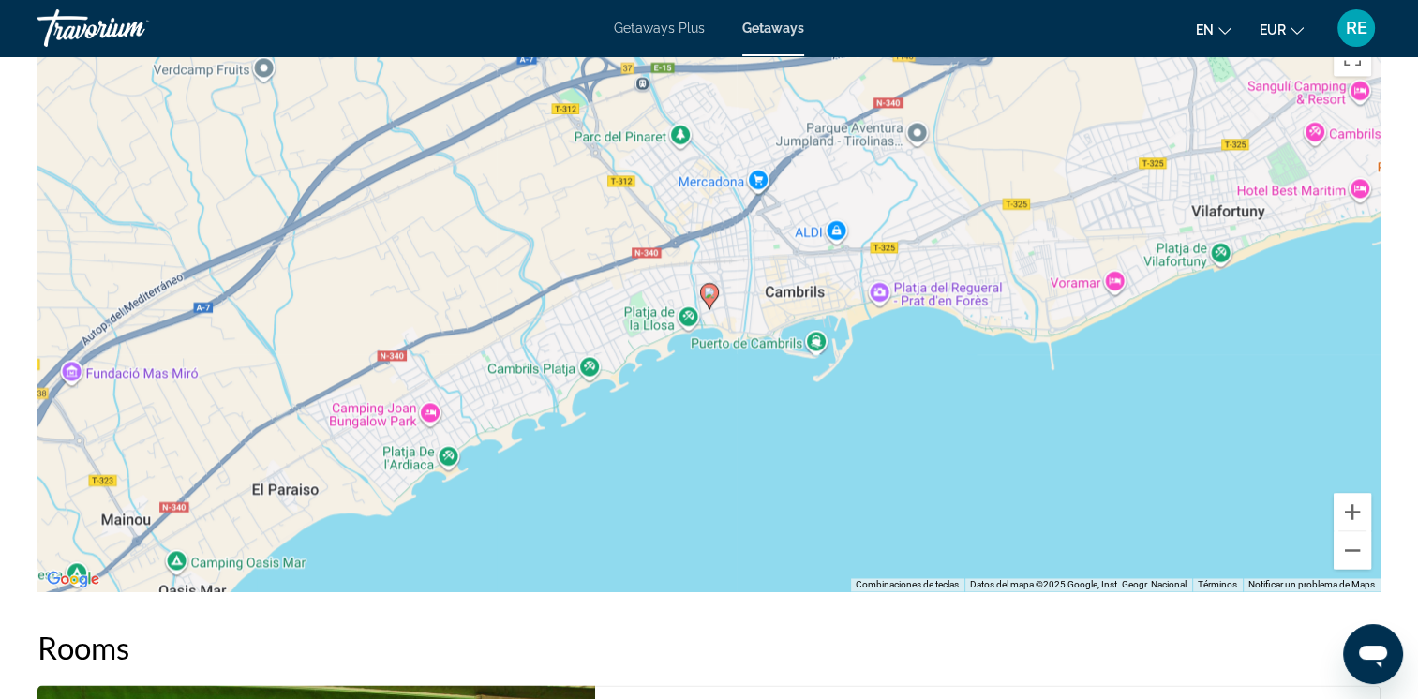
scroll to position [2740, 0]
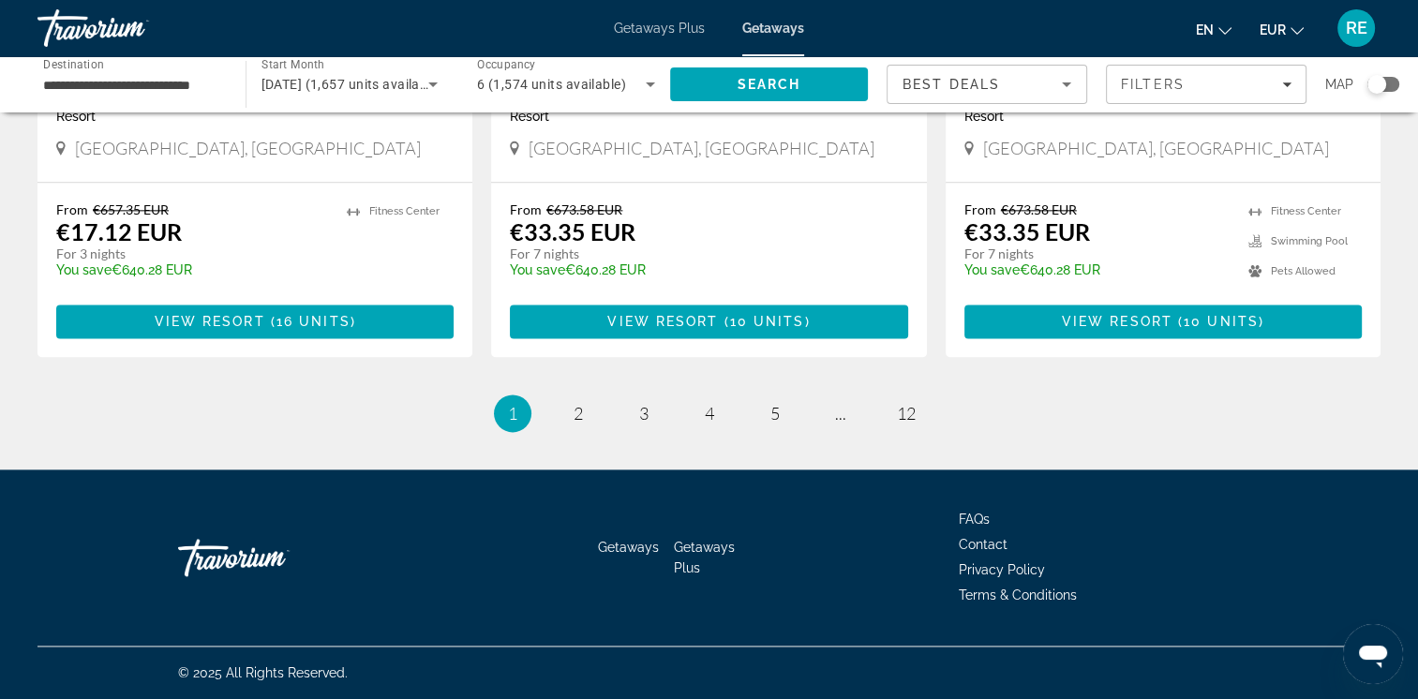
scroll to position [2388, 0]
click at [574, 407] on span "2" at bounding box center [578, 413] width 9 height 21
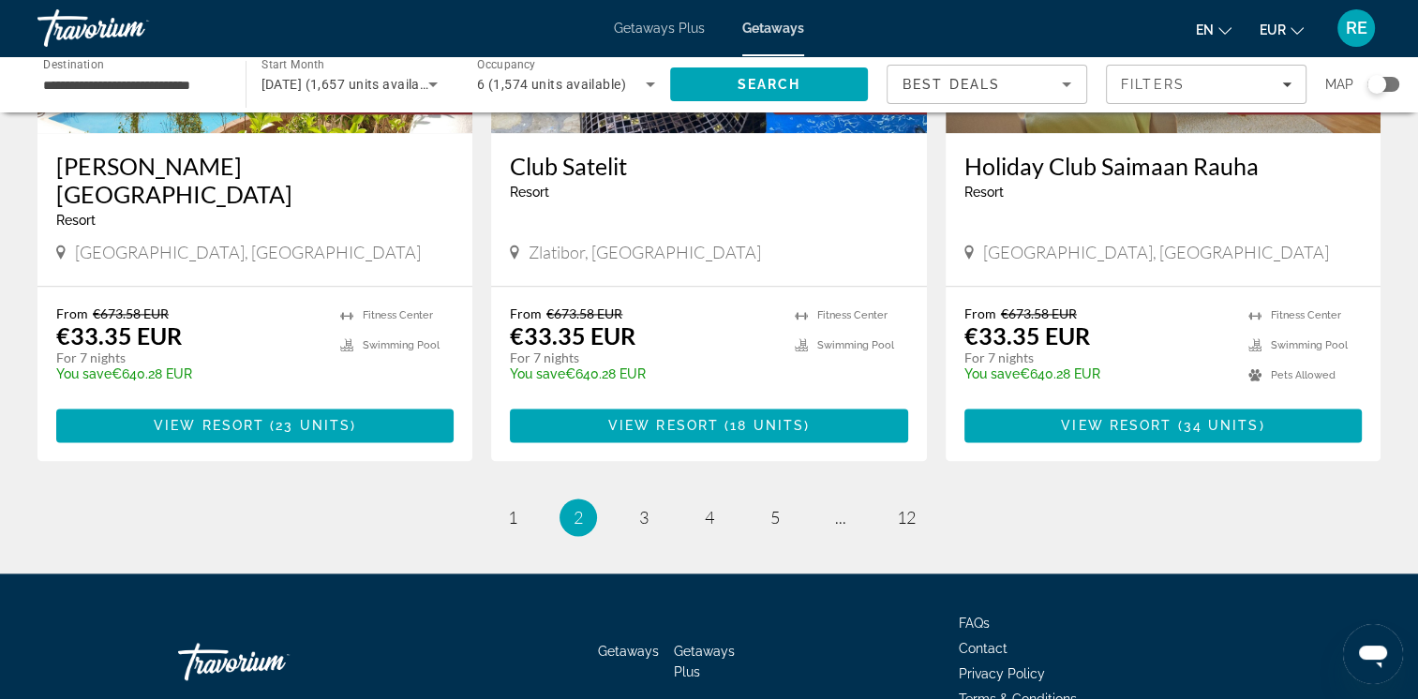
scroll to position [2332, 0]
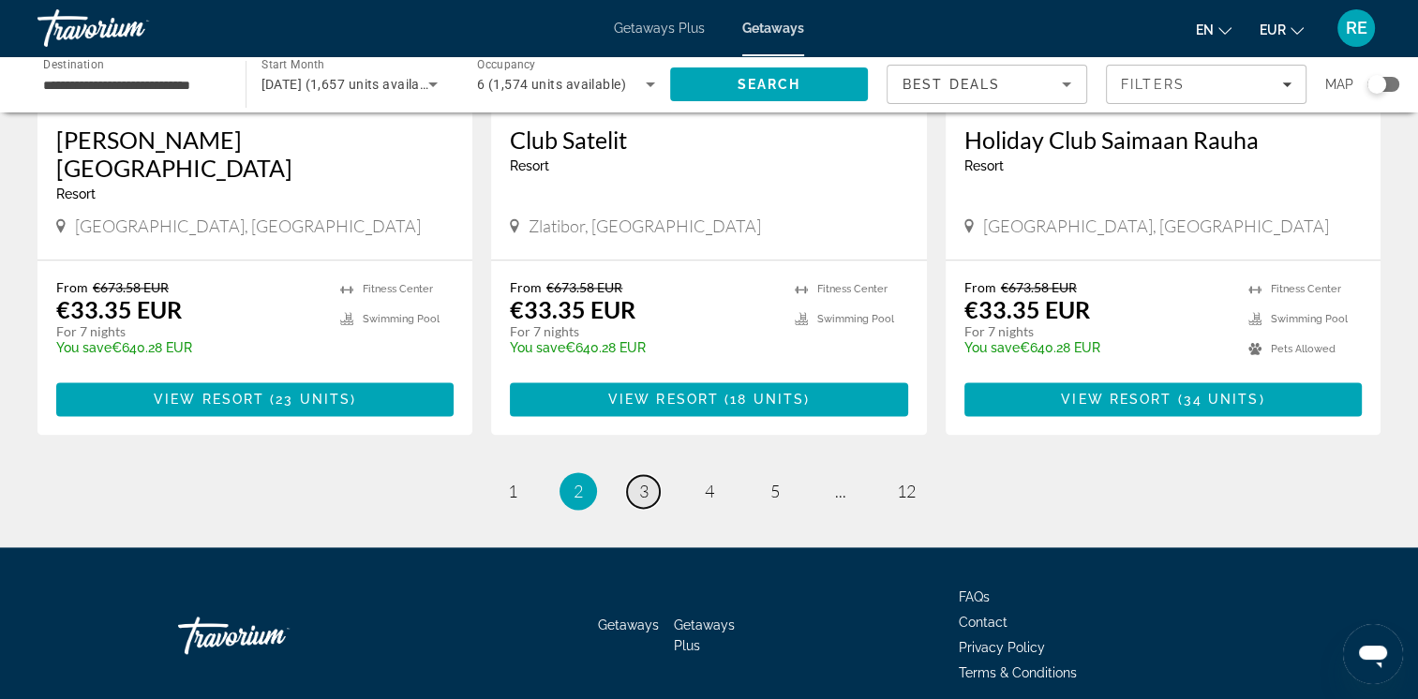
click at [646, 481] on span "3" at bounding box center [643, 491] width 9 height 21
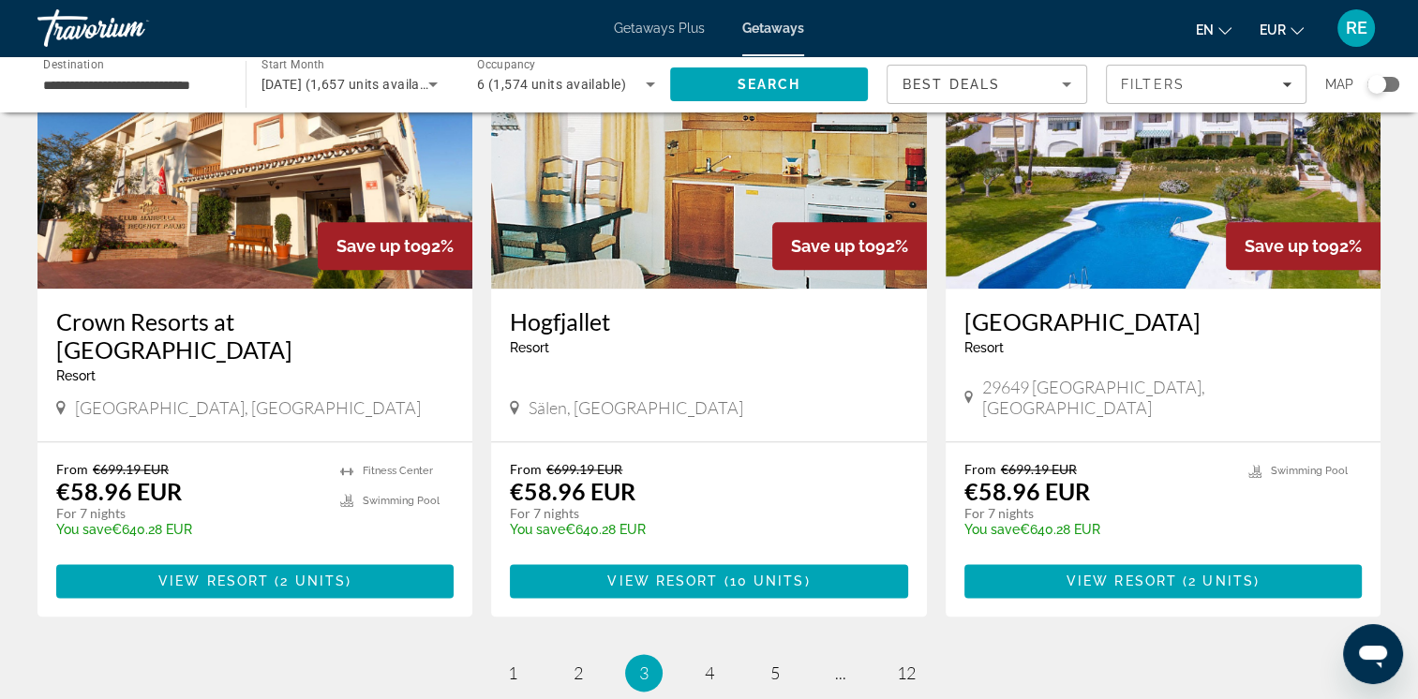
scroll to position [2106, 0]
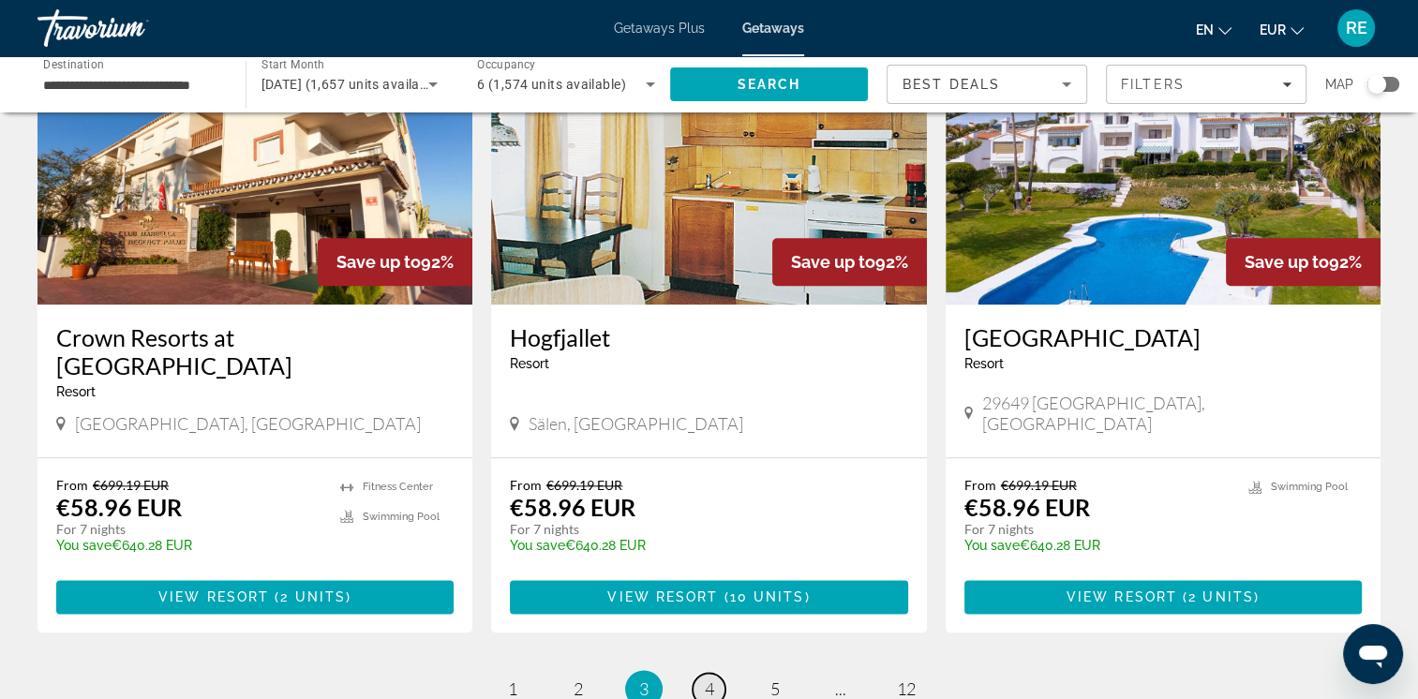
click at [706, 678] on span "4" at bounding box center [709, 688] width 9 height 21
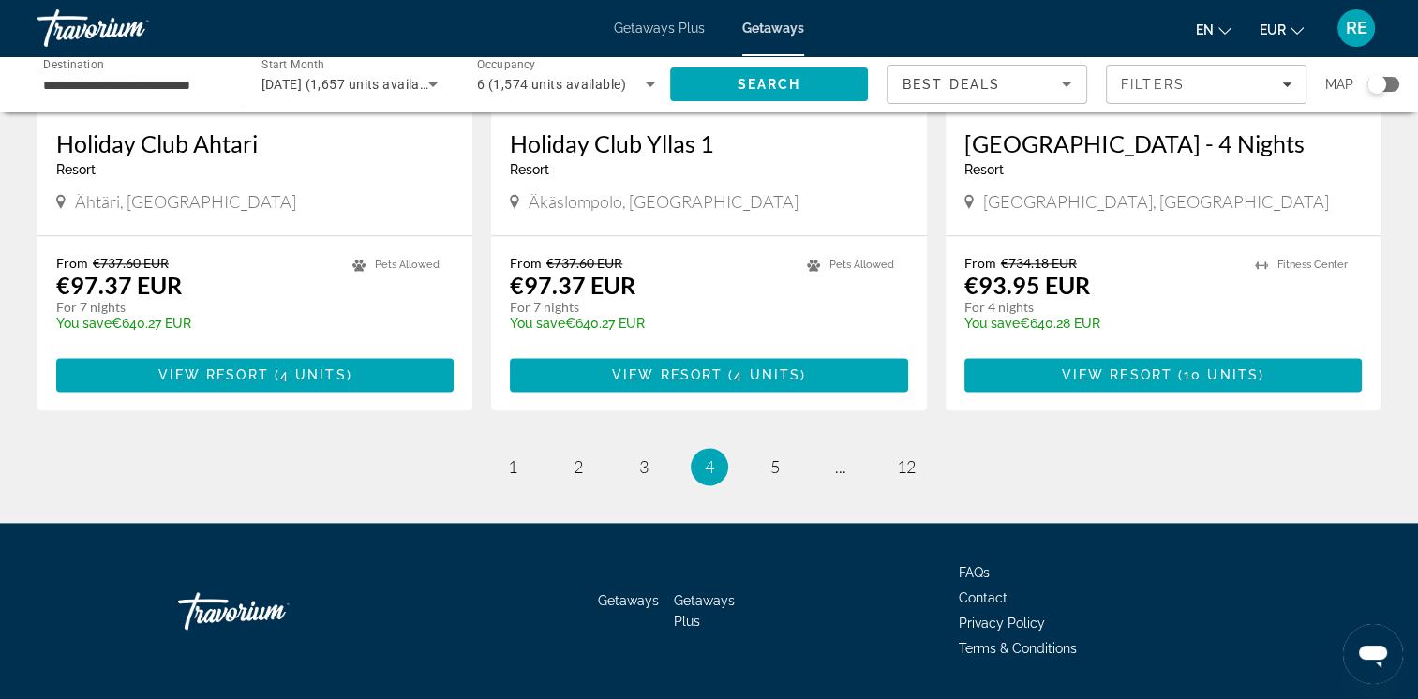
scroll to position [2332, 0]
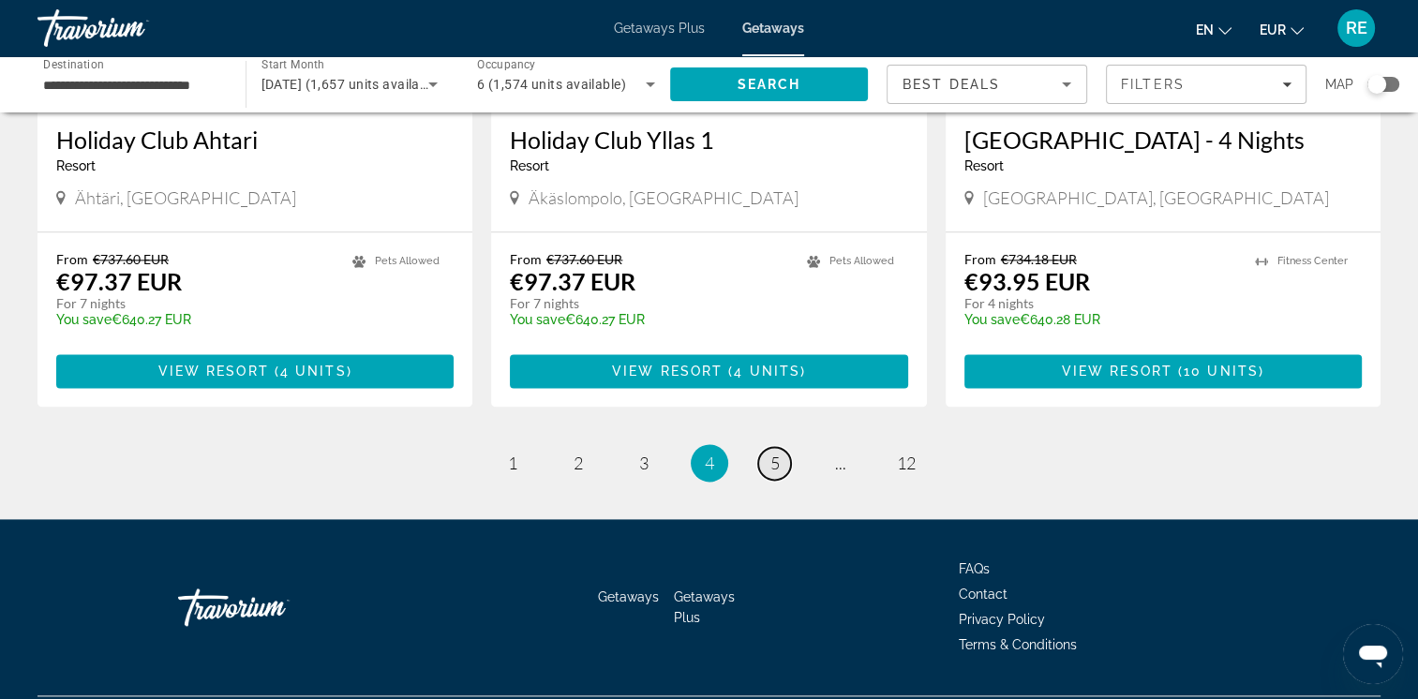
click at [770, 453] on span "5" at bounding box center [774, 463] width 9 height 21
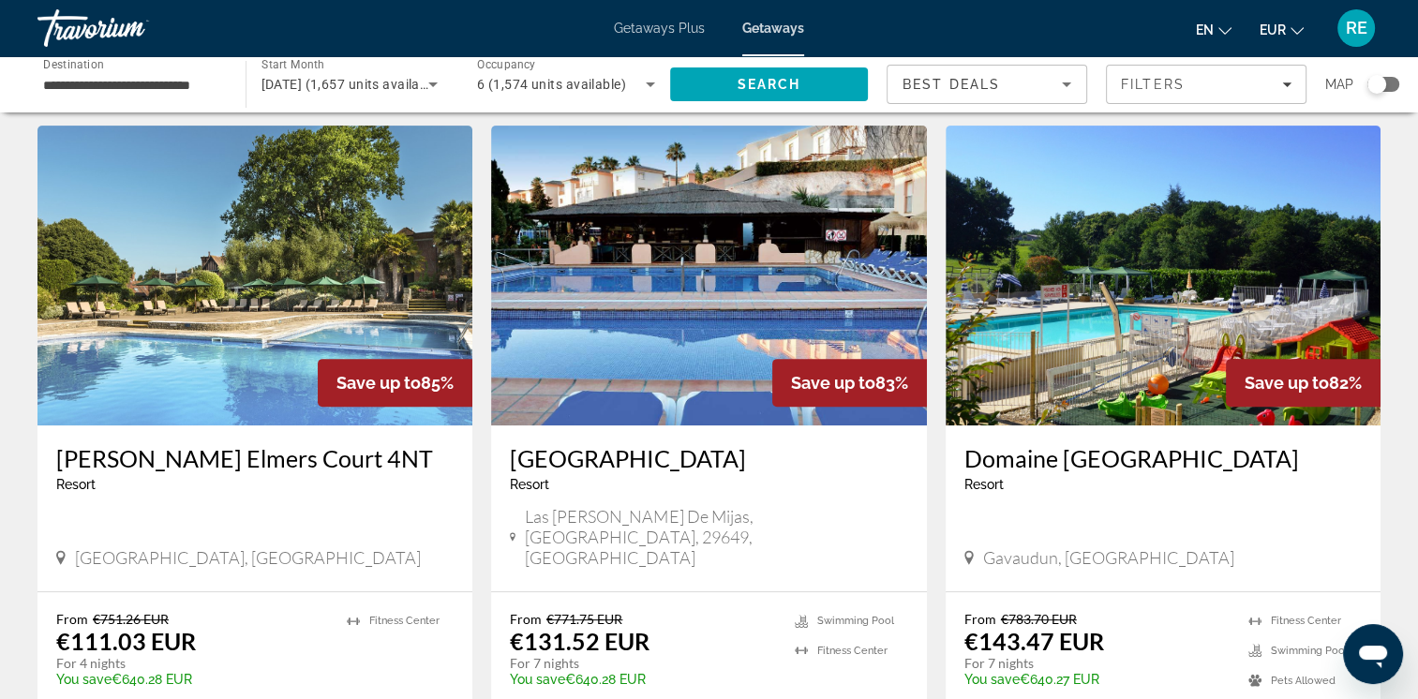
scroll to position [722, 0]
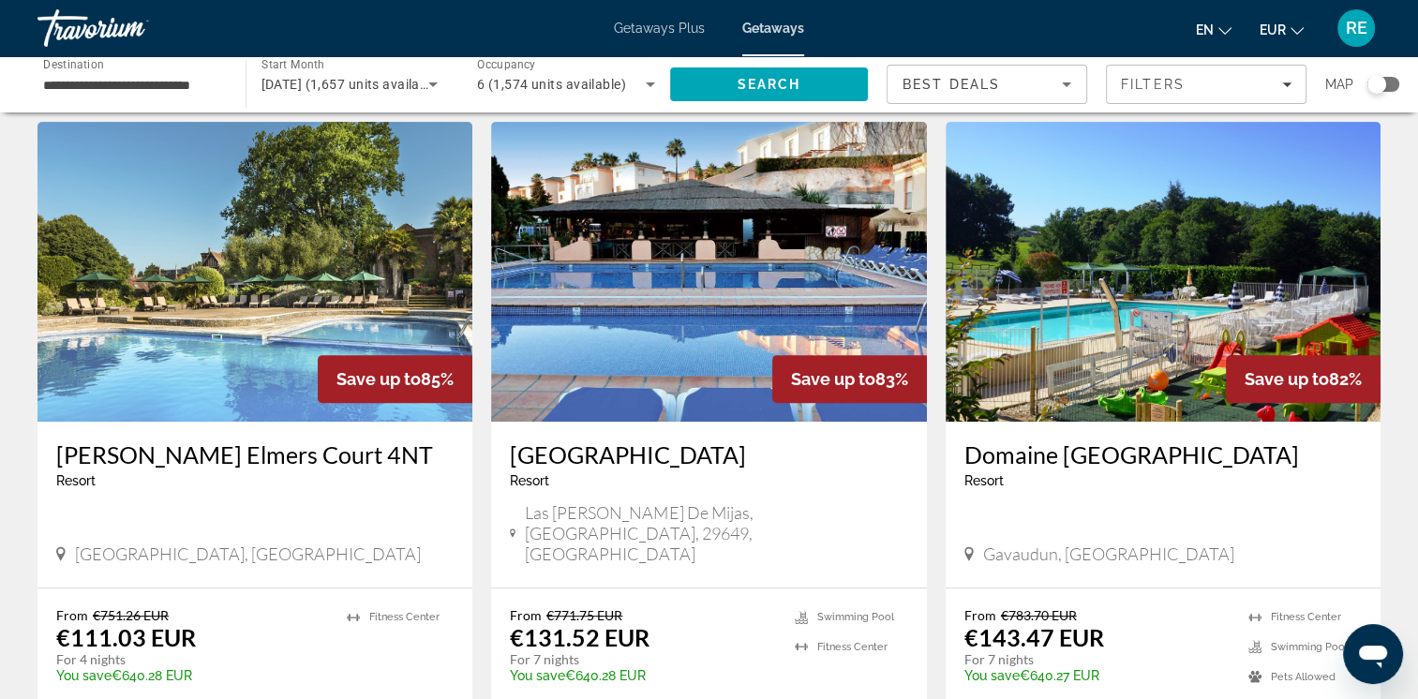
click at [656, 470] on div "[GEOGRAPHIC_DATA] - This is an adults only resort" at bounding box center [708, 471] width 397 height 62
click at [656, 452] on h3 "[GEOGRAPHIC_DATA]" at bounding box center [708, 454] width 397 height 28
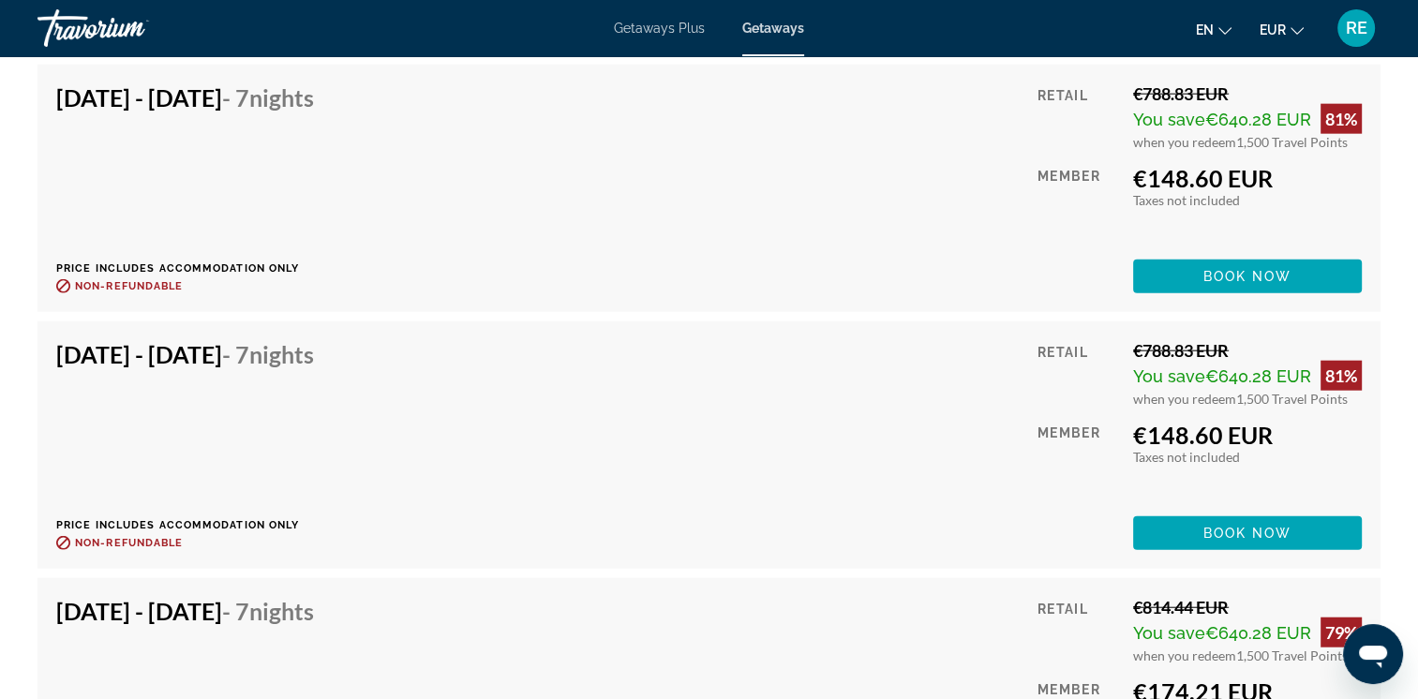
scroll to position [4581, 0]
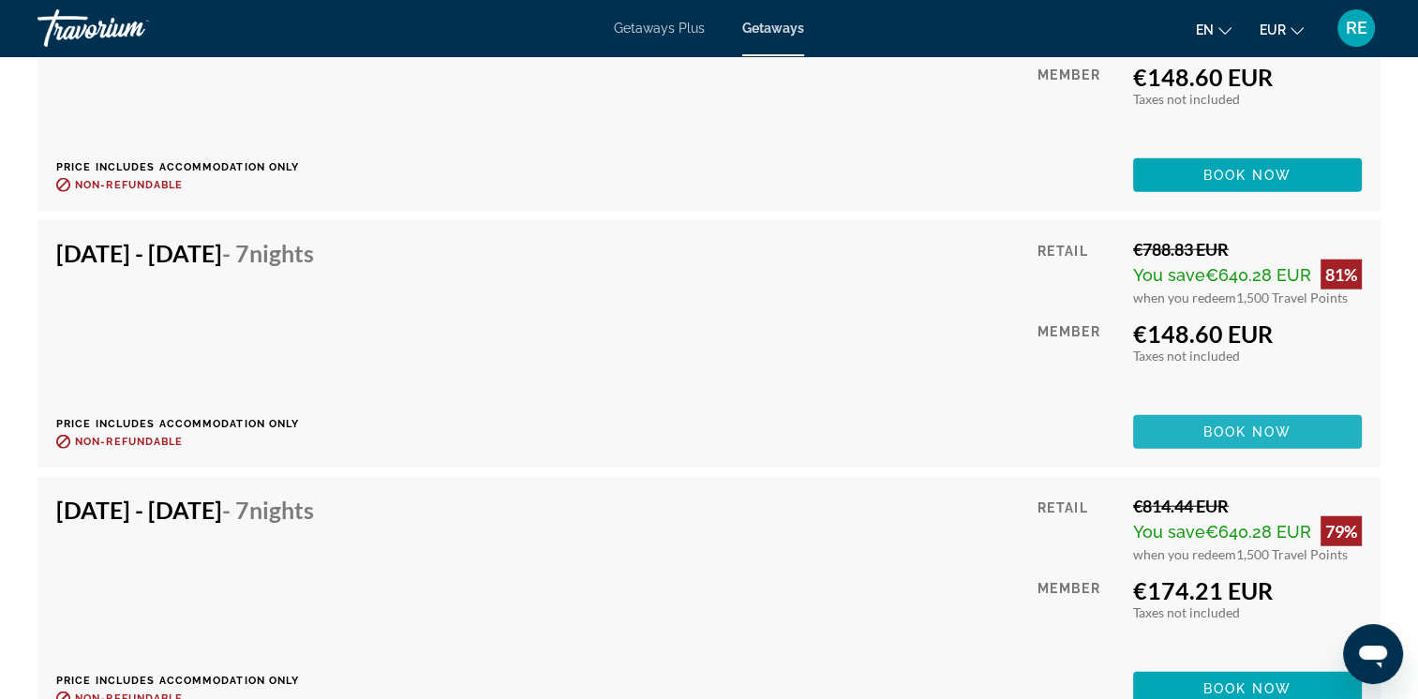
click at [1252, 425] on span "Book now" at bounding box center [1247, 432] width 89 height 15
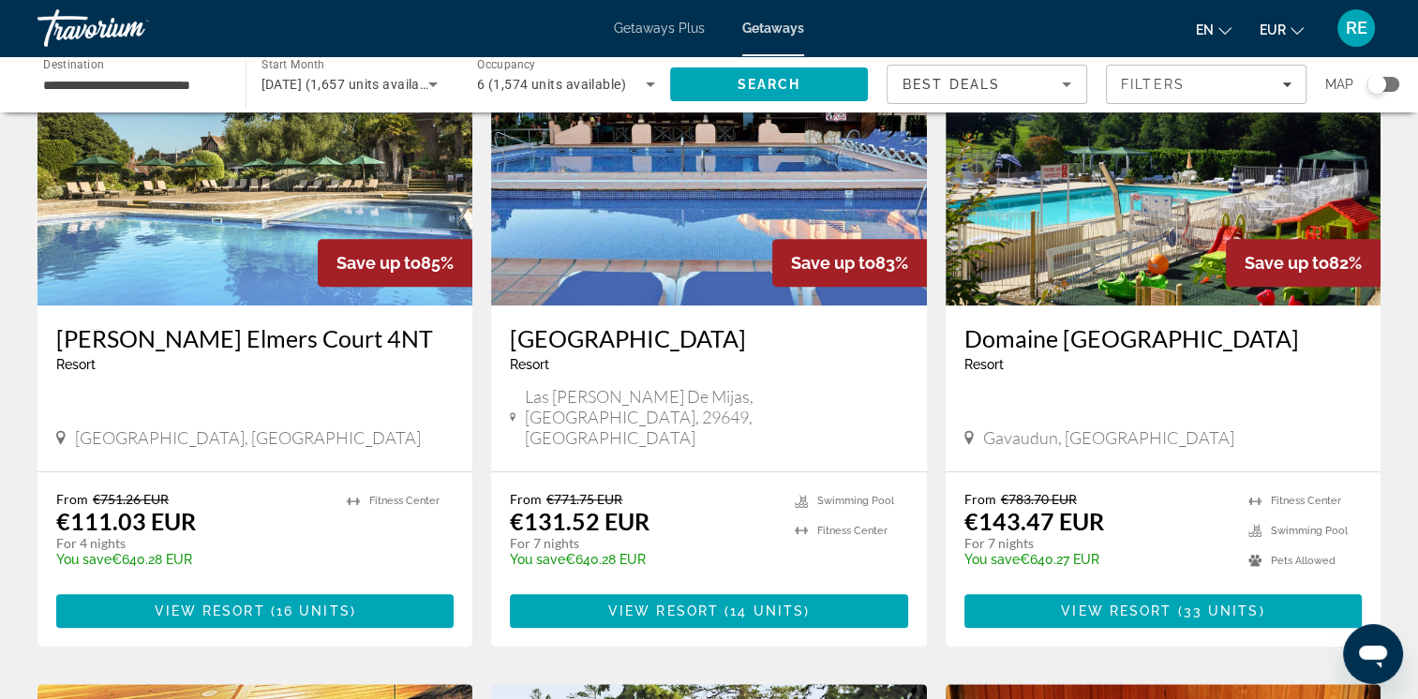
scroll to position [842, 0]
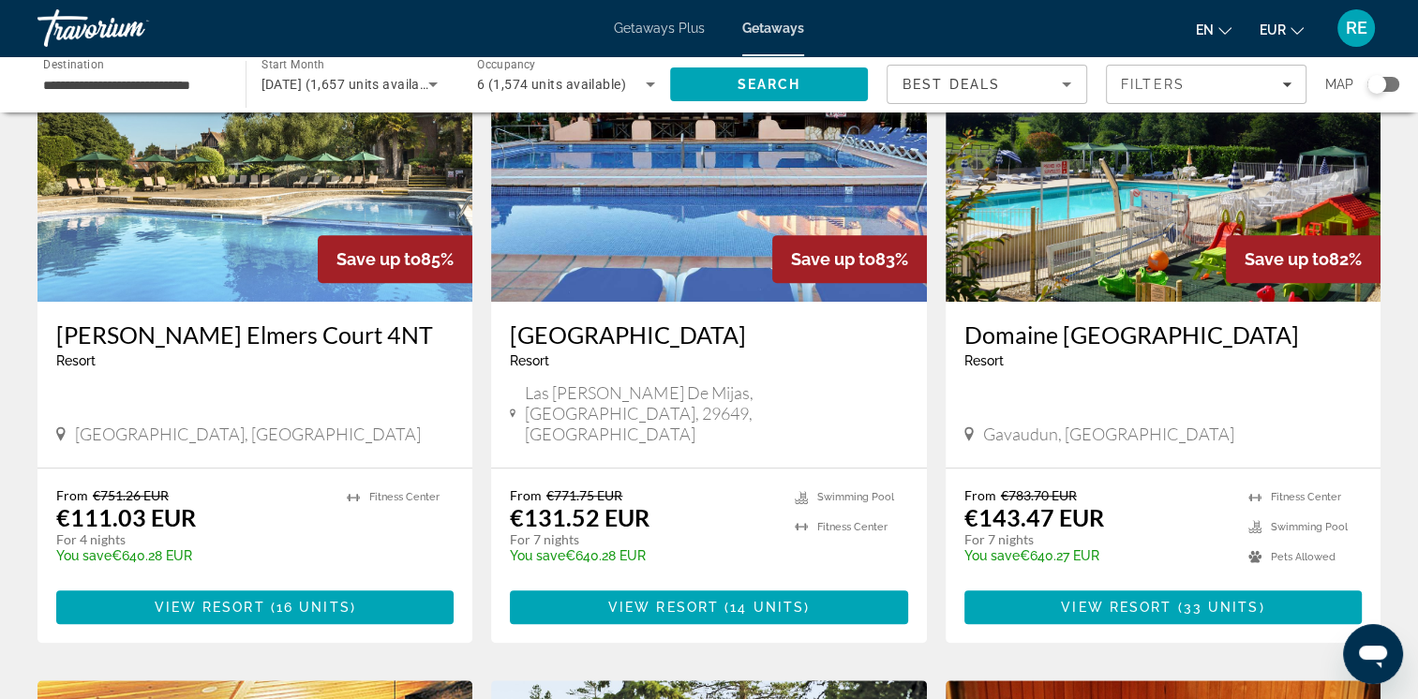
click at [1060, 339] on h3 "Domaine [GEOGRAPHIC_DATA]" at bounding box center [1162, 335] width 397 height 28
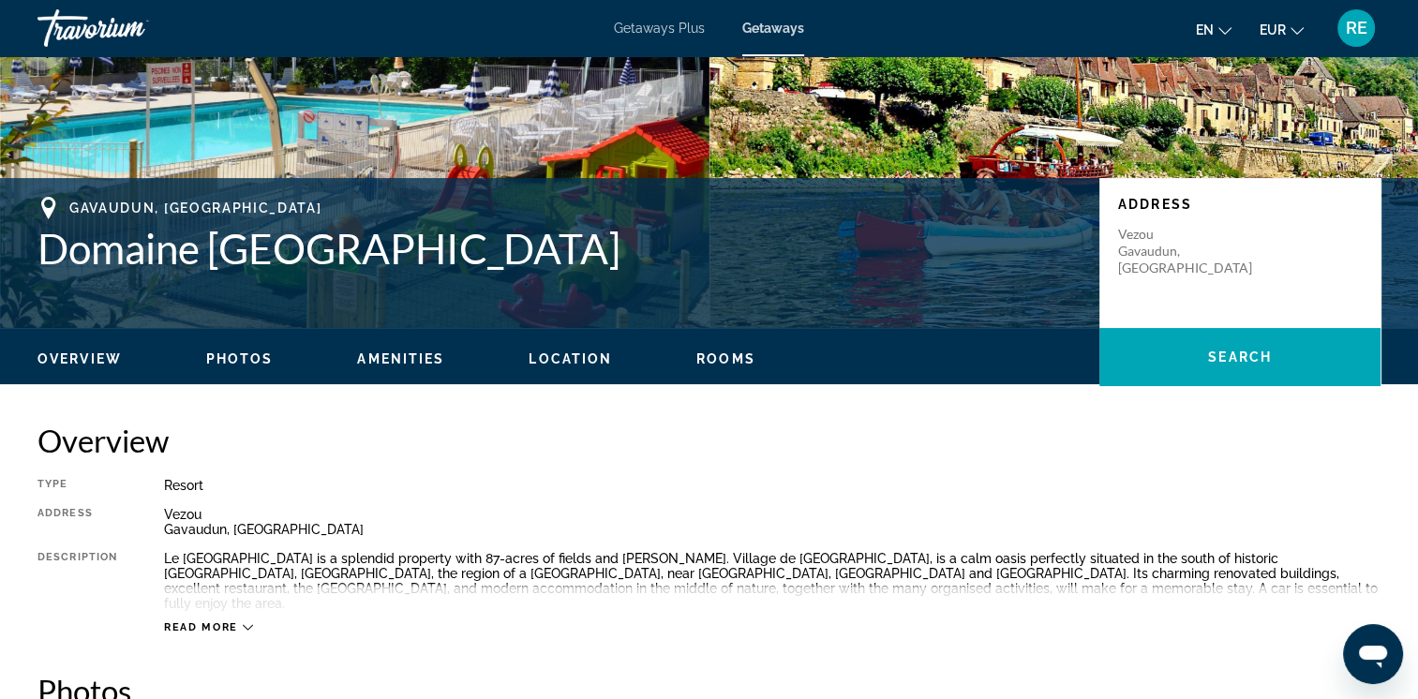
scroll to position [298, 0]
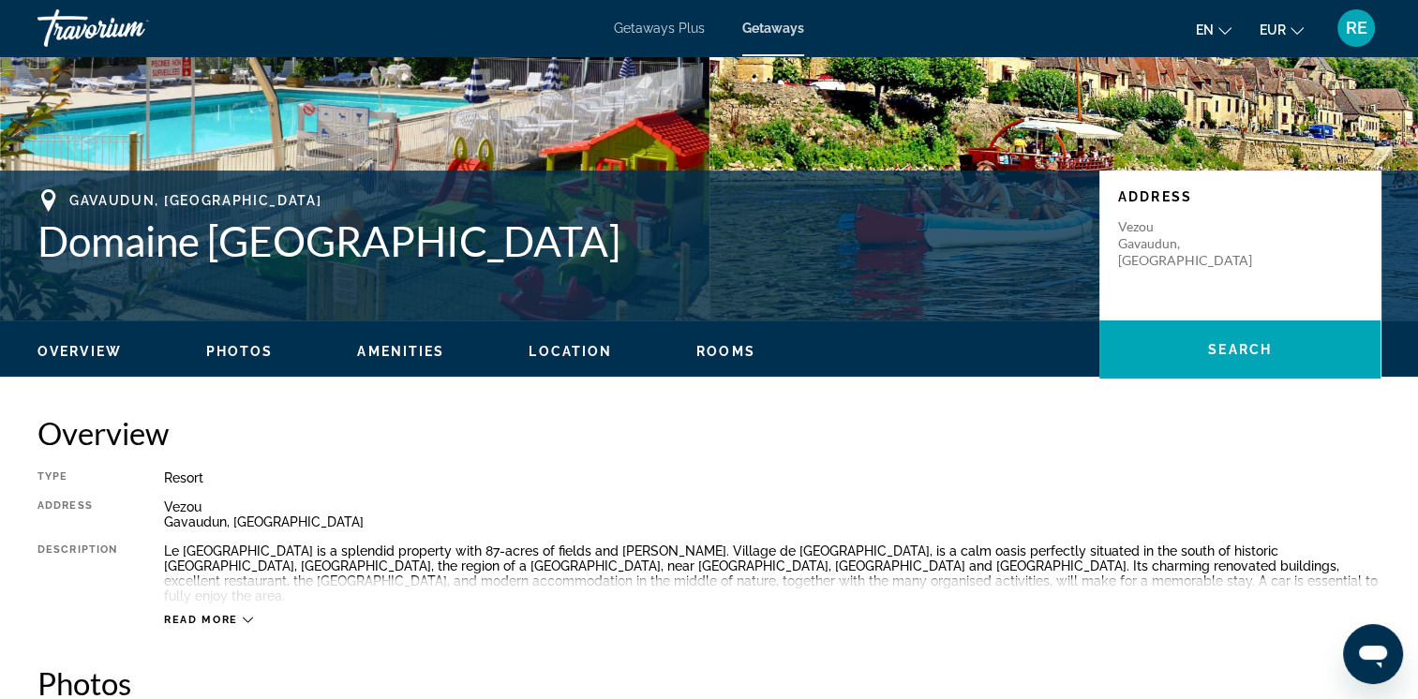
click at [228, 614] on span "Read more" at bounding box center [201, 620] width 74 height 12
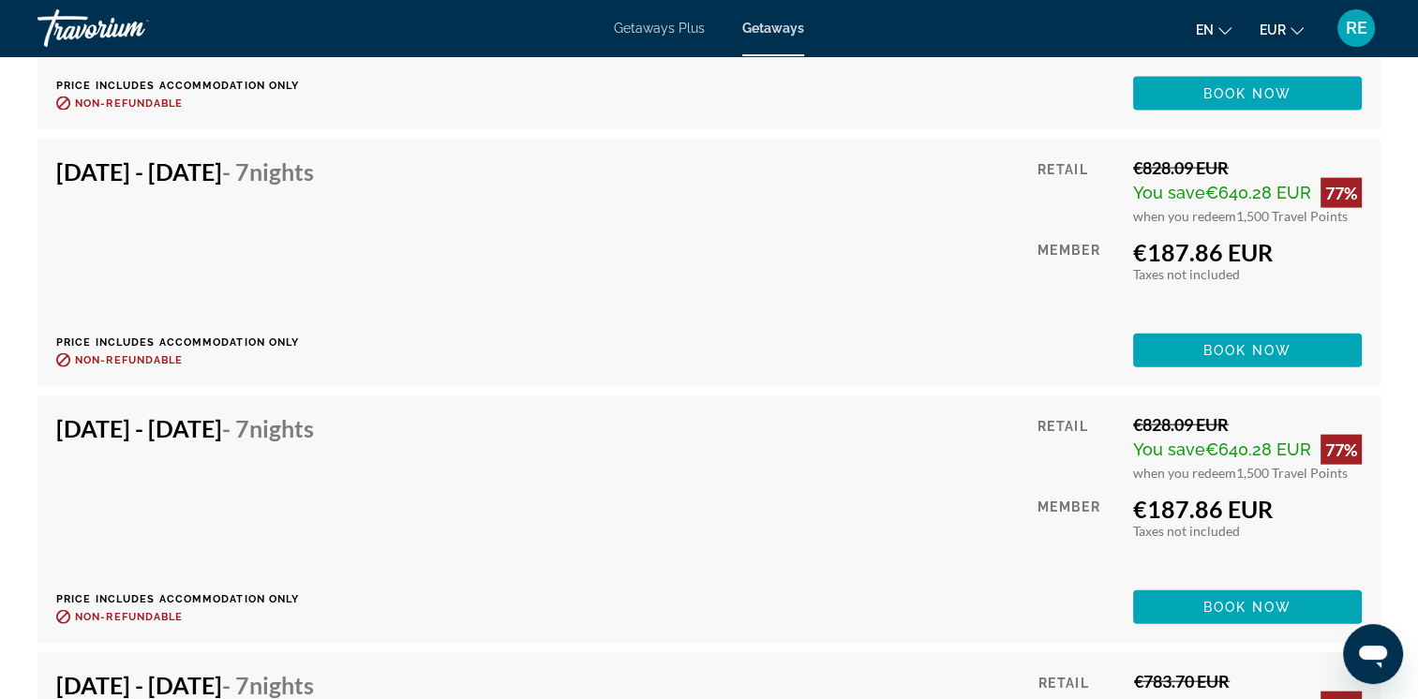
scroll to position [4138, 0]
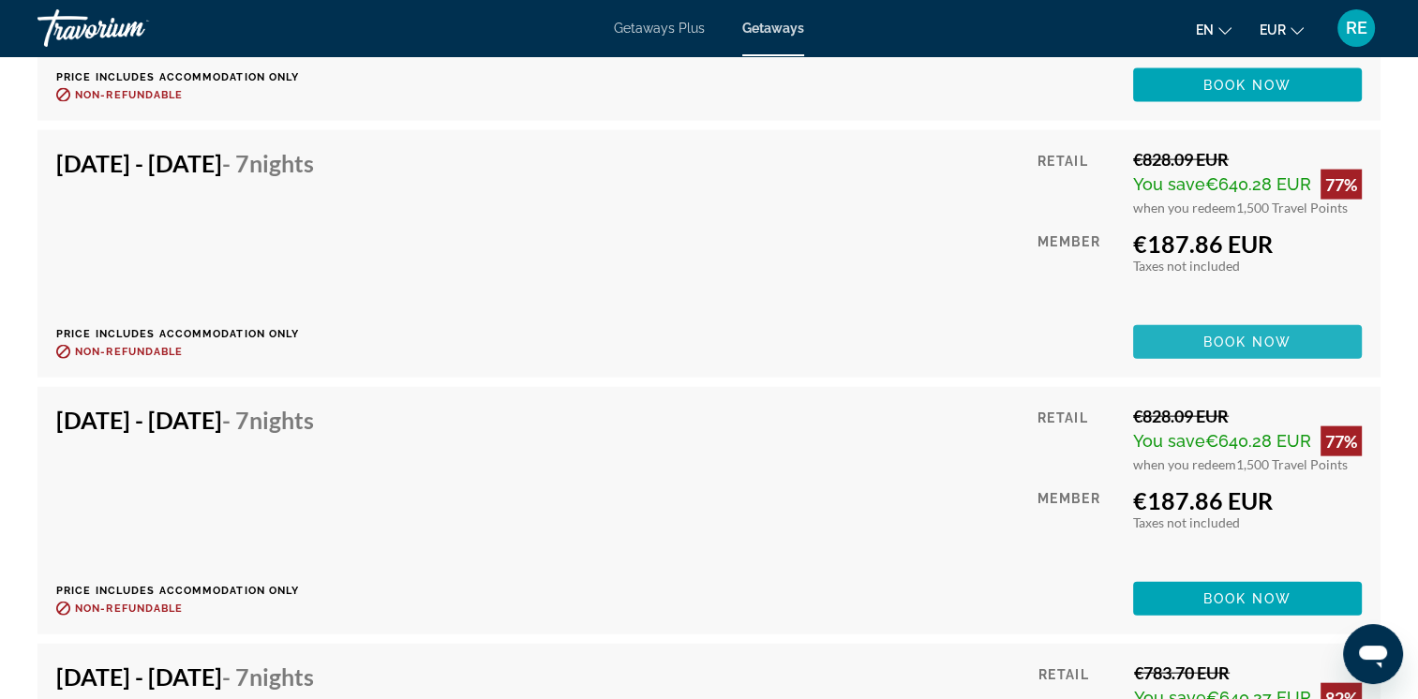
click at [1206, 335] on span "Book now" at bounding box center [1247, 342] width 89 height 15
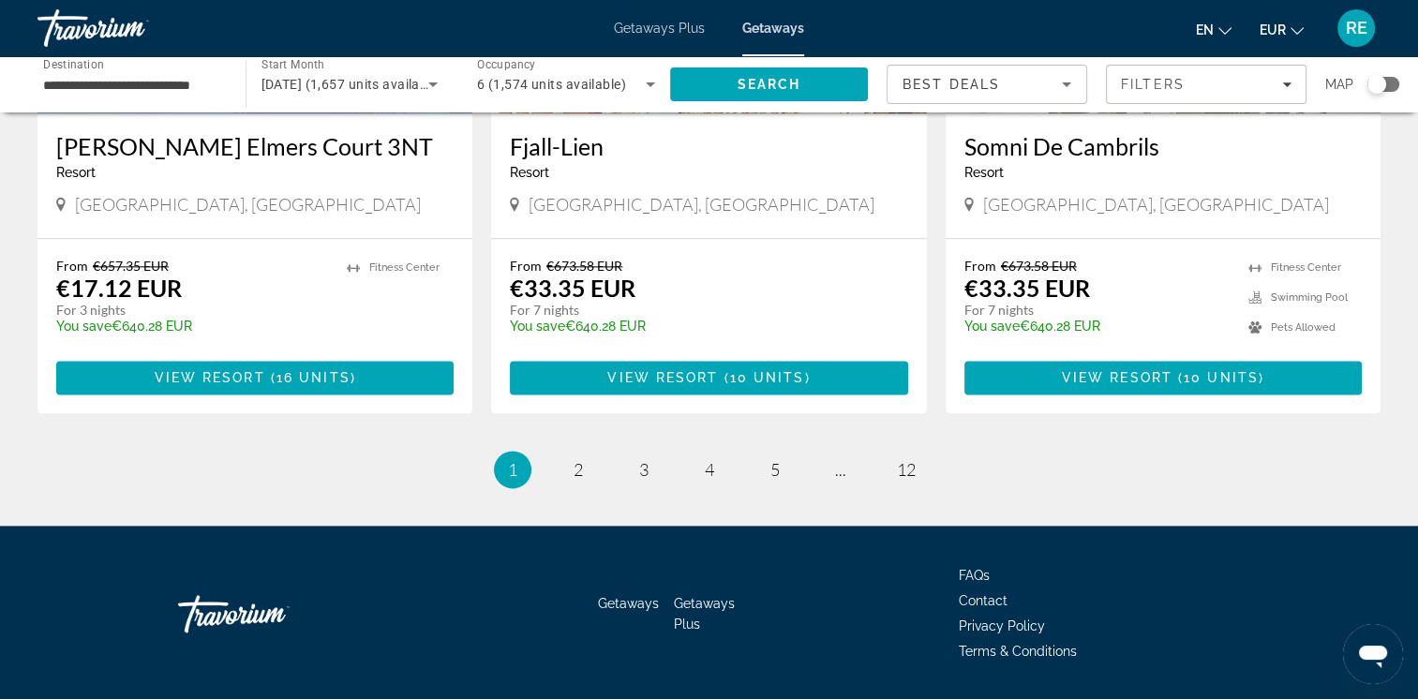
scroll to position [2388, 0]
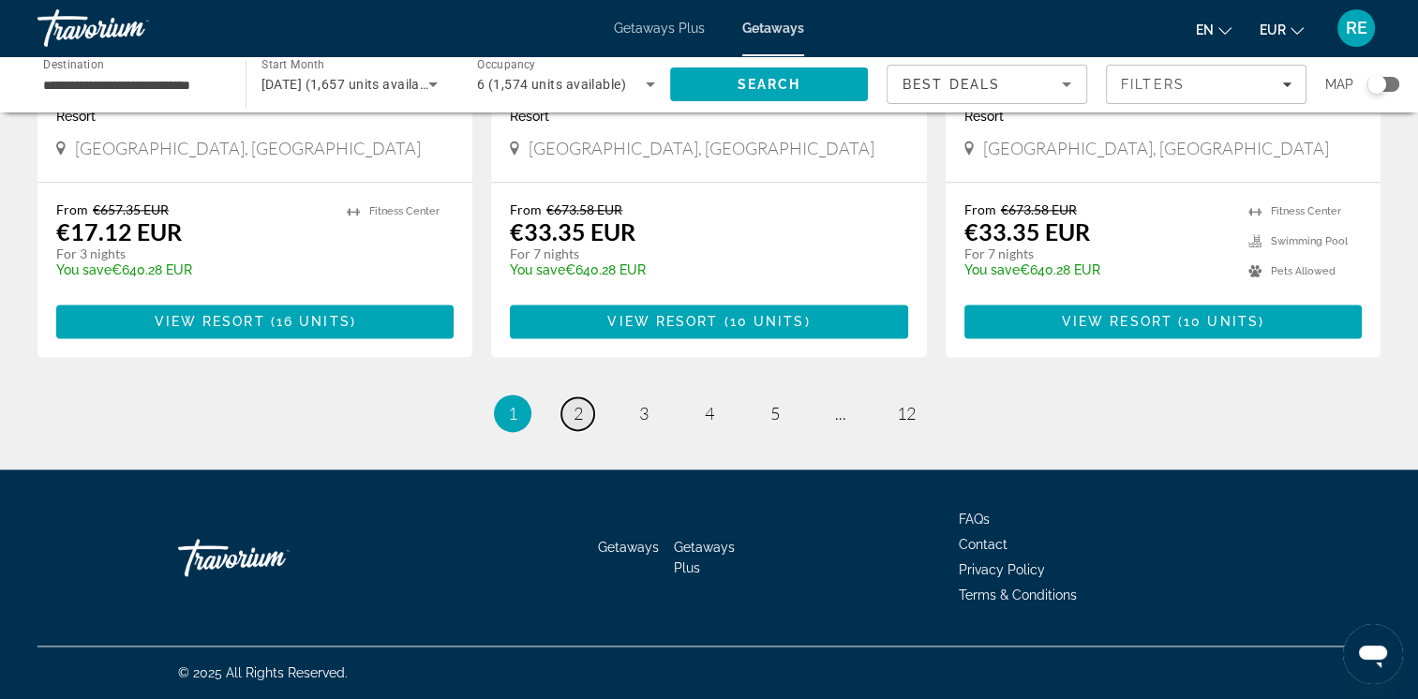
click at [581, 410] on span "2" at bounding box center [578, 413] width 9 height 21
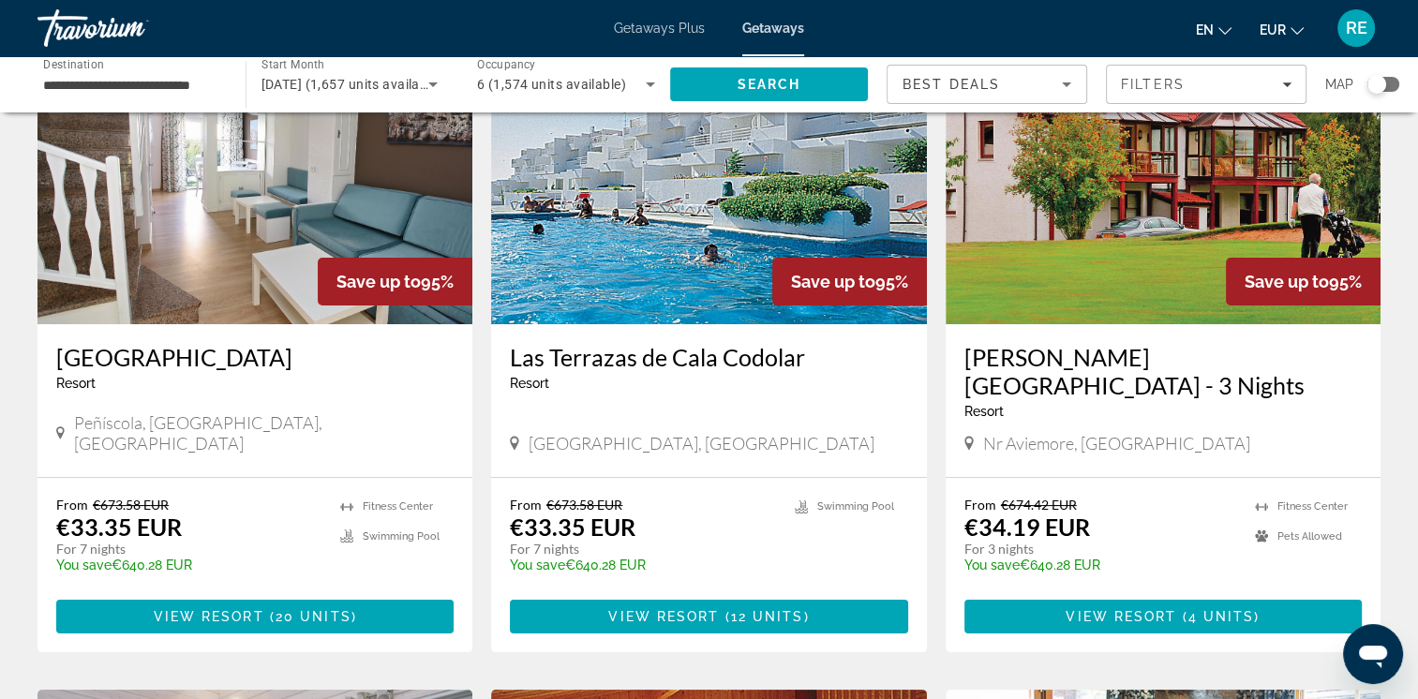
scroll to position [157, 0]
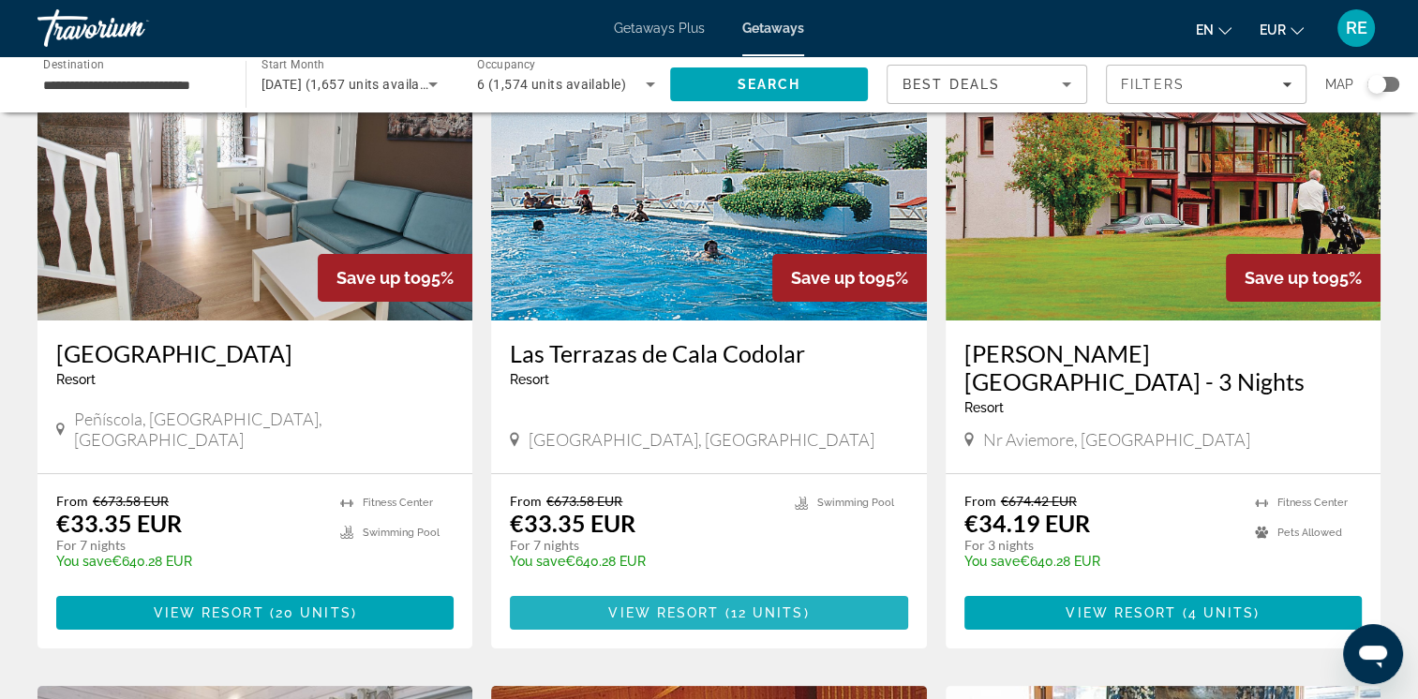
click at [664, 605] on span "View Resort" at bounding box center [663, 612] width 111 height 15
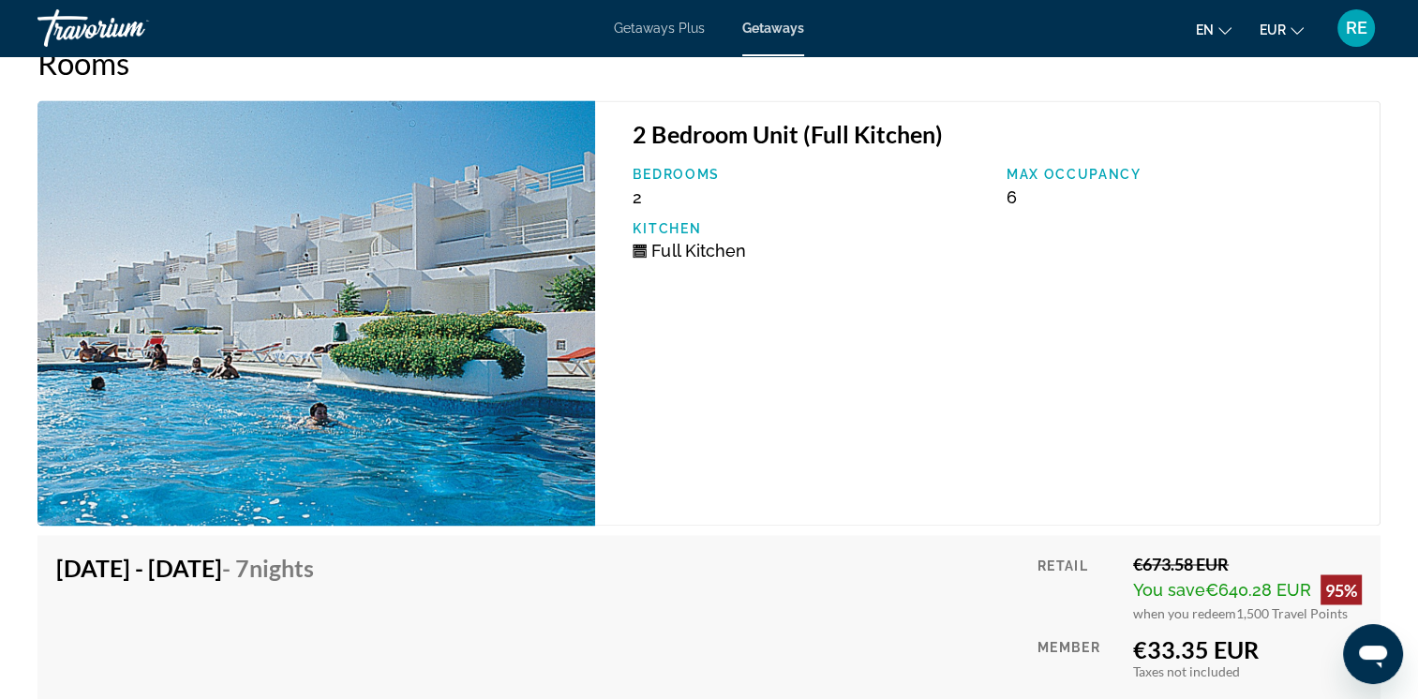
scroll to position [2976, 0]
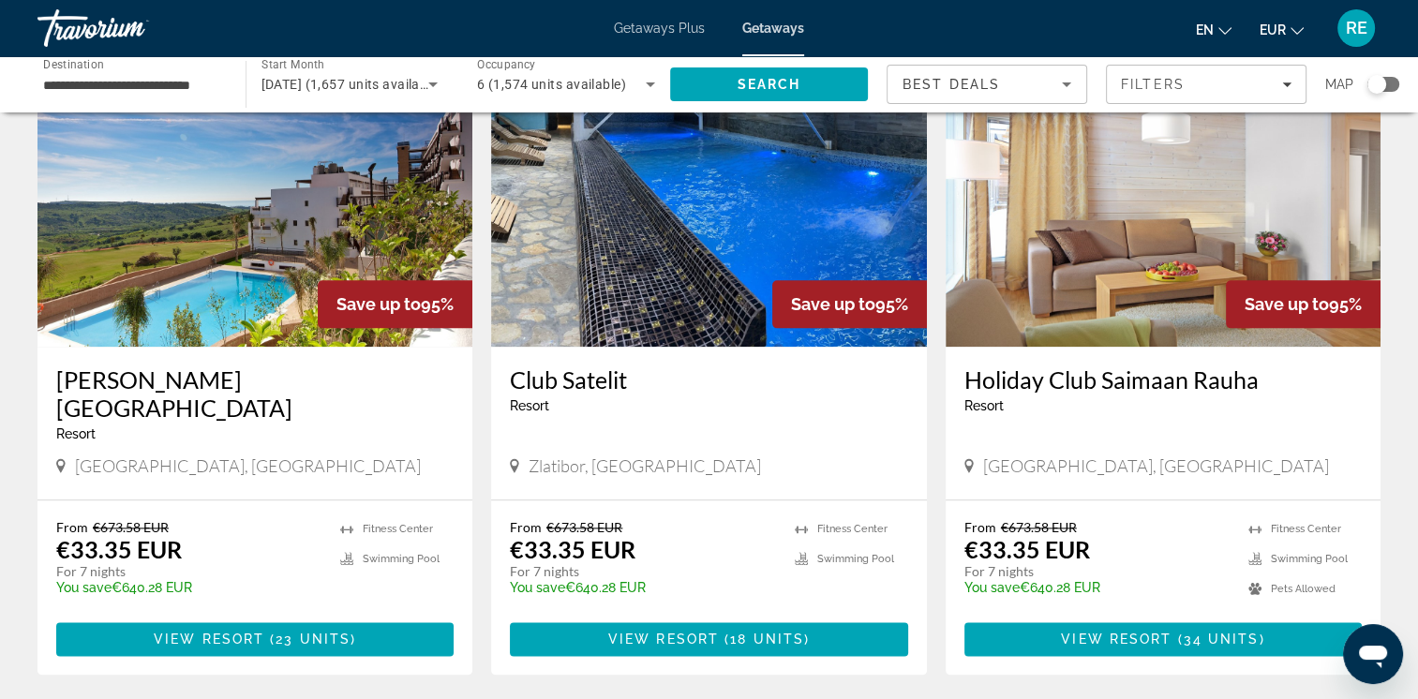
scroll to position [2095, 0]
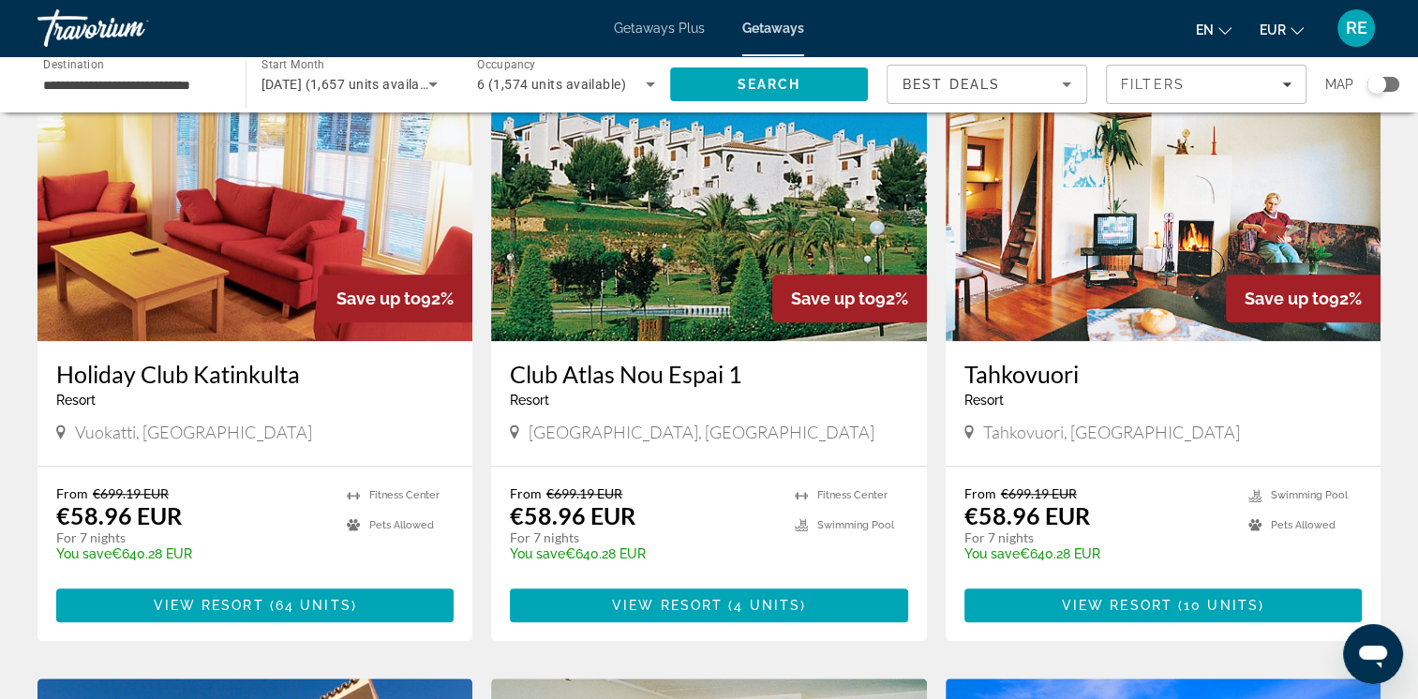
scroll to position [1398, 0]
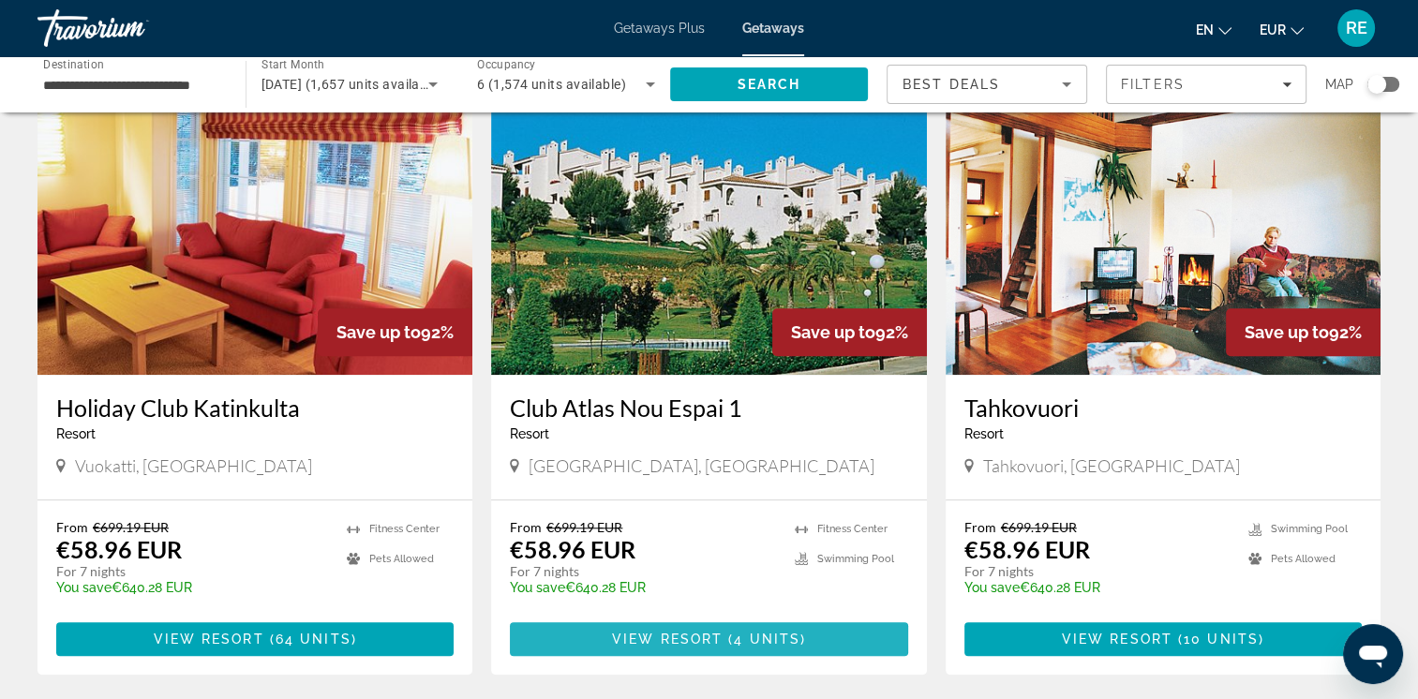
click at [670, 632] on span "View Resort" at bounding box center [667, 639] width 111 height 15
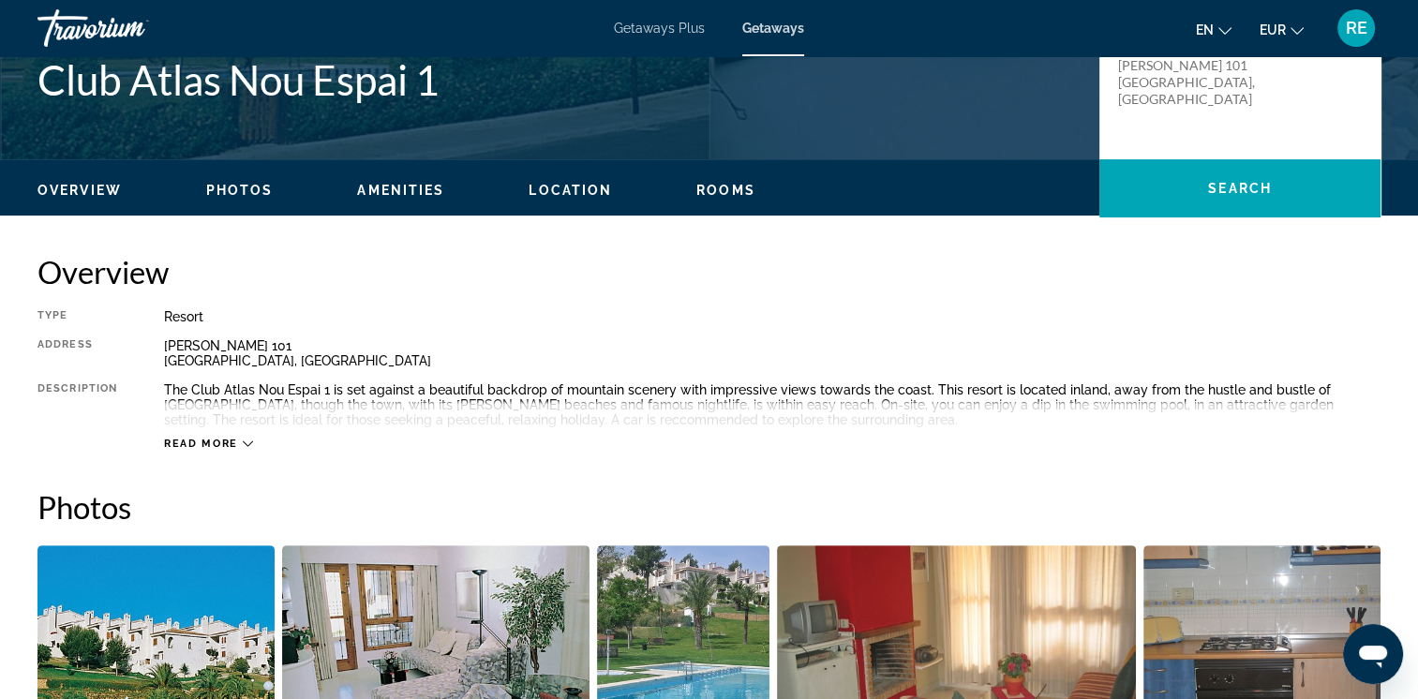
scroll to position [469, 0]
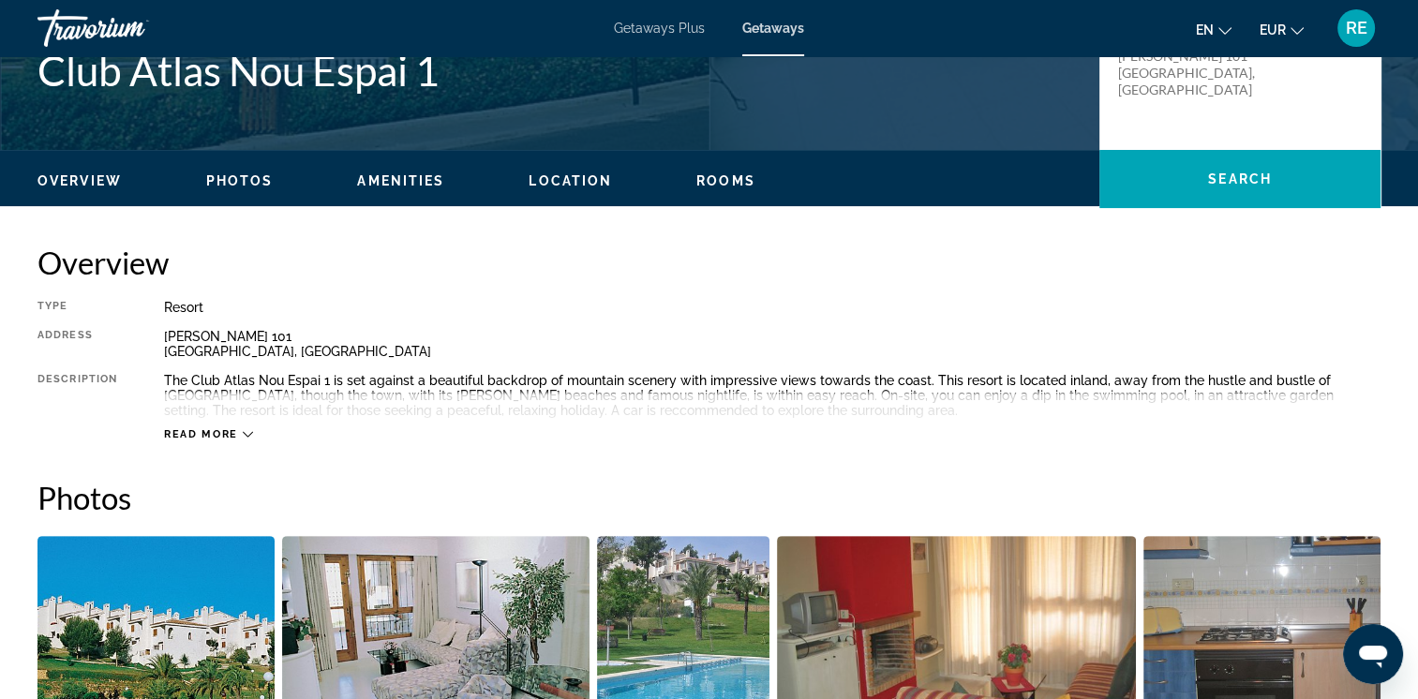
click at [198, 432] on span "Read more" at bounding box center [201, 434] width 74 height 12
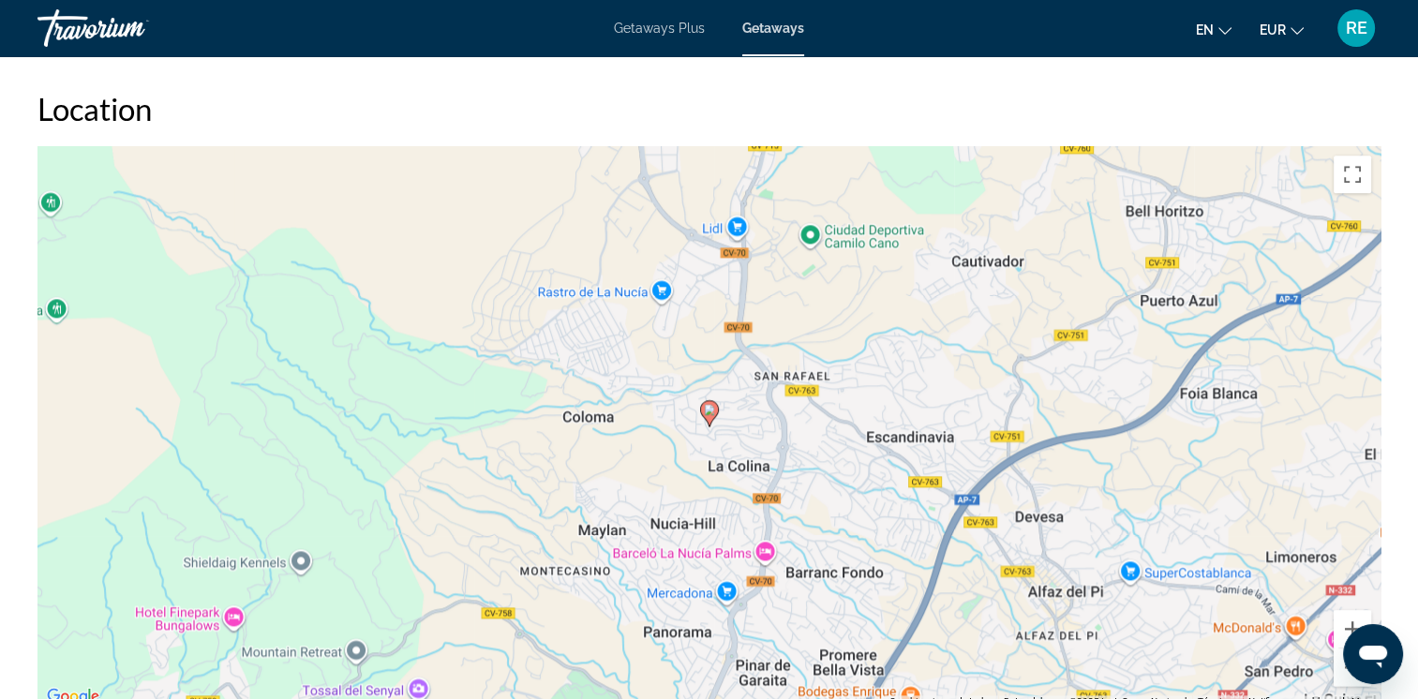
scroll to position [2283, 0]
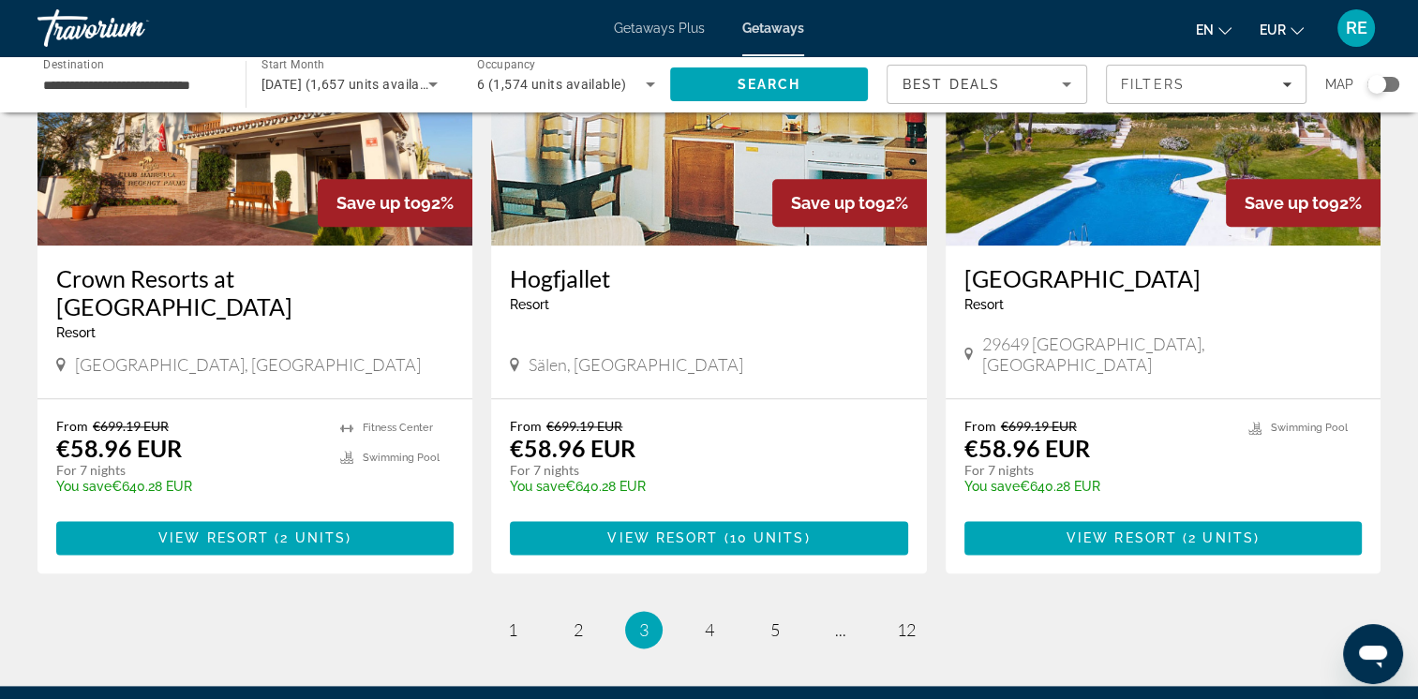
scroll to position [2169, 0]
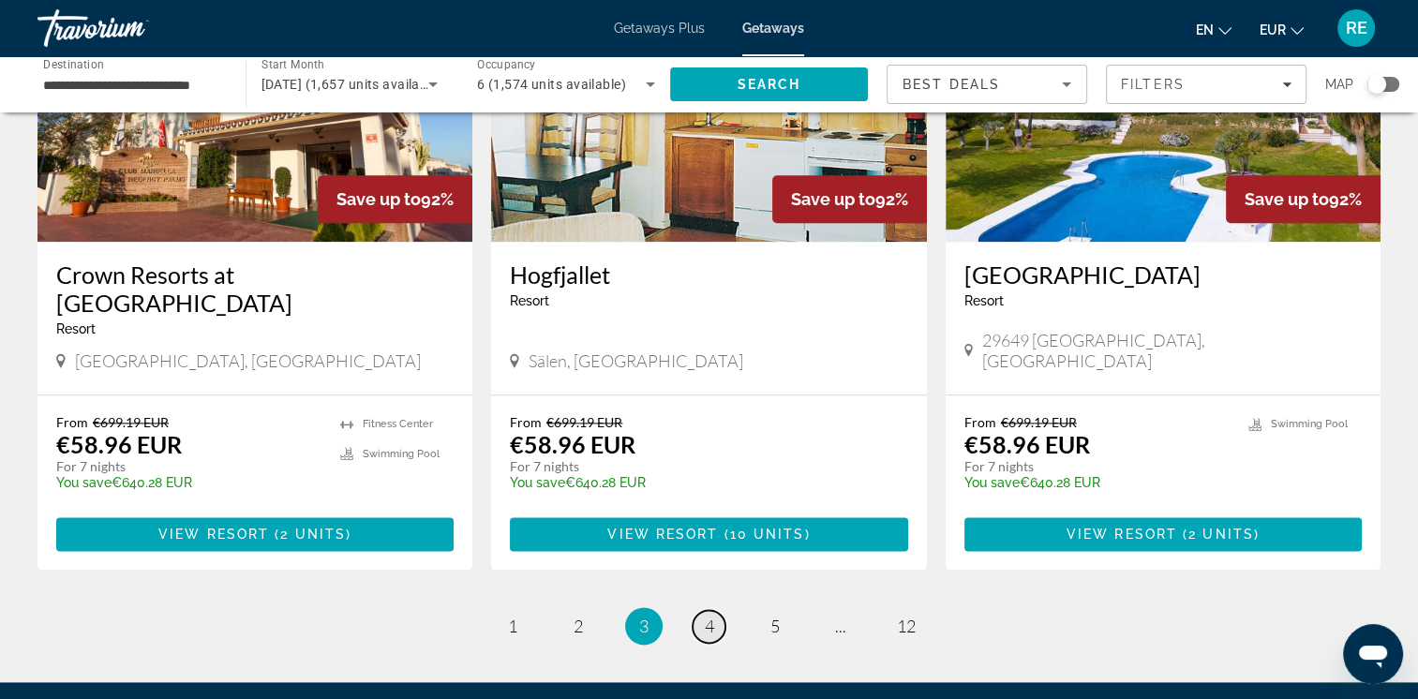
click at [713, 616] on span "4" at bounding box center [709, 626] width 9 height 21
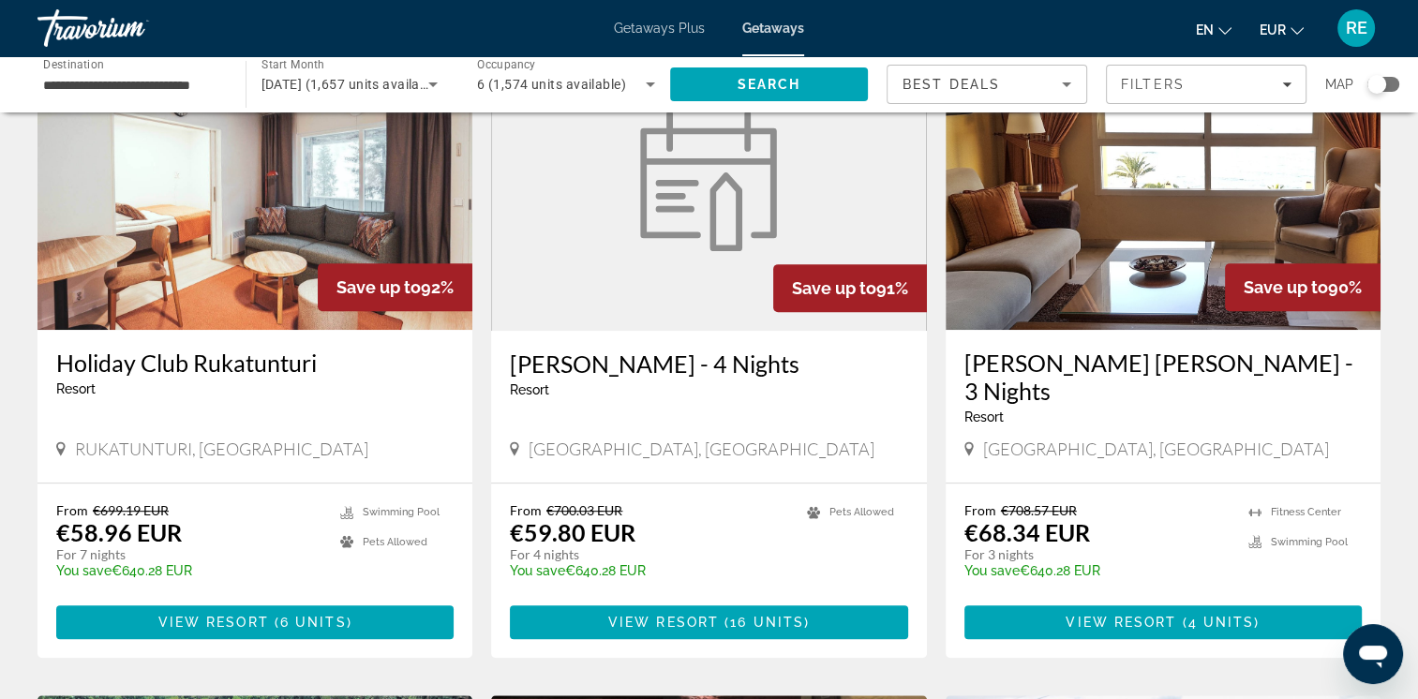
scroll to position [772, 0]
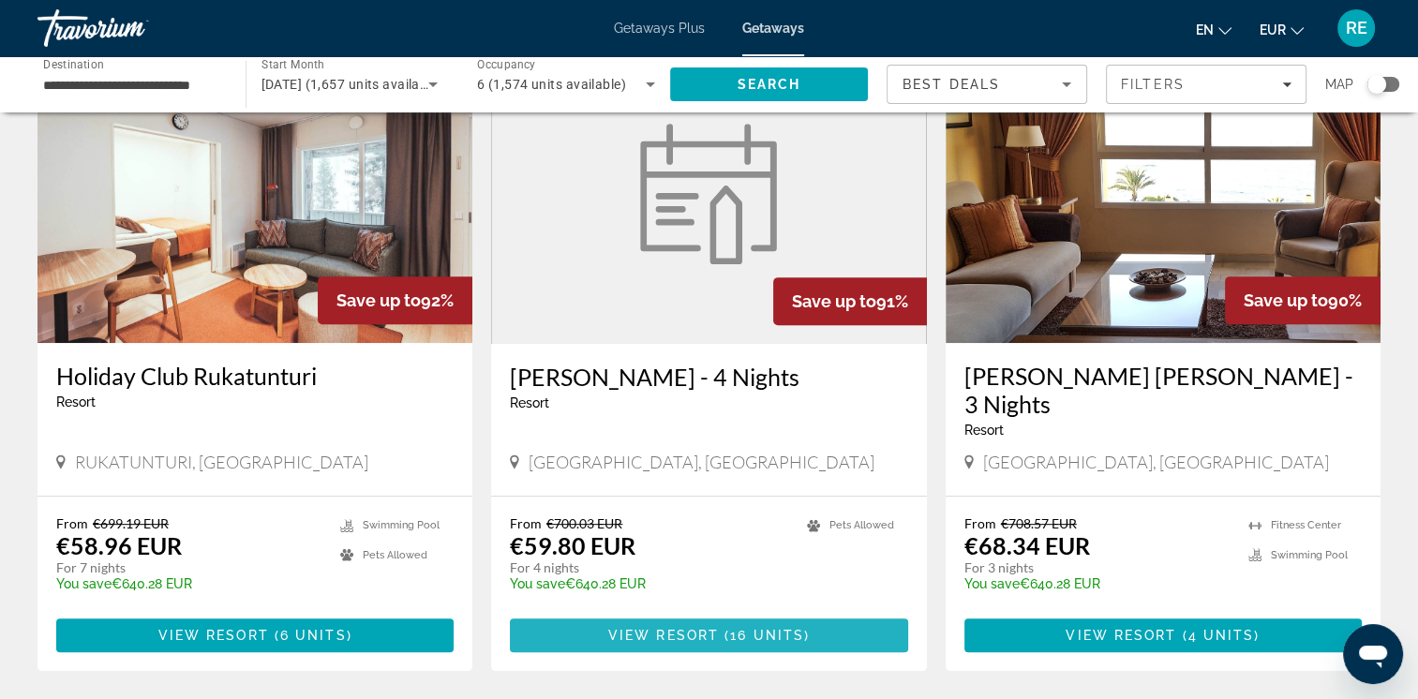
click at [732, 613] on span "Main content" at bounding box center [708, 635] width 397 height 45
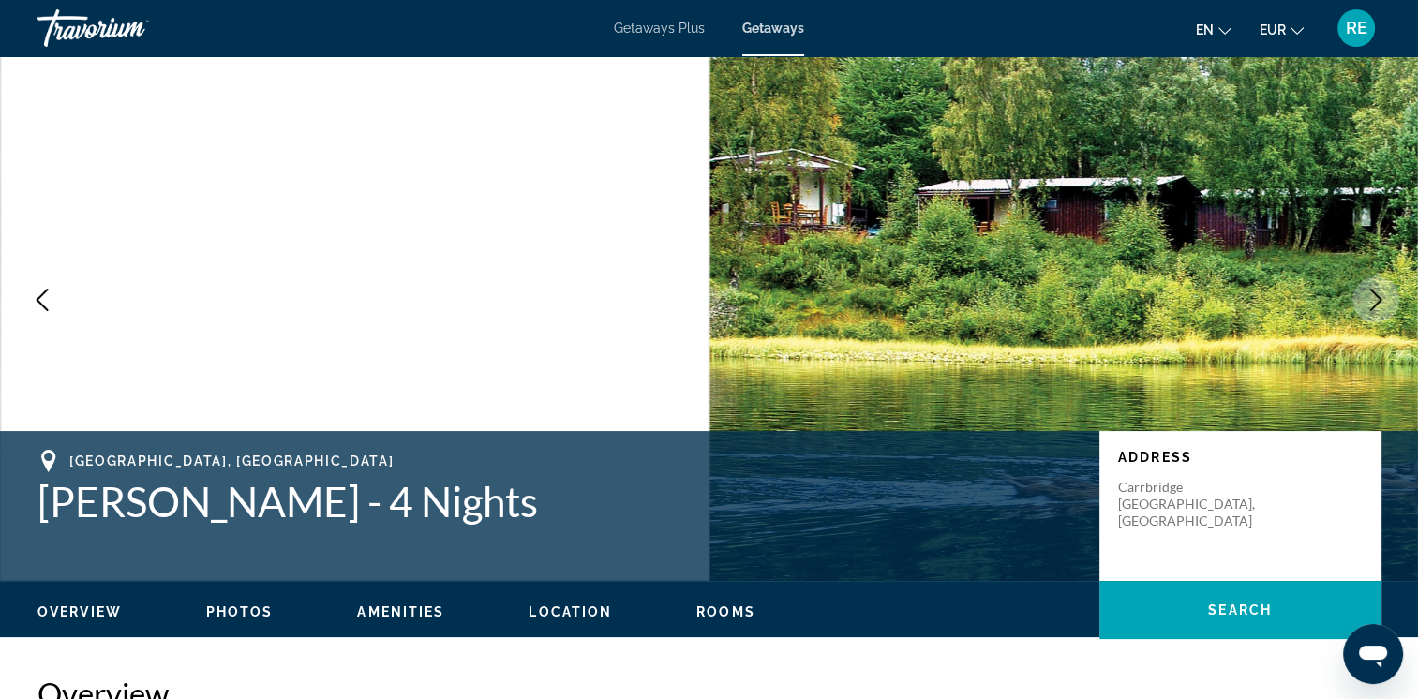
scroll to position [138, 0]
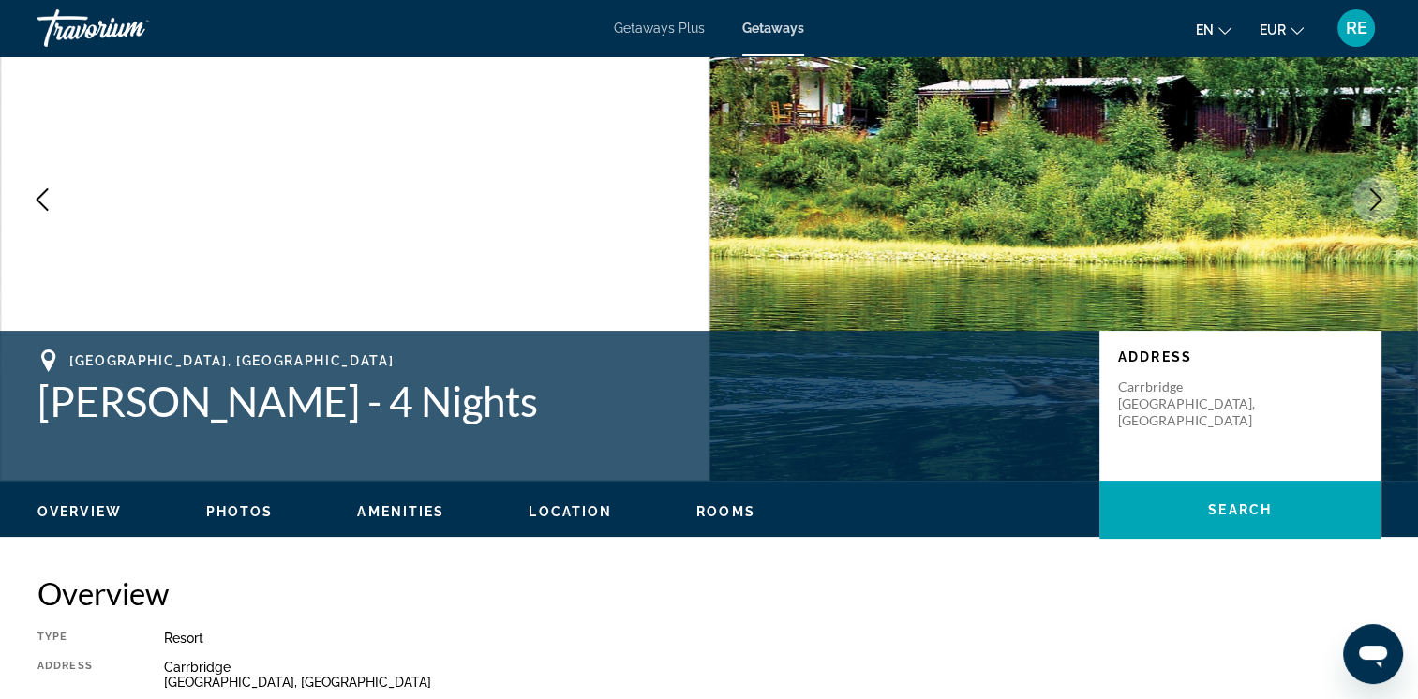
click at [1379, 188] on icon "Next image" at bounding box center [1375, 199] width 22 height 22
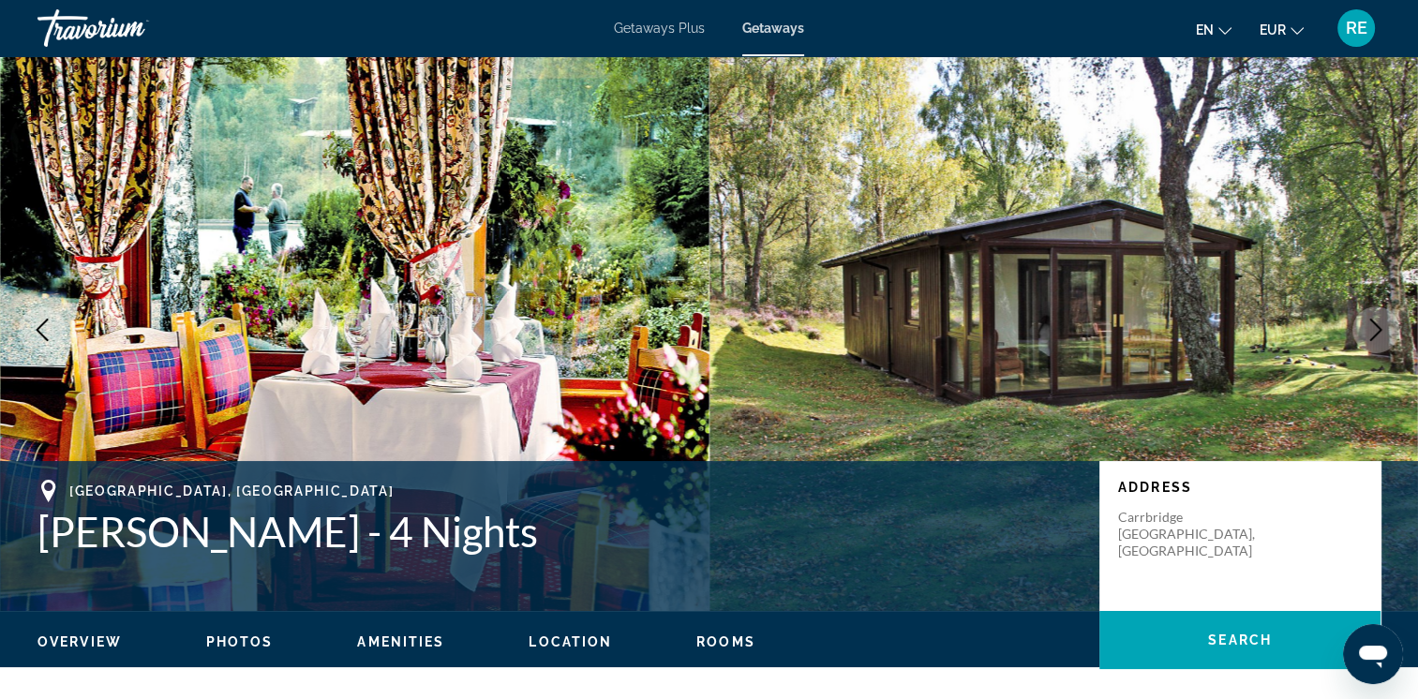
scroll to position [0, 0]
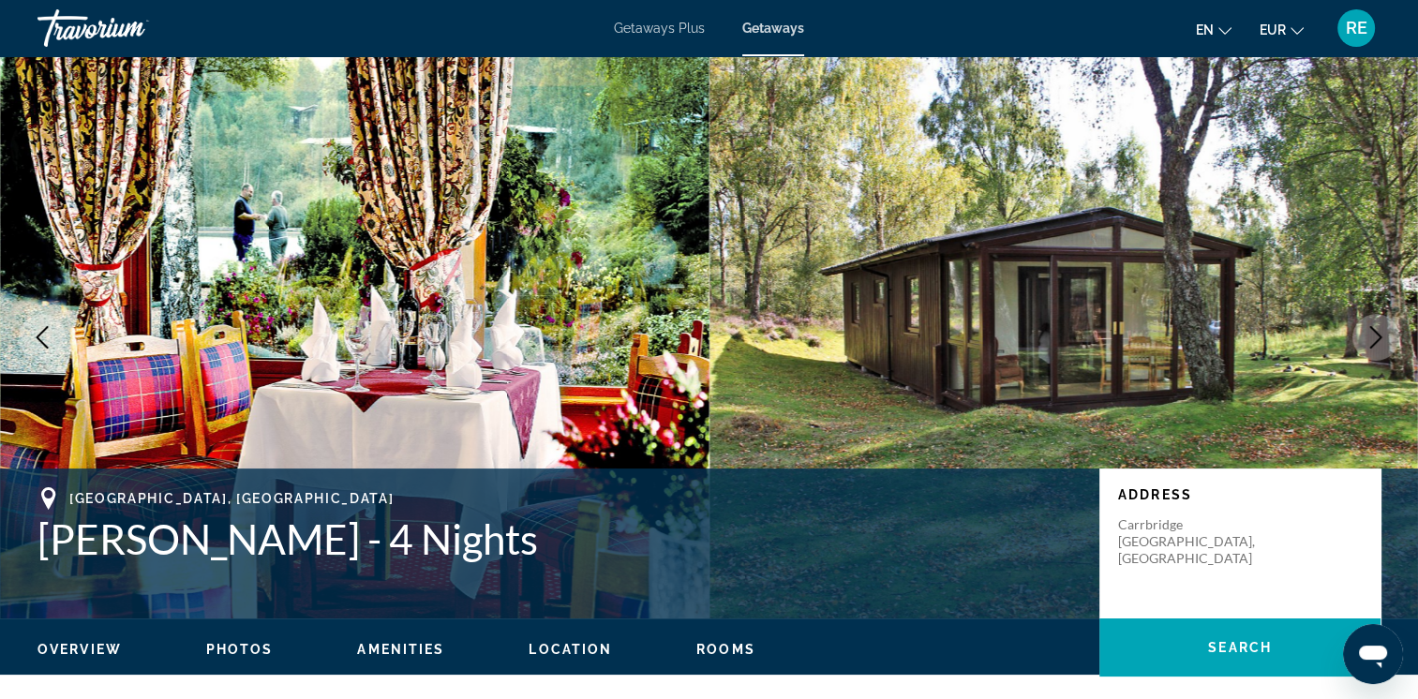
click at [1376, 336] on icon "Next image" at bounding box center [1375, 337] width 22 height 22
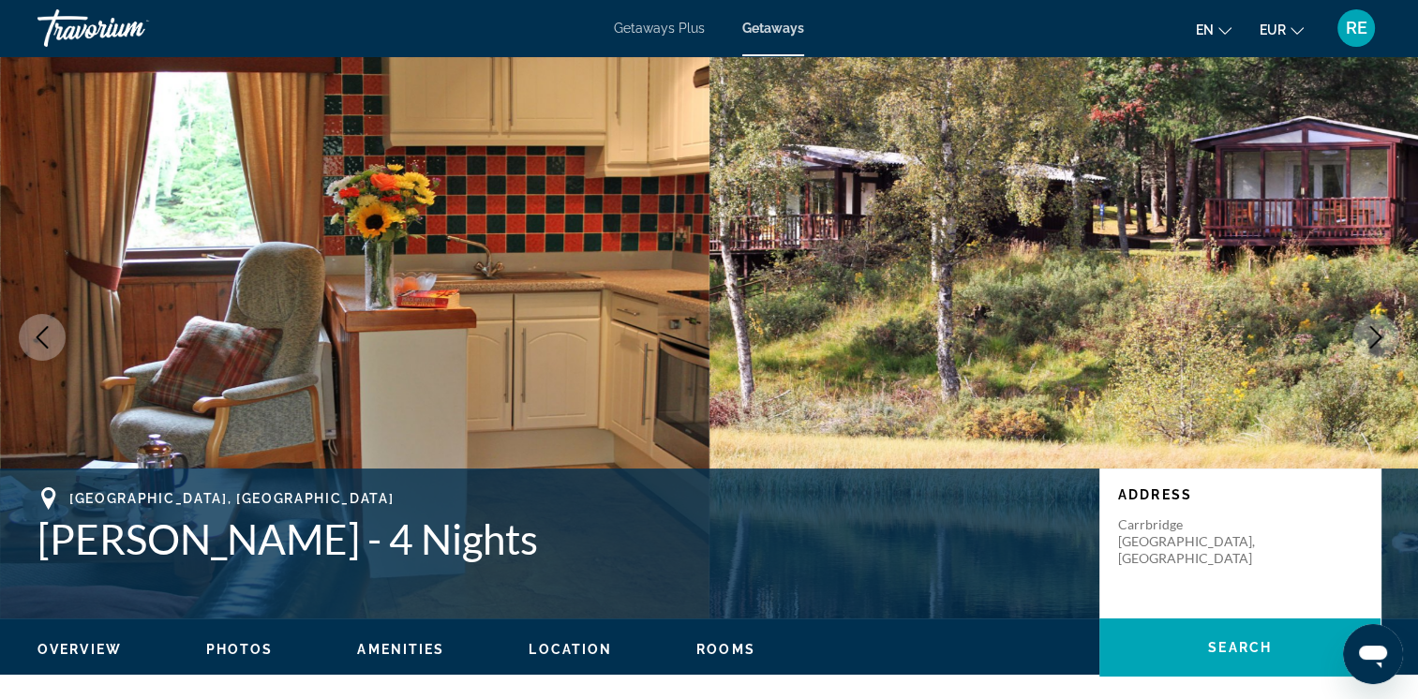
click at [1372, 343] on icon "Next image" at bounding box center [1375, 337] width 22 height 22
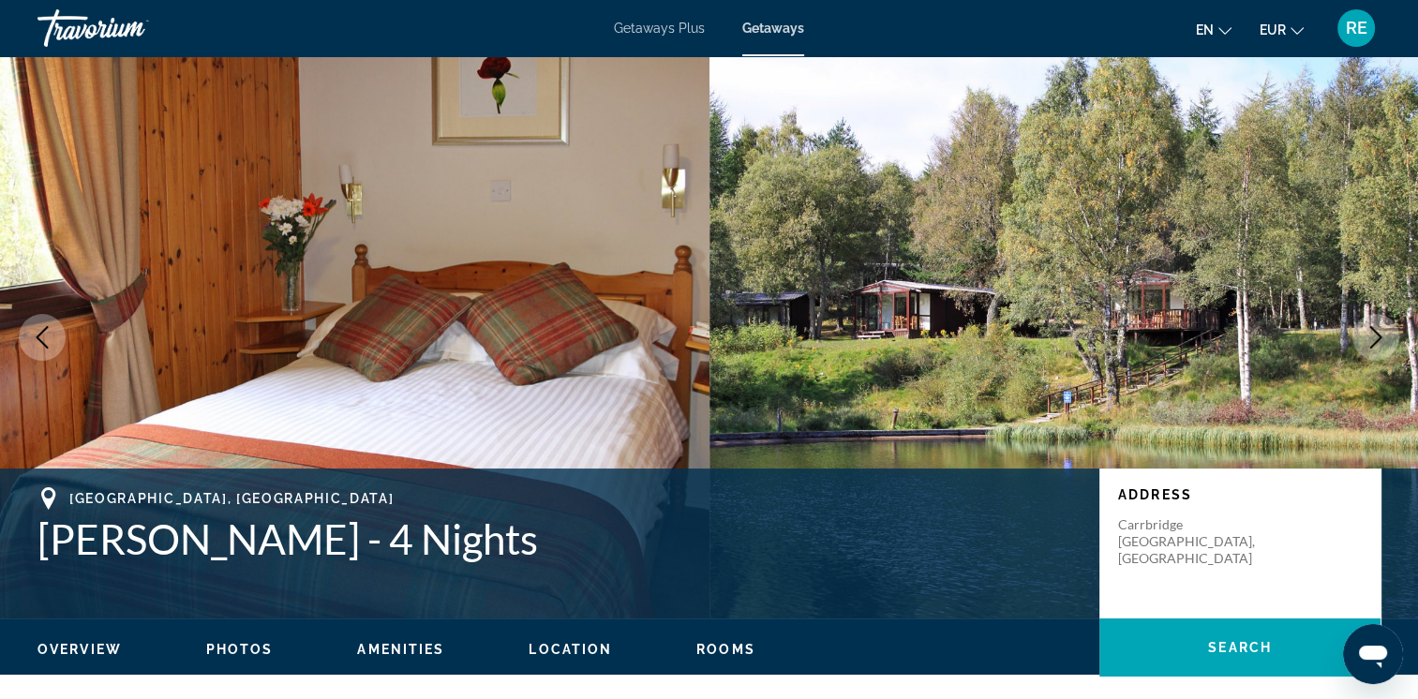
click at [1371, 332] on icon "Next image" at bounding box center [1375, 337] width 22 height 22
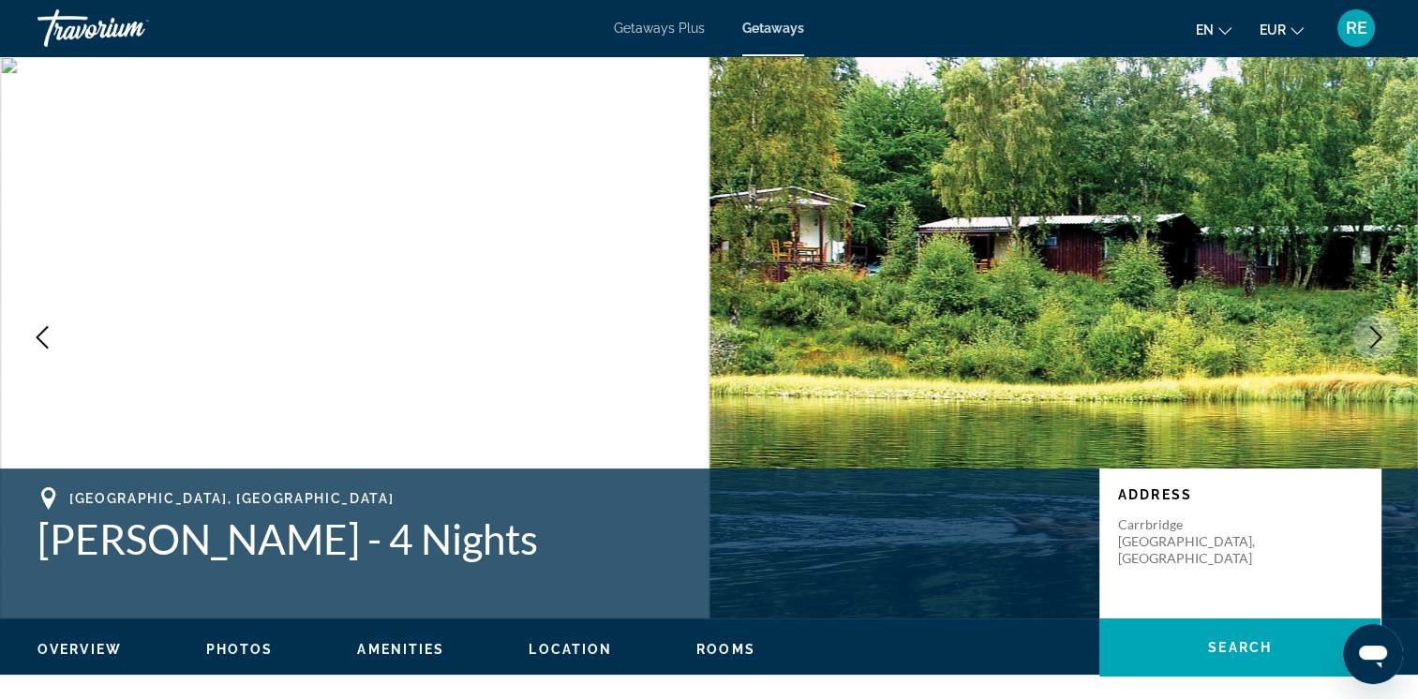
click at [1371, 332] on icon "Next image" at bounding box center [1375, 337] width 22 height 22
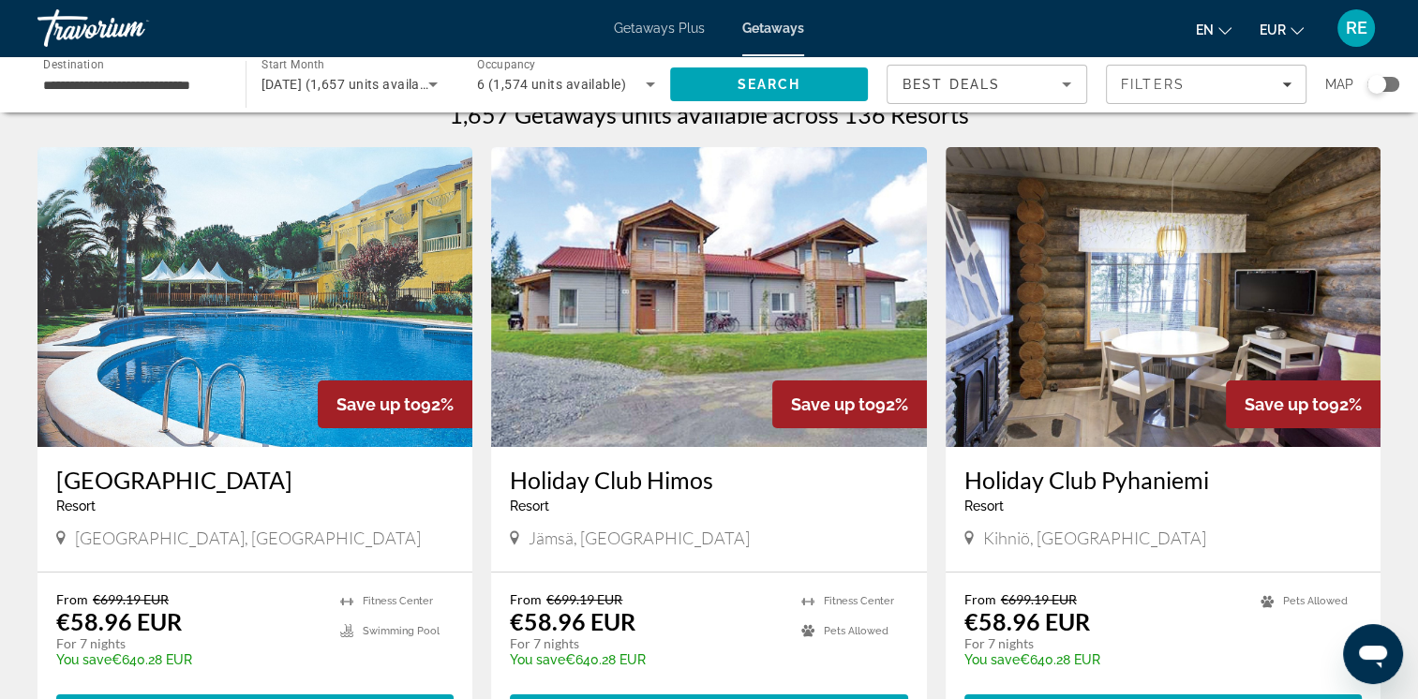
scroll to position [161, 0]
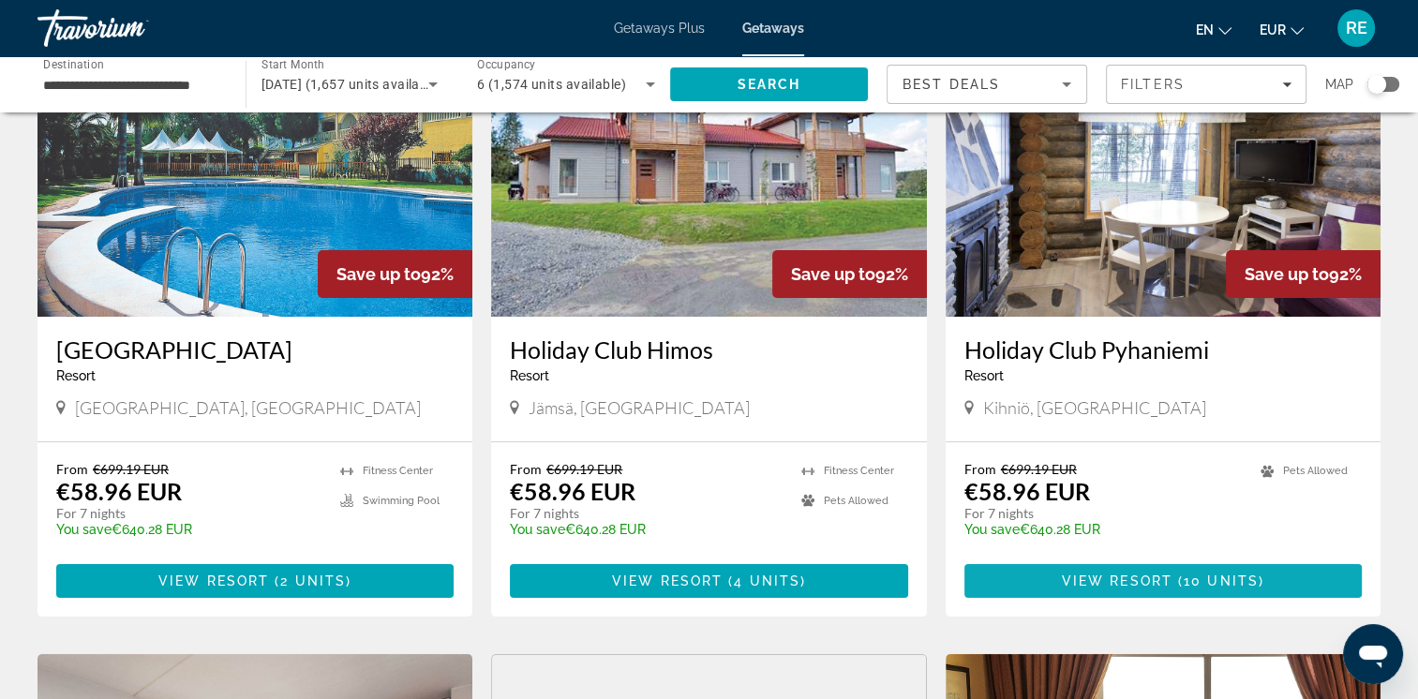
click at [1177, 579] on span "( 10 units )" at bounding box center [1218, 581] width 92 height 15
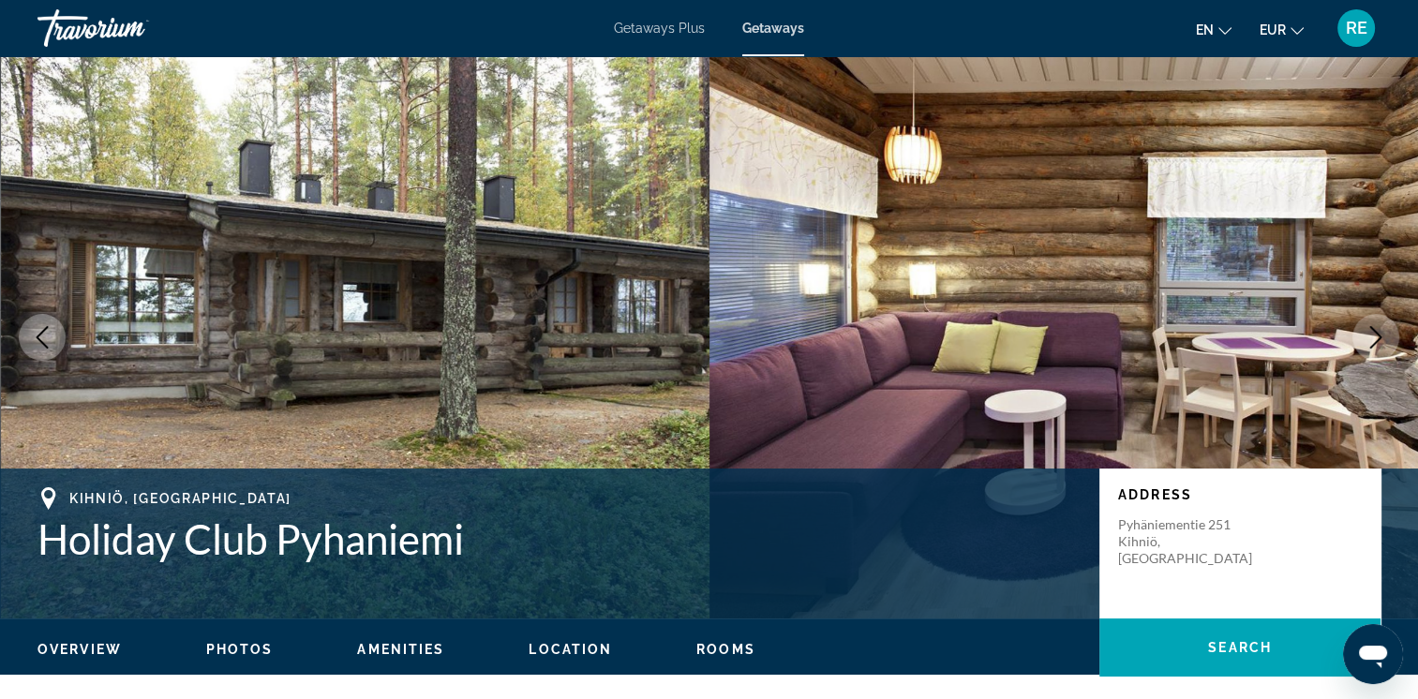
click at [1376, 336] on icon "Next image" at bounding box center [1375, 337] width 22 height 22
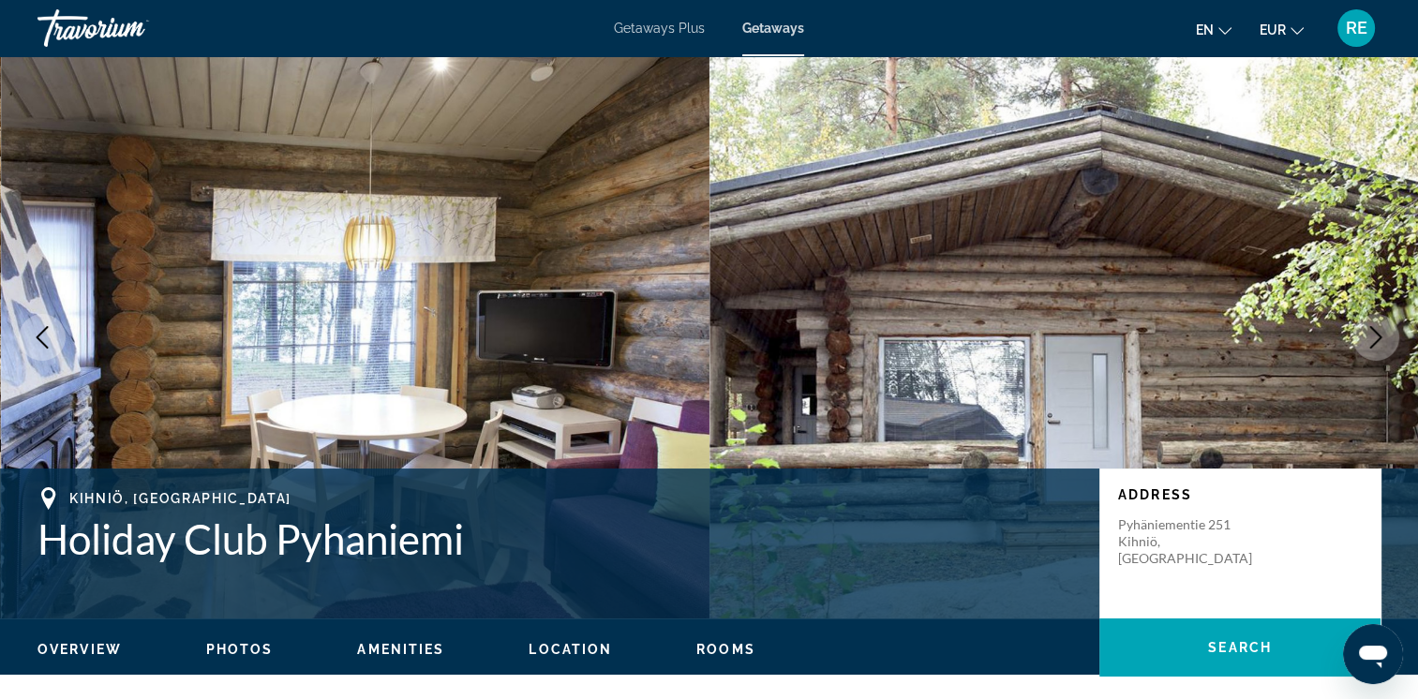
click at [1376, 336] on icon "Next image" at bounding box center [1375, 337] width 22 height 22
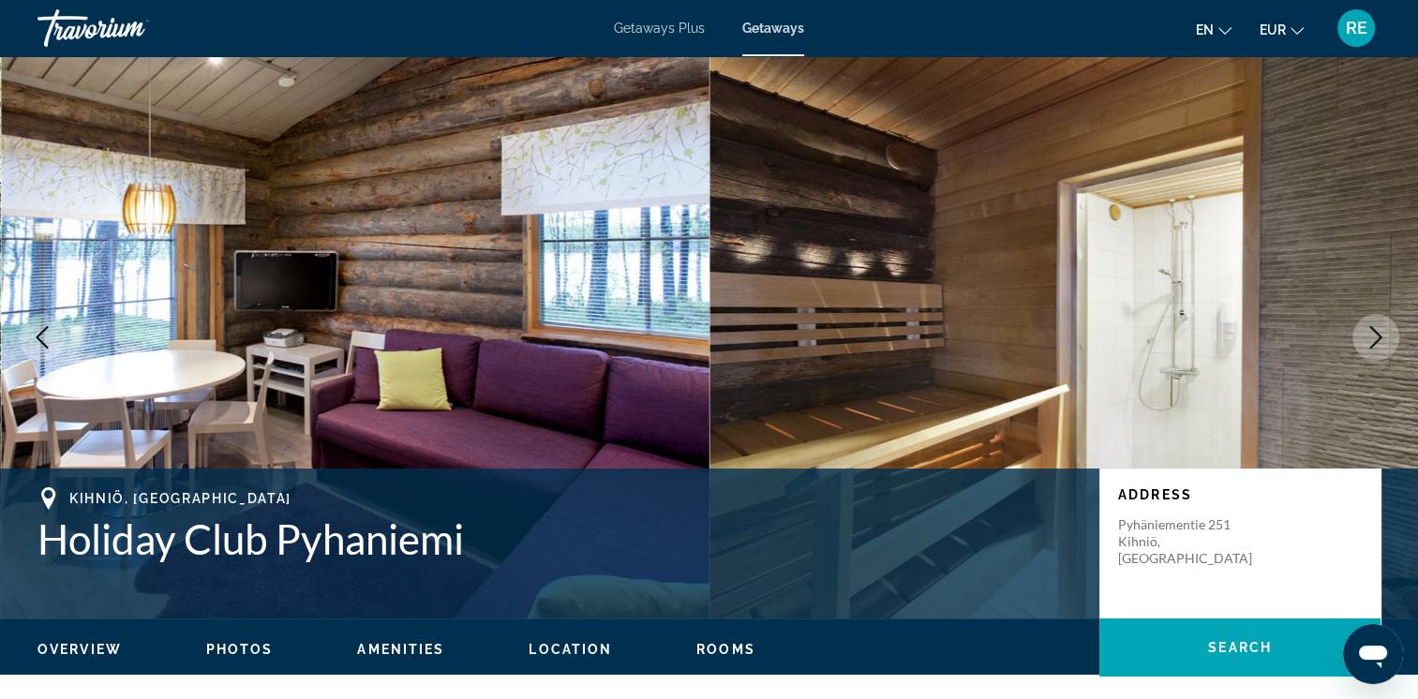
click at [1376, 336] on icon "Next image" at bounding box center [1375, 337] width 22 height 22
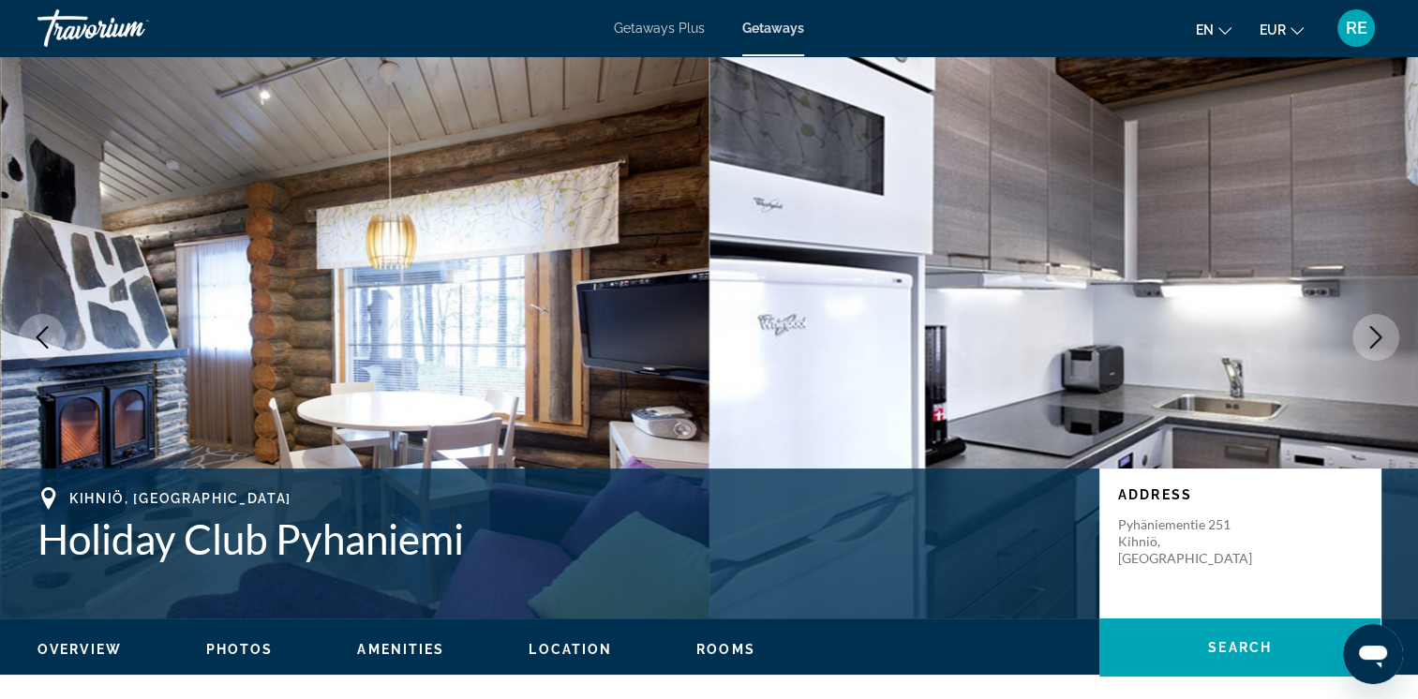
click at [1376, 336] on icon "Next image" at bounding box center [1375, 337] width 22 height 22
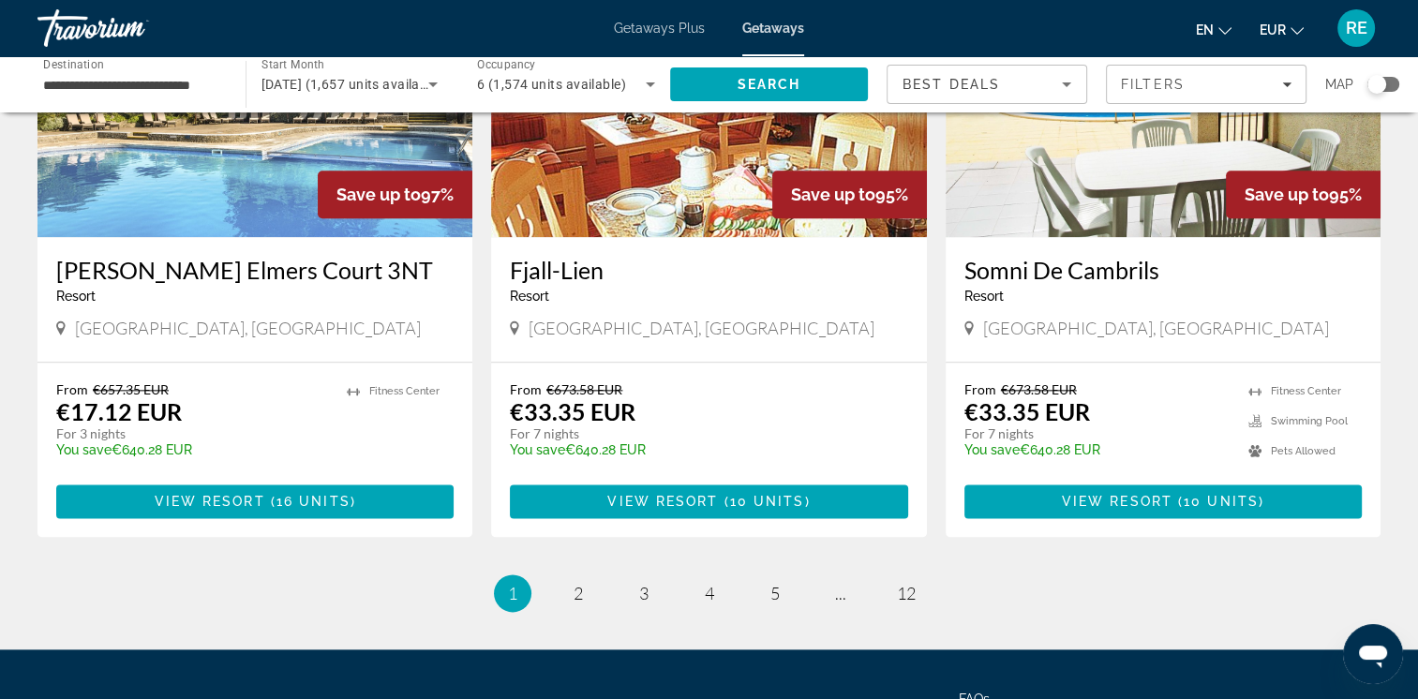
scroll to position [2193, 0]
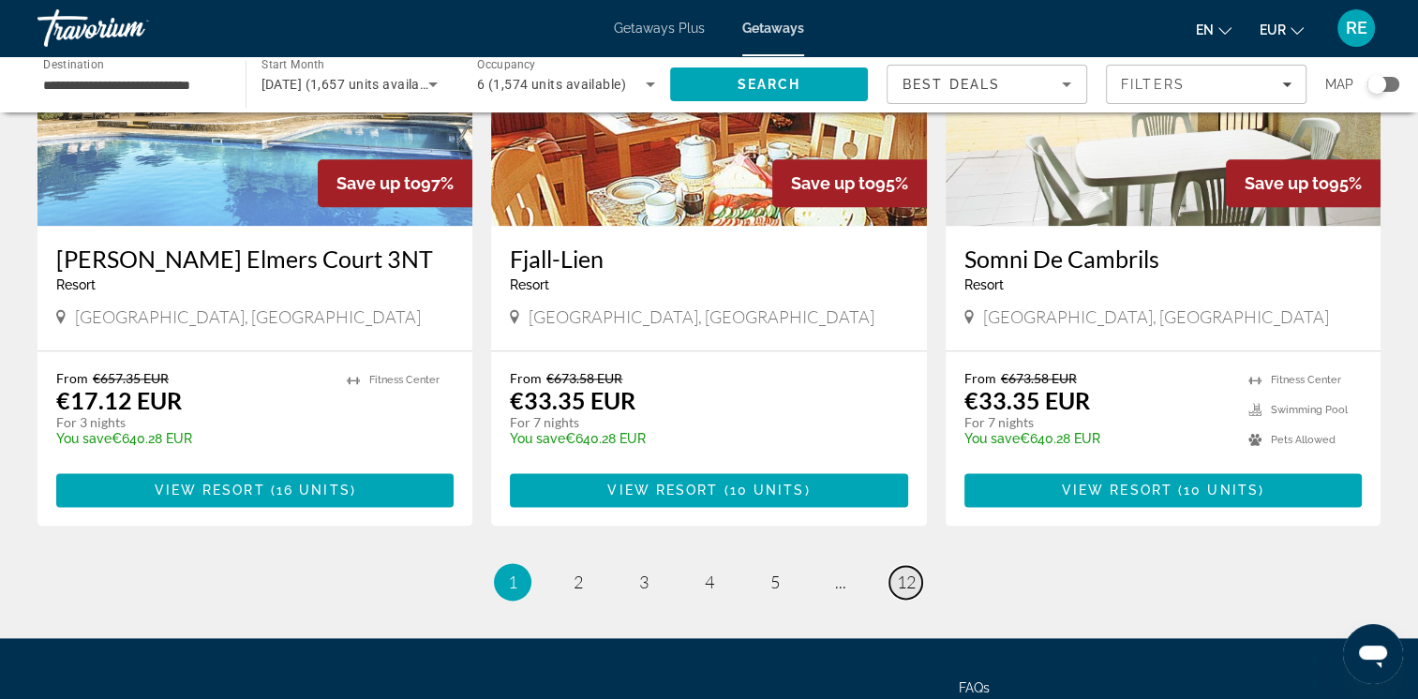
click at [902, 592] on span "12" at bounding box center [906, 582] width 19 height 21
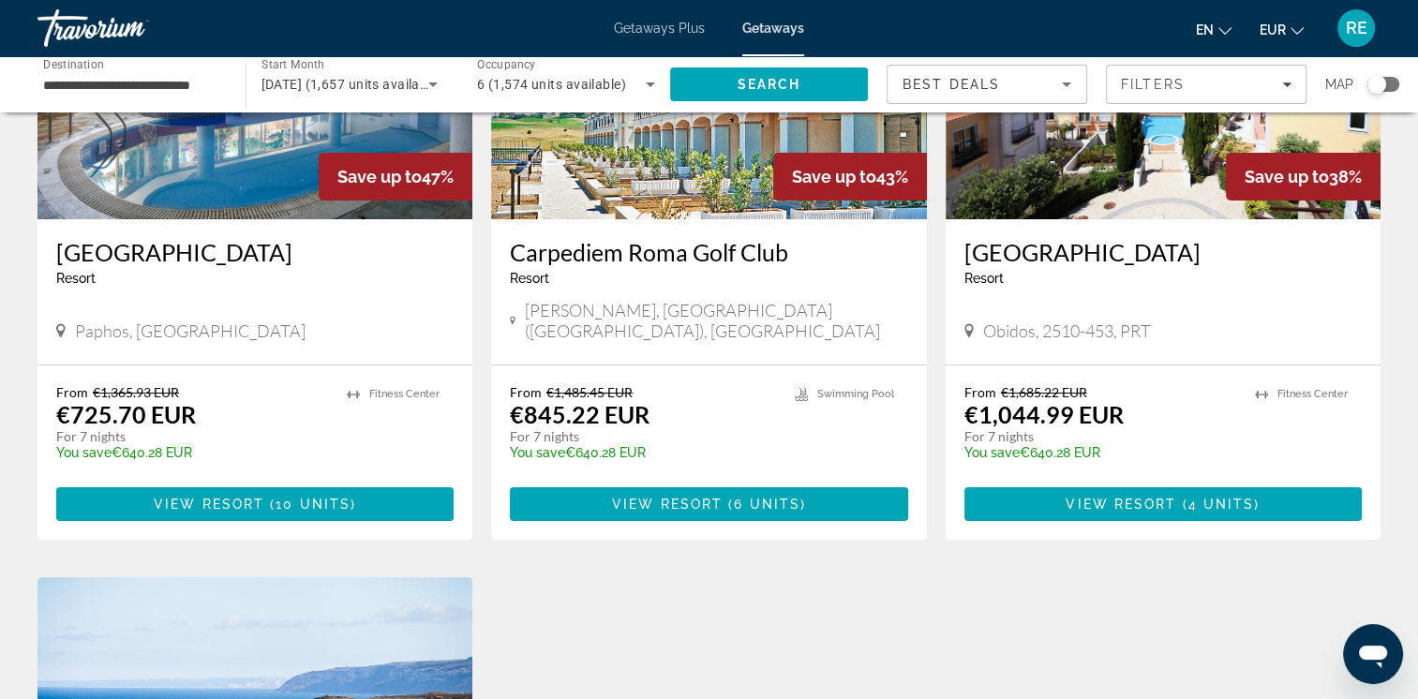
scroll to position [261, 0]
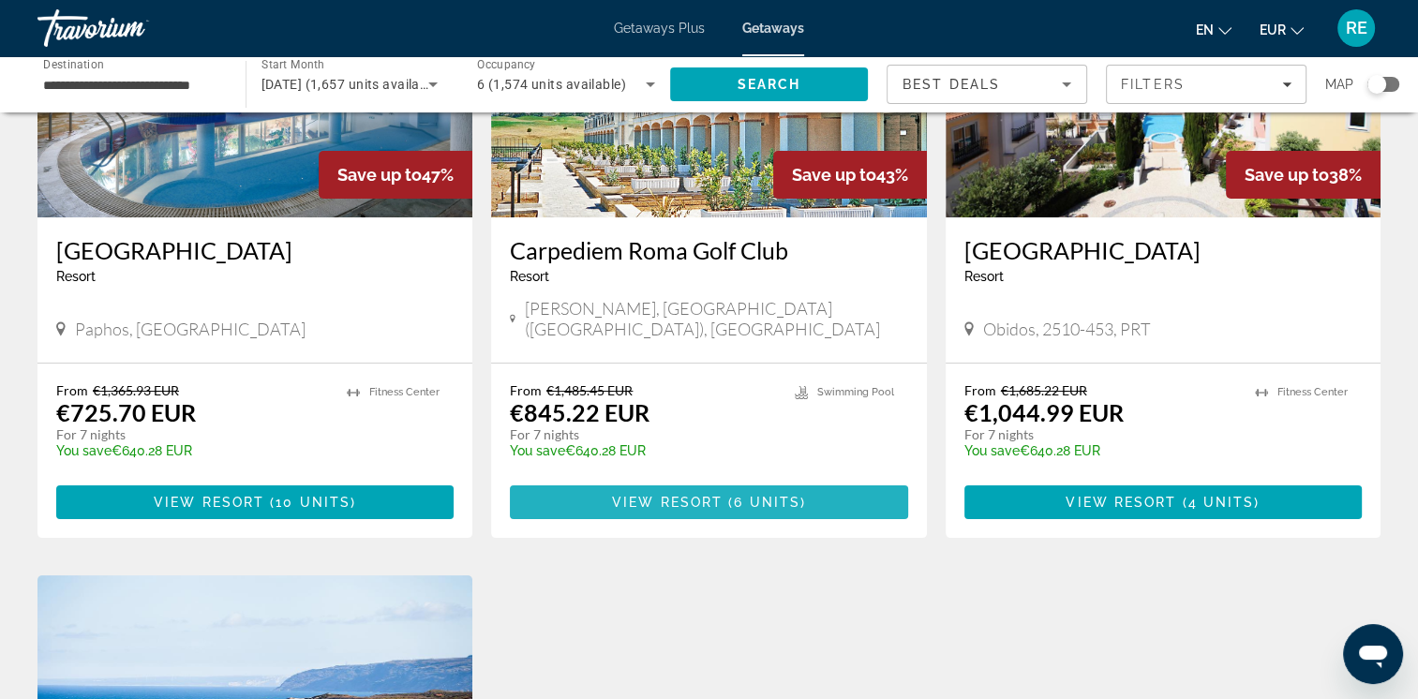
click at [700, 495] on span "View Resort" at bounding box center [667, 502] width 111 height 15
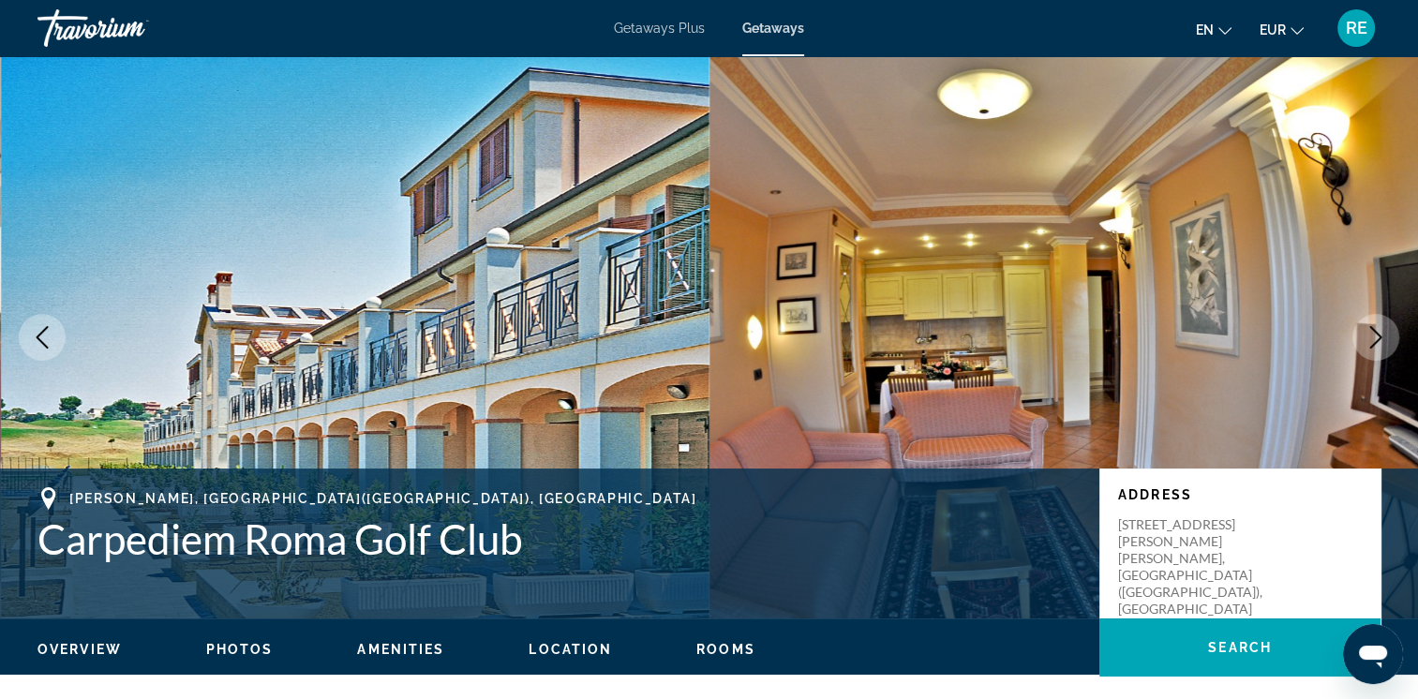
click at [1378, 350] on button "Next image" at bounding box center [1375, 337] width 47 height 47
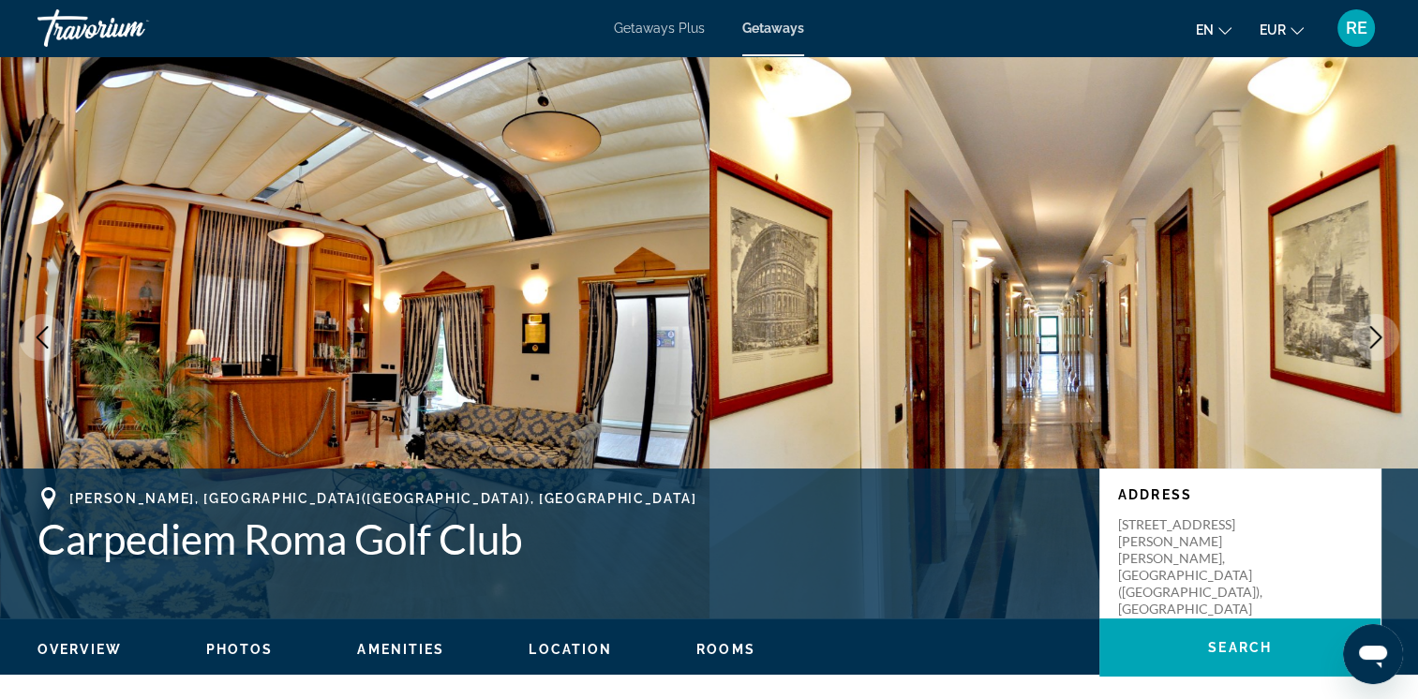
click at [1378, 350] on button "Next image" at bounding box center [1375, 337] width 47 height 47
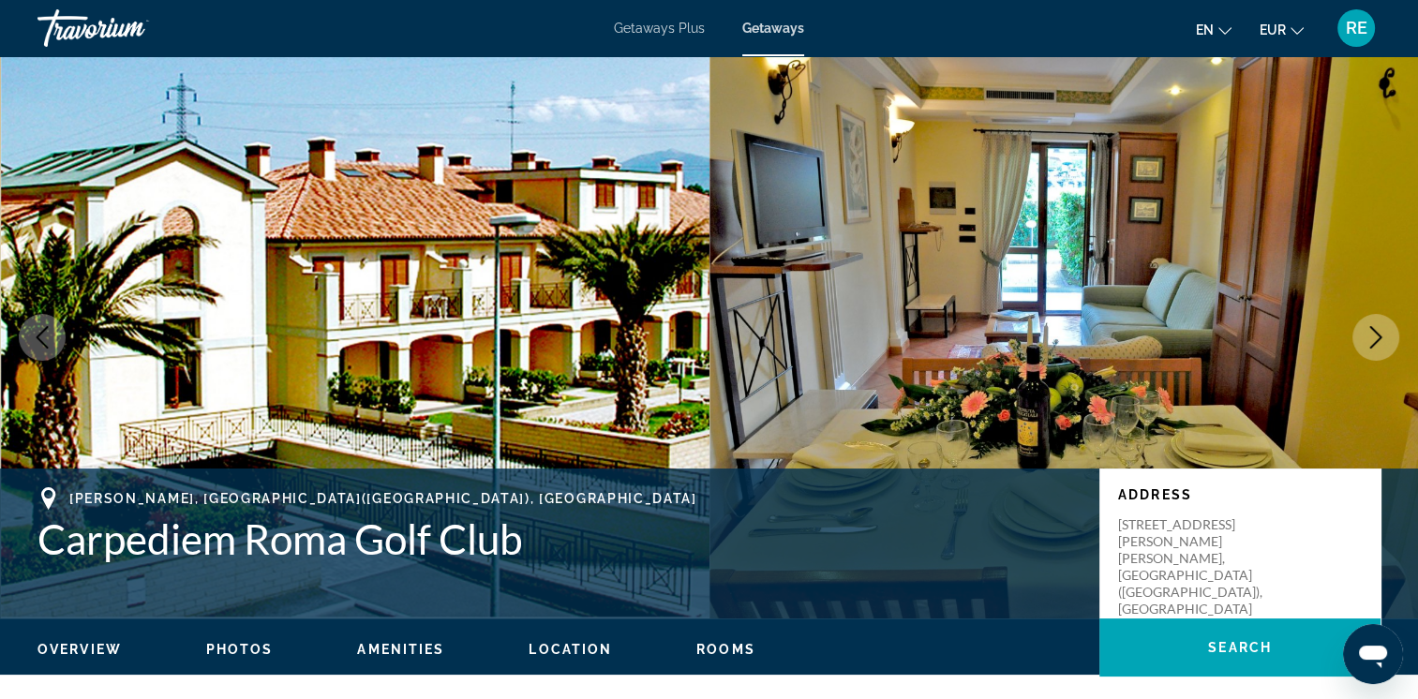
click at [1378, 350] on button "Next image" at bounding box center [1375, 337] width 47 height 47
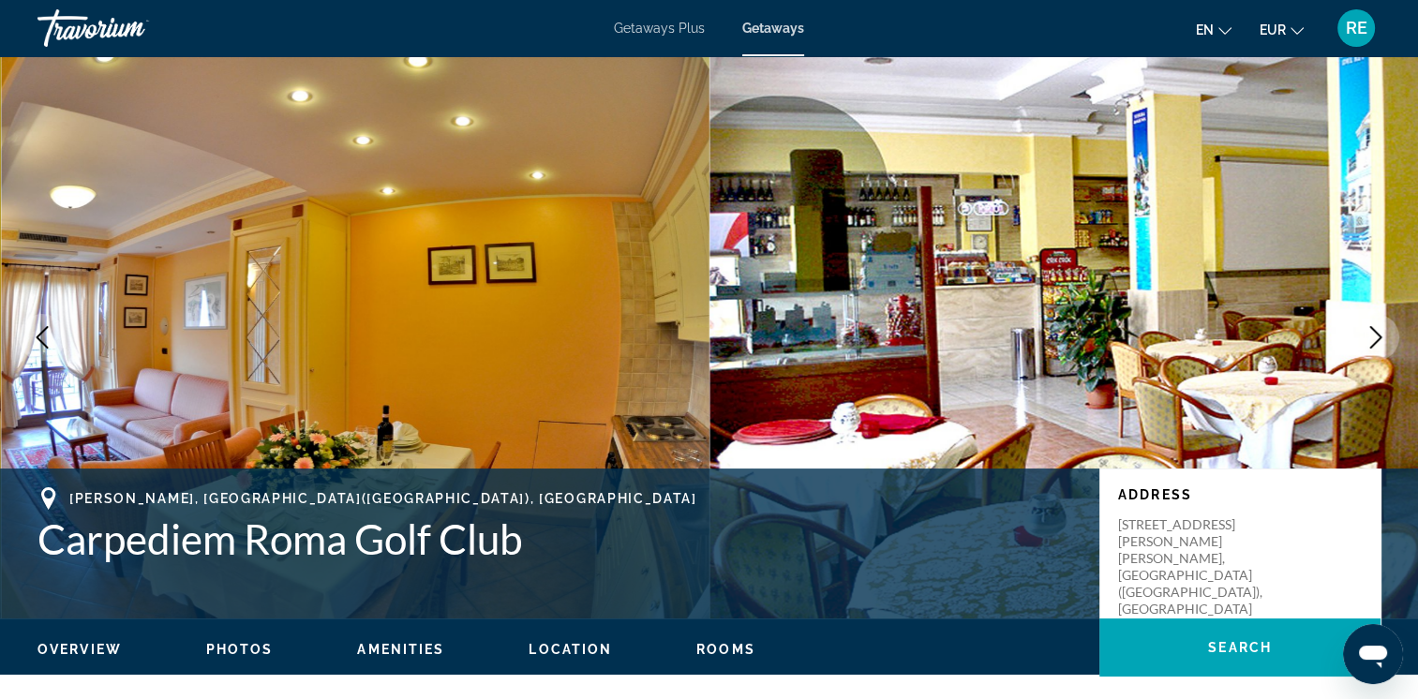
click at [1378, 350] on button "Next image" at bounding box center [1375, 337] width 47 height 47
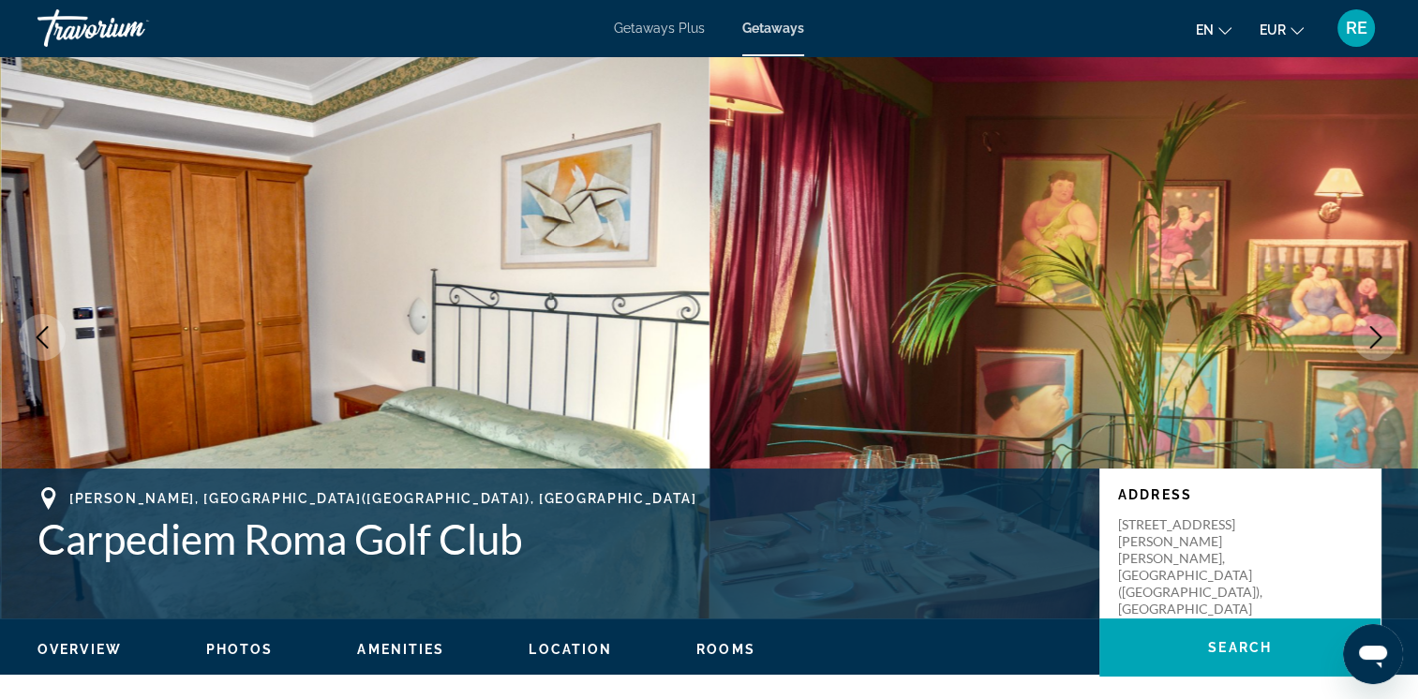
click at [1378, 350] on button "Next image" at bounding box center [1375, 337] width 47 height 47
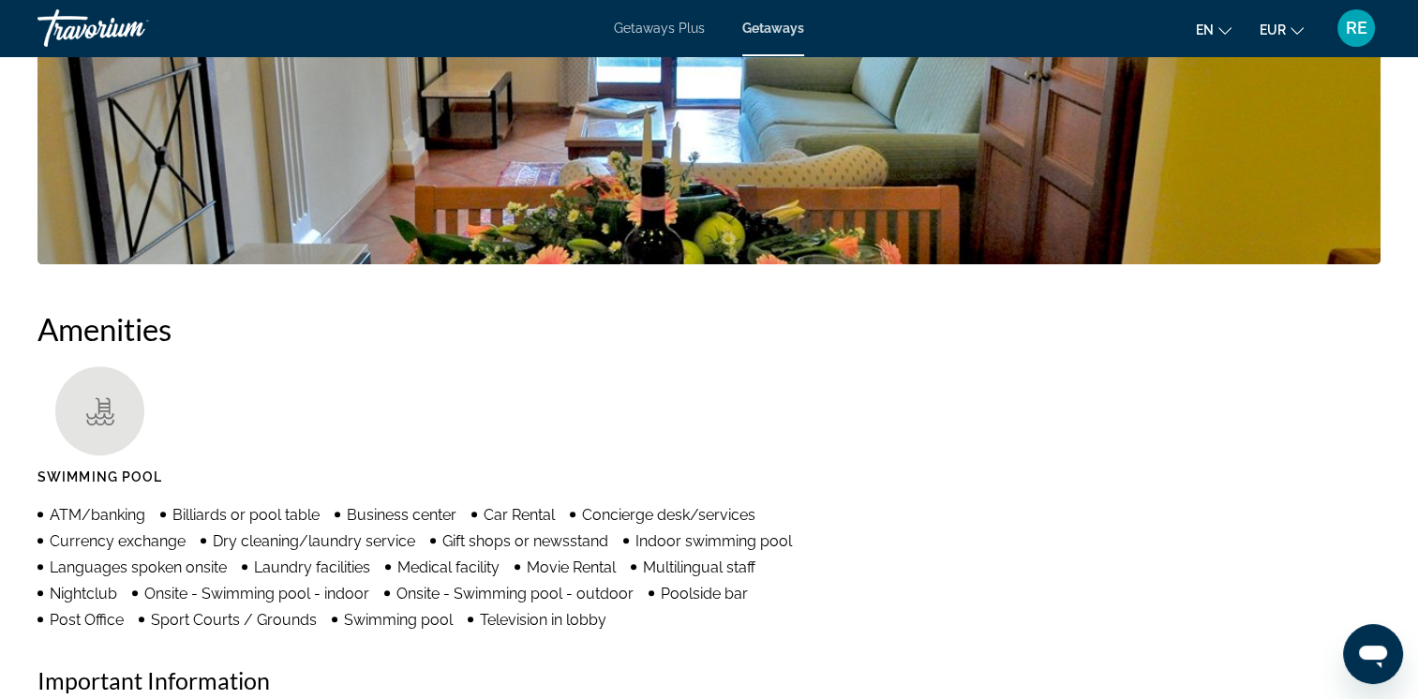
scroll to position [532, 0]
